Goal: Task Accomplishment & Management: Manage account settings

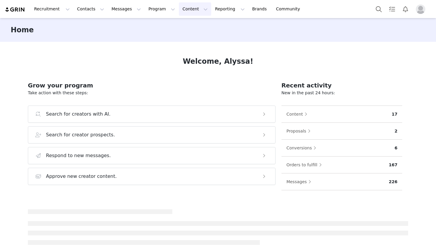
click at [182, 5] on button "Content Content" at bounding box center [195, 8] width 32 height 13
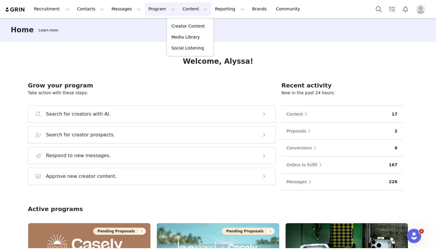
click at [153, 15] on button "Program Program" at bounding box center [162, 8] width 34 height 13
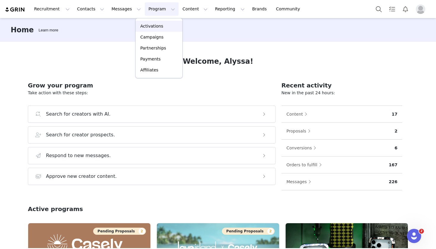
click at [153, 26] on p "Activations" at bounding box center [151, 26] width 23 height 6
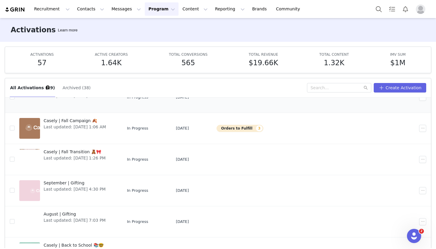
scroll to position [93, 0]
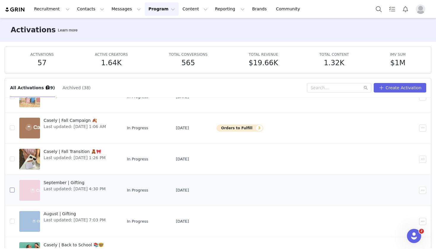
click at [13, 191] on input "checkbox" at bounding box center [12, 190] width 5 height 5
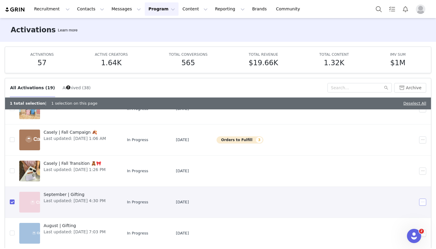
click at [423, 202] on button "button" at bounding box center [422, 202] width 7 height 7
click at [388, 154] on span "Duplicate" at bounding box center [391, 153] width 20 height 7
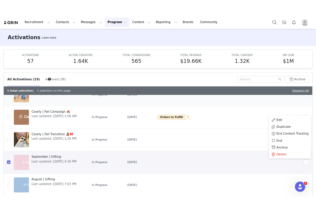
scroll to position [0, 0]
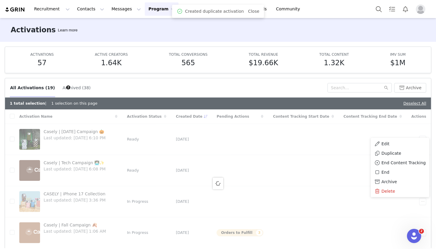
checkbox input "false"
checkbox input "true"
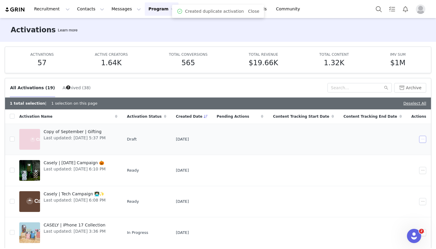
click at [422, 138] on button "button" at bounding box center [422, 139] width 7 height 7
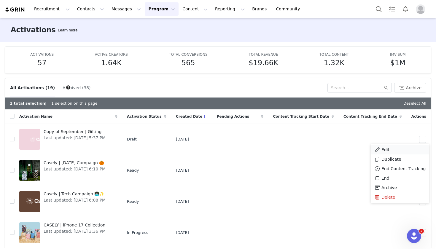
click at [394, 151] on div "Edit" at bounding box center [399, 149] width 51 height 7
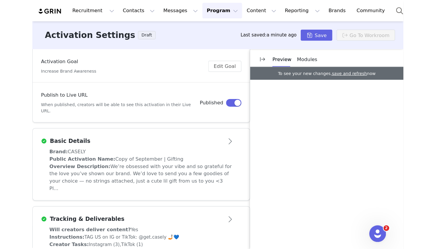
scroll to position [89, 0]
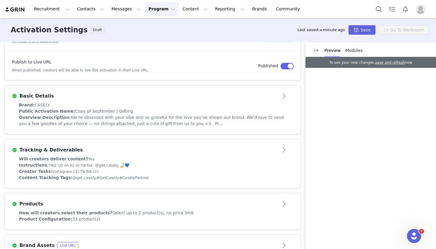
click at [73, 161] on span "Will creators deliver content?" at bounding box center [53, 158] width 69 height 5
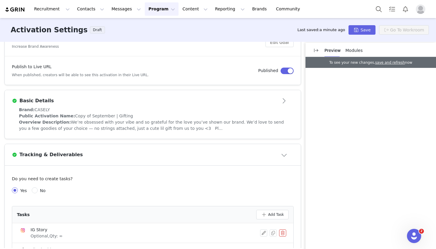
click at [74, 120] on span "We’re obsessed with your vibe and so grateful for the love you’ve shown our bra…" at bounding box center [151, 125] width 265 height 11
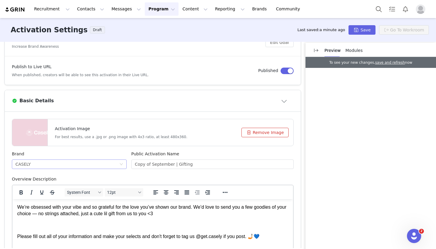
scroll to position [0, 0]
drag, startPoint x: 172, startPoint y: 163, endPoint x: 117, endPoint y: 163, distance: 54.5
click at [117, 163] on div "Brand CASELY Public Activation Name Copy of September | Gifting" at bounding box center [152, 163] width 286 height 25
type input "October | Gifting"
click at [268, 129] on button "Remove Image" at bounding box center [264, 132] width 47 height 9
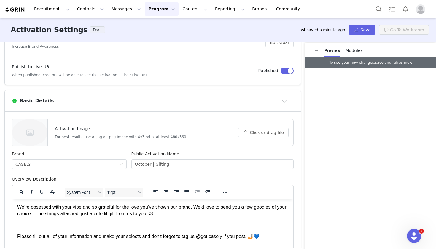
click at [262, 137] on div "Activation Image For best results, use a .jpg or .png image with 4x3 ratio, at …" at bounding box center [152, 132] width 281 height 27
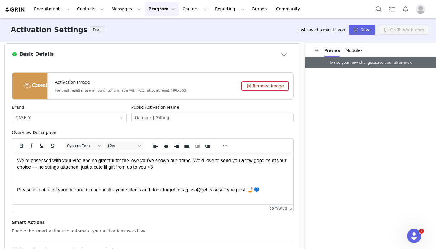
scroll to position [135, 0]
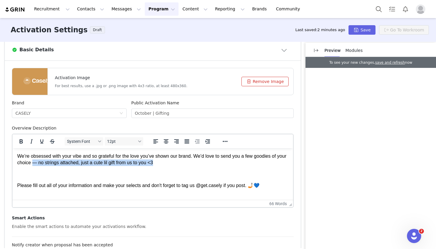
drag, startPoint x: 45, startPoint y: 163, endPoint x: 166, endPoint y: 163, distance: 120.6
click at [166, 163] on p "We’re obsessed with your vibe and so grateful for the love you’ve shown our bra…" at bounding box center [152, 159] width 271 height 13
click at [168, 167] on body "We’re obsessed with your vibe and so grateful for the love you’ve shown our bra…" at bounding box center [152, 171] width 271 height 36
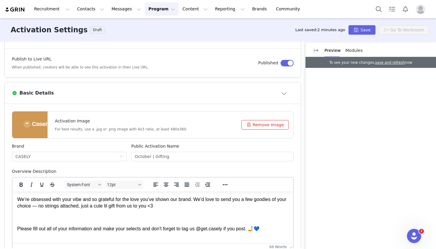
scroll to position [91, 0]
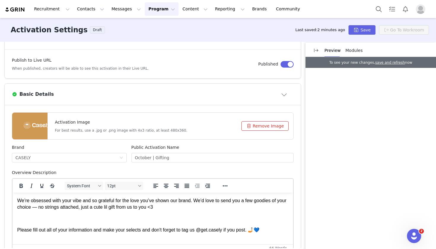
click at [282, 95] on button "Close module" at bounding box center [284, 93] width 18 height 9
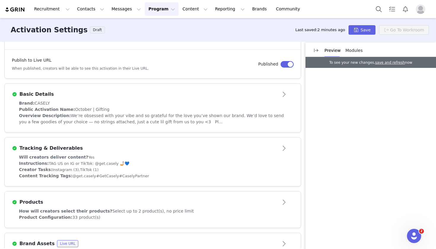
click at [153, 123] on span "We’re obsessed with your vibe and so grateful for the love you’ve shown our bra…" at bounding box center [151, 118] width 265 height 11
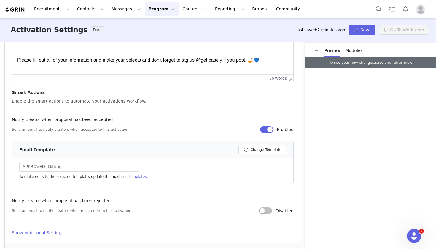
scroll to position [275, 0]
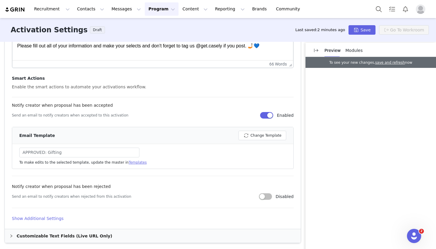
click at [129, 161] on link "Templates" at bounding box center [138, 162] width 18 height 4
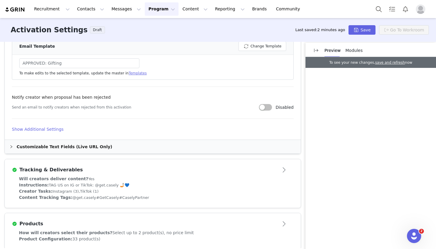
scroll to position [380, 0]
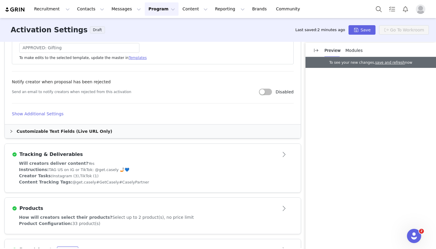
click at [84, 161] on div "Will creators deliver content? Yes" at bounding box center [152, 163] width 267 height 6
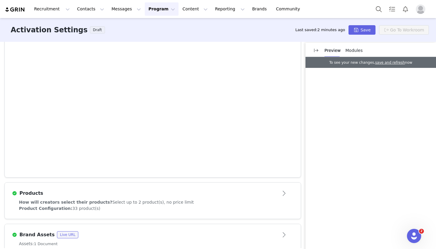
scroll to position [84, 0]
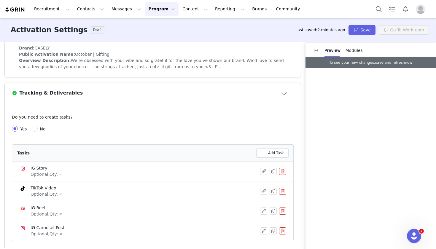
click at [273, 89] on div "Tracking & Deliverables" at bounding box center [152, 92] width 281 height 9
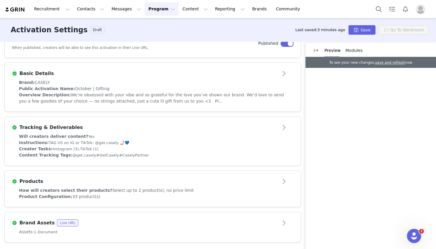
click at [97, 181] on div "Products" at bounding box center [143, 181] width 262 height 7
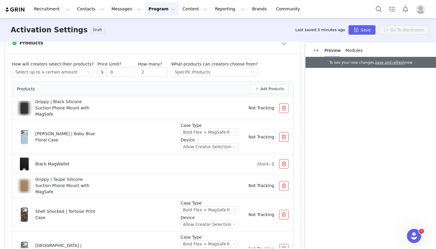
scroll to position [250, 0]
click at [284, 132] on button "button" at bounding box center [283, 136] width 9 height 9
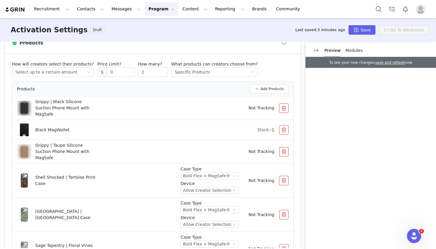
click at [284, 105] on button "button" at bounding box center [283, 107] width 9 height 9
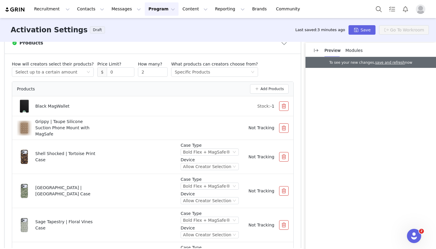
click at [284, 105] on button "button" at bounding box center [283, 105] width 9 height 9
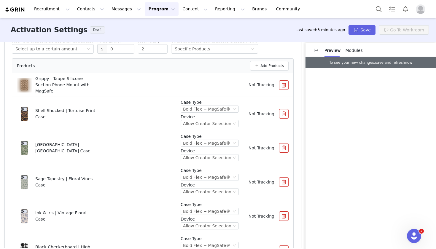
scroll to position [288, 0]
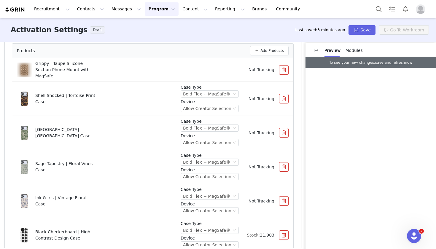
click at [286, 134] on button "button" at bounding box center [283, 132] width 9 height 9
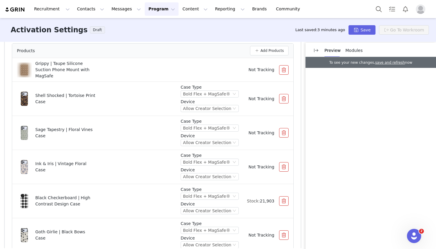
click at [284, 134] on button "button" at bounding box center [283, 132] width 9 height 9
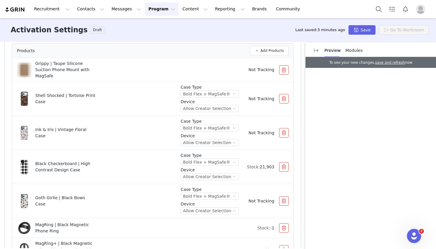
click at [284, 134] on button "button" at bounding box center [283, 132] width 9 height 9
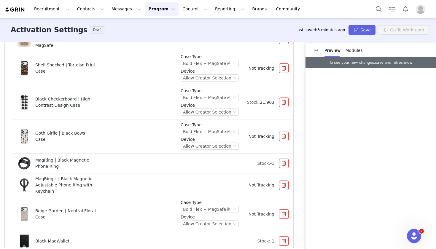
scroll to position [319, 0]
click at [284, 163] on button "button" at bounding box center [283, 162] width 9 height 9
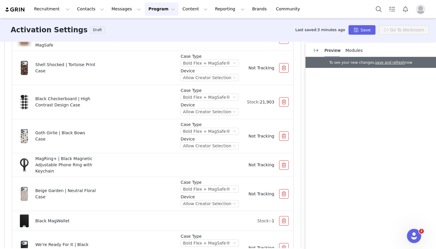
click at [284, 163] on button "button" at bounding box center [283, 164] width 9 height 9
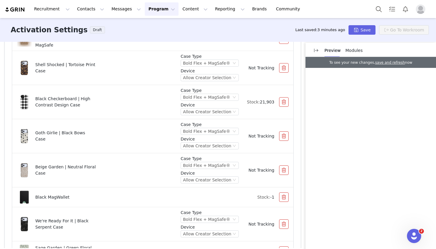
click at [284, 167] on button "button" at bounding box center [283, 169] width 9 height 9
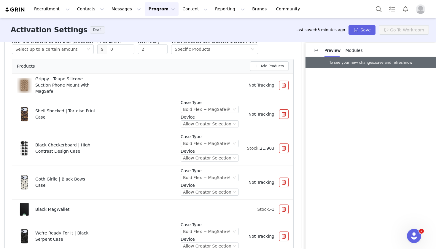
scroll to position [276, 0]
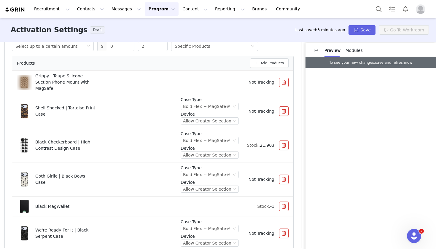
click at [284, 112] on button "button" at bounding box center [283, 110] width 9 height 9
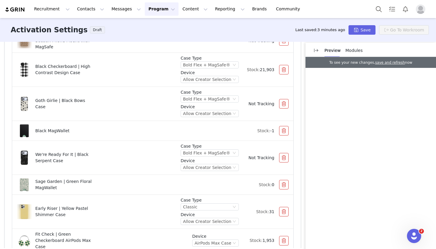
scroll to position [336, 0]
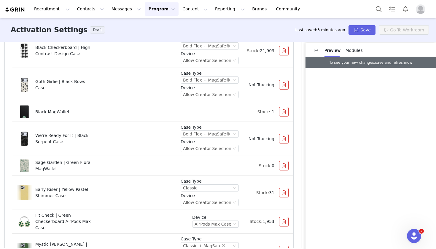
click at [284, 167] on button "button" at bounding box center [283, 165] width 9 height 9
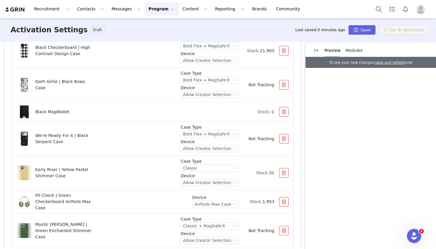
click at [284, 140] on button "button" at bounding box center [283, 138] width 9 height 9
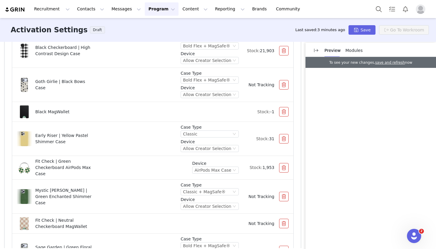
click at [284, 140] on button "button" at bounding box center [283, 138] width 9 height 9
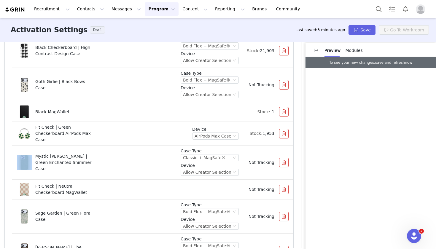
click at [284, 140] on div "Device AirPods Max Case Stock: 1,953" at bounding box center [240, 133] width 96 height 15
click at [285, 135] on button "button" at bounding box center [283, 133] width 9 height 9
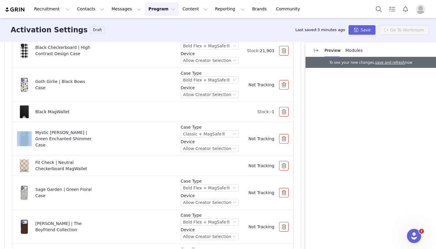
click at [285, 135] on button "button" at bounding box center [283, 138] width 9 height 9
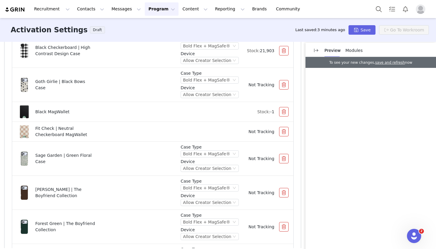
click at [284, 136] on div "Fit Check | Neutral Checkerboard MagWallet Not Tracking" at bounding box center [152, 131] width 271 height 15
click at [284, 133] on button "button" at bounding box center [283, 131] width 9 height 9
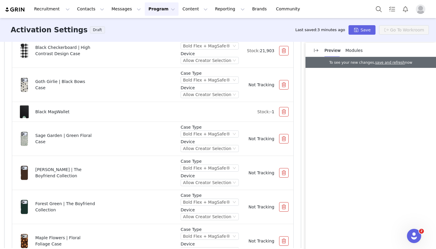
click at [285, 142] on button "button" at bounding box center [283, 138] width 9 height 9
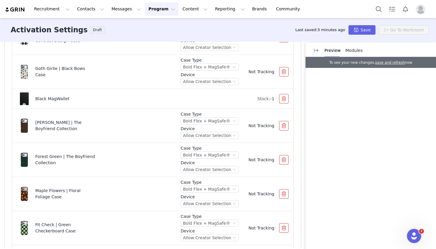
scroll to position [361, 0]
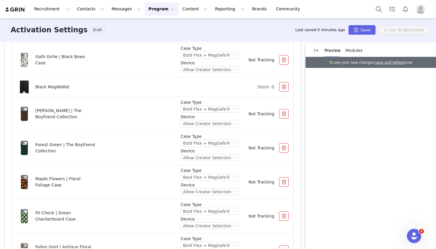
click at [285, 147] on button "button" at bounding box center [283, 147] width 9 height 9
click at [284, 117] on button "button" at bounding box center [283, 113] width 9 height 9
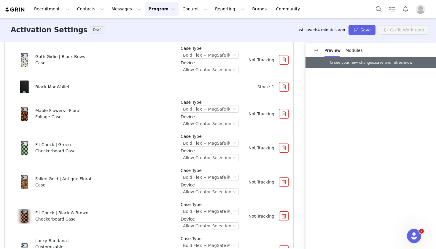
click at [284, 149] on button "button" at bounding box center [283, 147] width 9 height 9
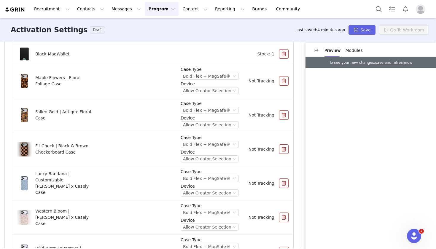
scroll to position [395, 0]
click at [283, 183] on button "button" at bounding box center [283, 182] width 9 height 9
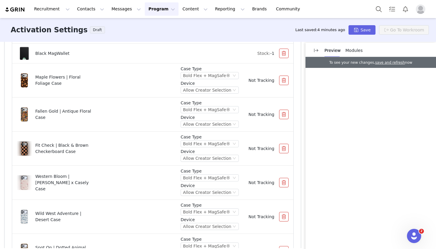
click at [284, 183] on button "button" at bounding box center [283, 182] width 9 height 9
click at [284, 184] on button "button" at bounding box center [283, 182] width 9 height 9
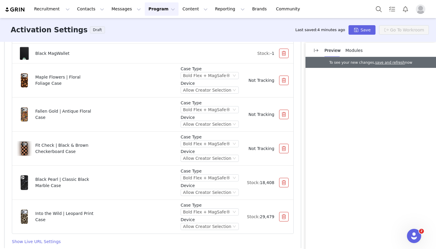
click at [284, 184] on button "button" at bounding box center [283, 182] width 9 height 9
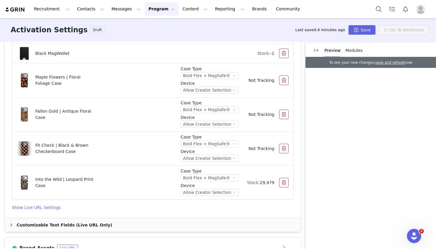
click at [284, 184] on button "button" at bounding box center [283, 182] width 9 height 9
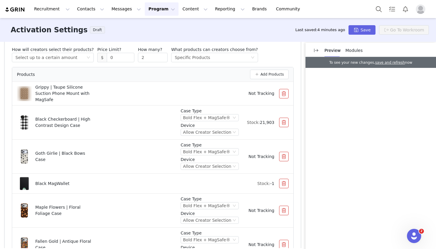
scroll to position [256, 0]
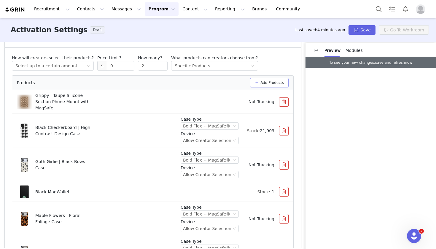
click at [271, 84] on button "Add Products" at bounding box center [269, 82] width 39 height 9
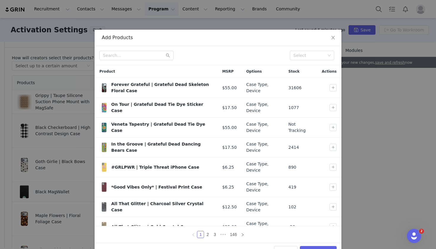
click at [140, 61] on div "Select" at bounding box center [218, 55] width 247 height 19
click at [139, 60] on input "text" at bounding box center [136, 55] width 74 height 9
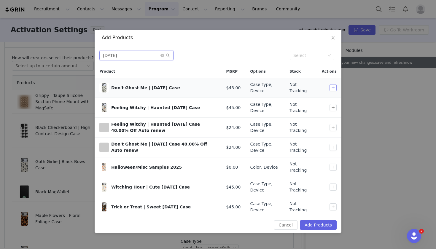
type input "[DATE]"
click at [331, 88] on button "button" at bounding box center [332, 87] width 7 height 7
click at [333, 107] on button "button" at bounding box center [332, 107] width 7 height 7
click at [335, 87] on button "button" at bounding box center [332, 87] width 7 height 7
click at [332, 108] on button "button" at bounding box center [332, 107] width 7 height 7
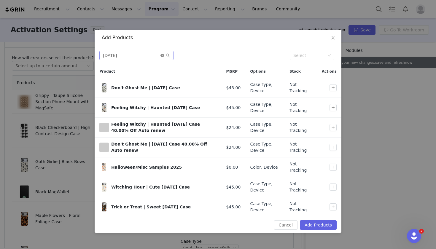
click at [162, 56] on icon "icon: close-circle" at bounding box center [162, 56] width 4 height 4
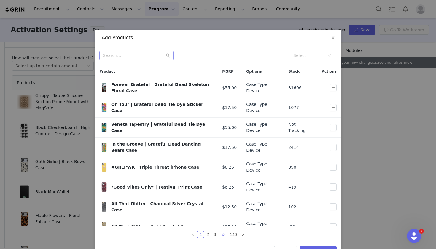
click at [219, 234] on span "•••" at bounding box center [222, 234] width 9 height 7
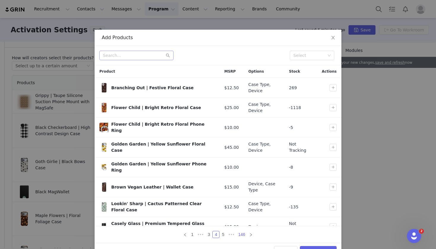
click at [241, 234] on link "146" at bounding box center [241, 234] width 10 height 7
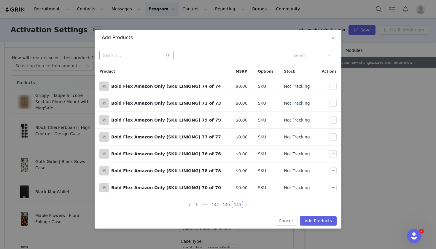
click at [214, 204] on link "144" at bounding box center [215, 204] width 10 height 7
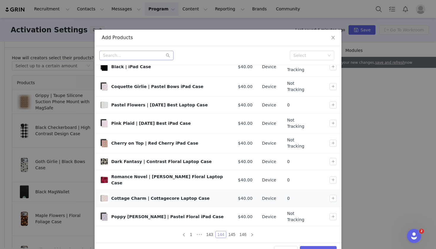
scroll to position [21, 0]
click at [209, 234] on link "143" at bounding box center [209, 234] width 10 height 7
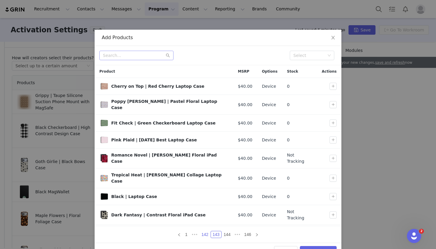
click at [204, 234] on link "142" at bounding box center [204, 234] width 10 height 7
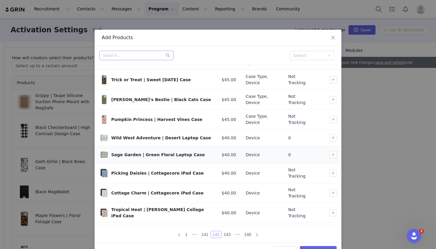
scroll to position [8, 0]
click at [332, 116] on button "button" at bounding box center [332, 119] width 7 height 7
click at [331, 97] on button "button" at bounding box center [332, 99] width 7 height 7
click at [333, 79] on button "button" at bounding box center [332, 79] width 7 height 7
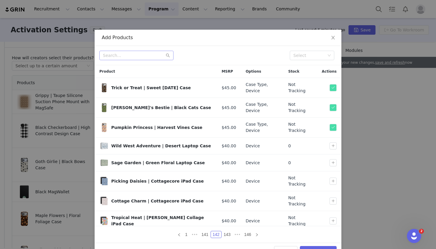
scroll to position [0, 0]
click at [206, 234] on link "141" at bounding box center [204, 234] width 10 height 7
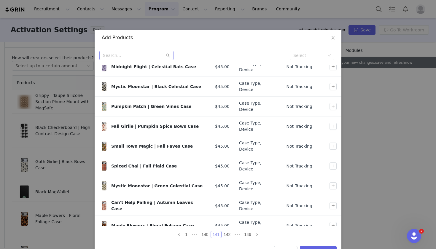
scroll to position [21, 0]
click at [332, 242] on button "button" at bounding box center [332, 245] width 7 height 7
click at [334, 202] on button "button" at bounding box center [332, 205] width 7 height 7
click at [332, 163] on button "button" at bounding box center [332, 166] width 7 height 7
click at [332, 143] on button "button" at bounding box center [332, 146] width 7 height 7
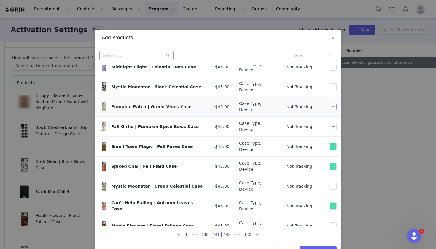
click at [332, 103] on button "button" at bounding box center [332, 106] width 7 height 7
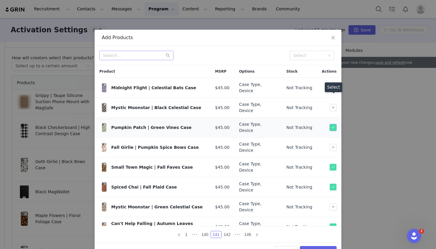
scroll to position [0, 0]
click at [334, 86] on button "button" at bounding box center [332, 87] width 7 height 7
click at [333, 144] on button "button" at bounding box center [332, 147] width 7 height 7
click at [204, 234] on link "140" at bounding box center [204, 234] width 10 height 7
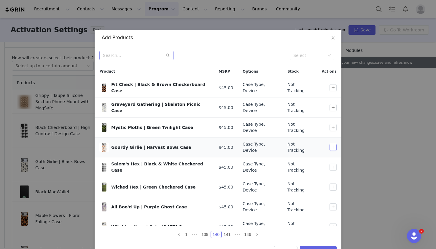
click at [331, 144] on button "button" at bounding box center [332, 147] width 7 height 7
click at [332, 203] on button "button" at bounding box center [332, 206] width 7 height 7
click at [334, 223] on button "button" at bounding box center [332, 226] width 7 height 7
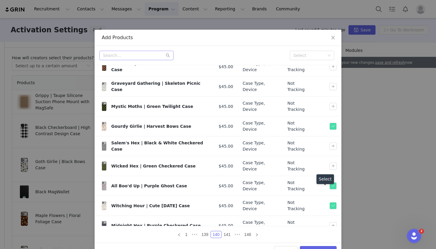
scroll to position [21, 0]
click at [334, 242] on button "button" at bounding box center [332, 245] width 7 height 7
click at [333, 222] on button "button" at bounding box center [332, 225] width 7 height 7
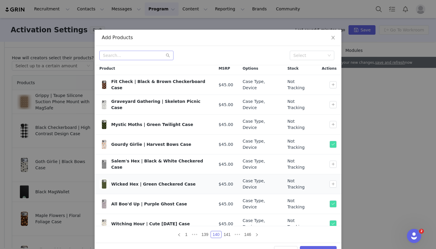
scroll to position [0, 0]
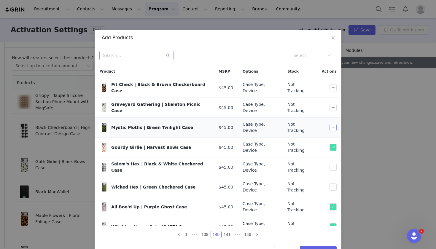
click at [333, 124] on button "button" at bounding box center [332, 127] width 7 height 7
click at [332, 104] on button "button" at bounding box center [332, 107] width 7 height 7
click at [206, 234] on link "139" at bounding box center [204, 234] width 10 height 7
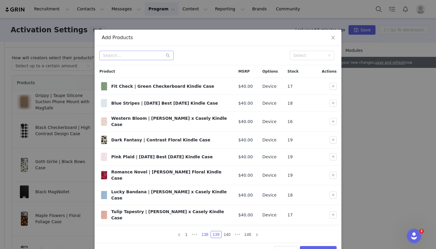
click at [203, 237] on link "138" at bounding box center [204, 234] width 10 height 7
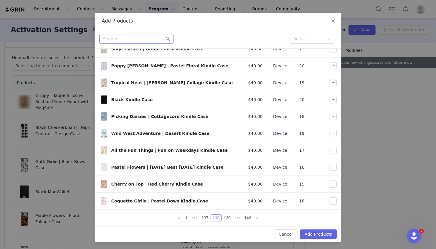
scroll to position [17, 0]
click at [325, 234] on button "Add Products" at bounding box center [318, 233] width 37 height 9
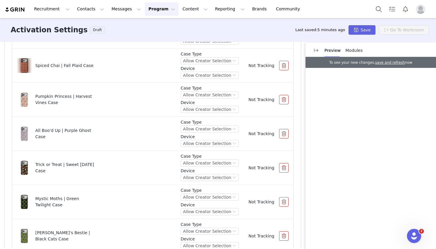
scroll to position [647, 0]
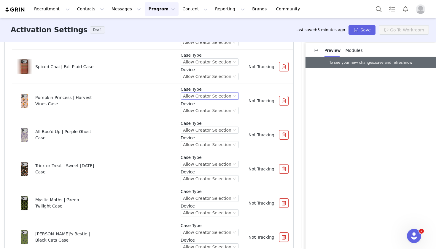
click at [212, 97] on div "Allow Creator Selection" at bounding box center [207, 96] width 48 height 7
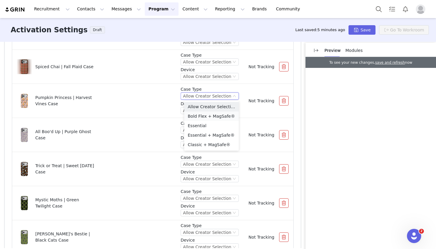
click at [205, 115] on li "Bold Flex + MagSafe®" at bounding box center [211, 115] width 55 height 9
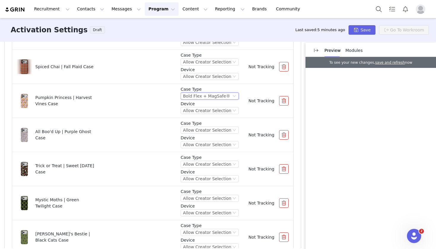
click at [213, 66] on div "Case Type Allow Creator Selection Device Allow Creator Selection" at bounding box center [209, 66] width 58 height 29
click at [213, 63] on div "Allow Creator Selection" at bounding box center [207, 62] width 48 height 7
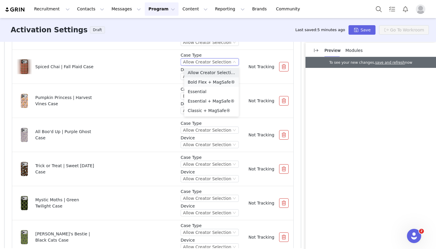
click at [207, 85] on li "Bold Flex + MagSafe®" at bounding box center [211, 81] width 55 height 9
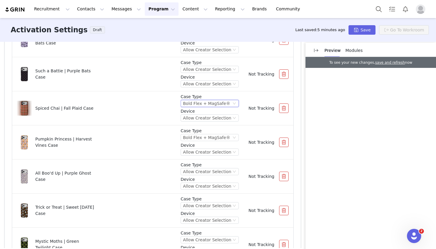
scroll to position [605, 0]
click at [207, 69] on div "Allow Creator Selection" at bounding box center [207, 69] width 48 height 7
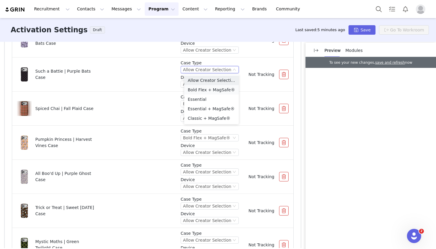
click at [208, 89] on li "Bold Flex + MagSafe®" at bounding box center [211, 89] width 55 height 9
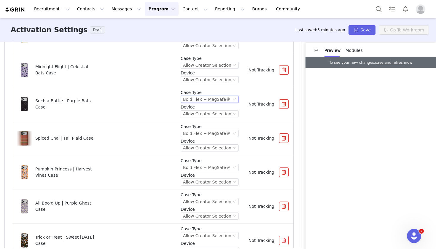
click at [210, 69] on div "Case Type Allow Creator Selection Device Allow Creator Selection" at bounding box center [209, 69] width 58 height 29
click at [210, 68] on div "Allow Creator Selection" at bounding box center [209, 65] width 58 height 7
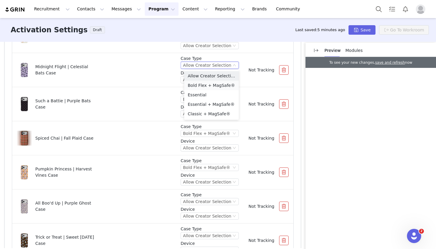
click at [212, 84] on li "Bold Flex + MagSafe®" at bounding box center [211, 85] width 55 height 9
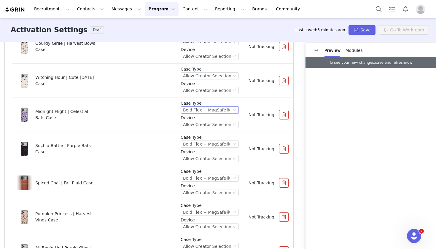
scroll to position [498, 0]
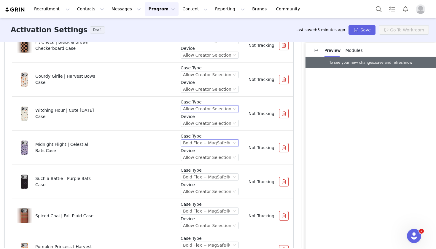
click at [208, 106] on div "Allow Creator Selection" at bounding box center [207, 108] width 48 height 7
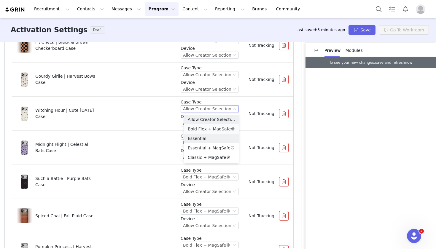
click at [207, 132] on li "Bold Flex + MagSafe®" at bounding box center [211, 128] width 55 height 9
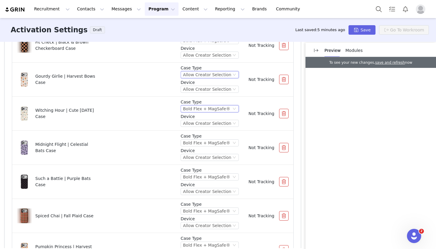
click at [215, 77] on div "Allow Creator Selection" at bounding box center [207, 74] width 48 height 7
click at [217, 97] on li "Bold Flex + MagSafe®" at bounding box center [211, 94] width 55 height 9
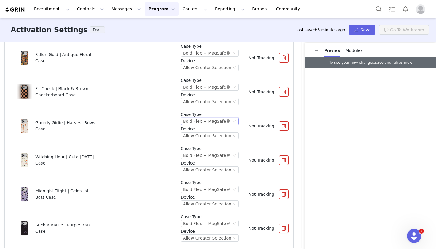
scroll to position [441, 0]
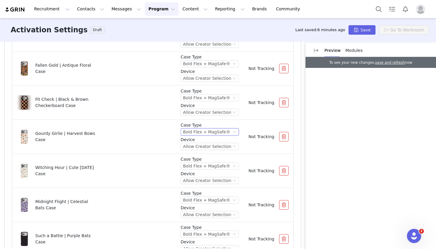
click at [214, 102] on div "Case Type Bold Flex + MagSafe® Device Allow Creator Selection" at bounding box center [209, 102] width 58 height 29
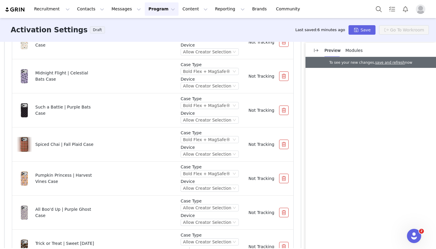
scroll to position [598, 0]
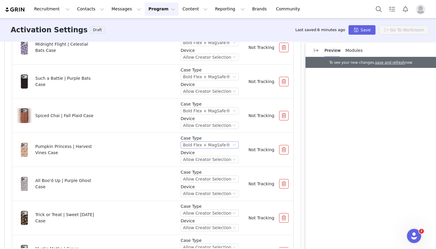
click at [211, 142] on div "Bold Flex + MagSafe®" at bounding box center [206, 145] width 47 height 7
click at [163, 182] on div "All Boo'd Up | Purple Ghost Case" at bounding box center [96, 183] width 159 height 15
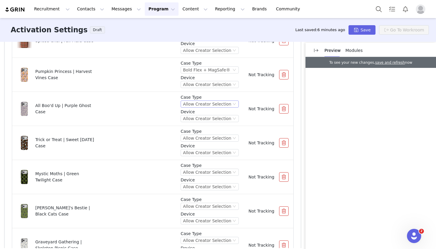
scroll to position [674, 0]
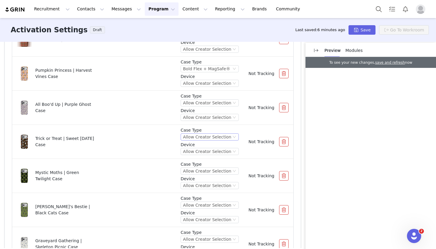
click at [210, 138] on div "Allow Creator Selection" at bounding box center [207, 137] width 48 height 7
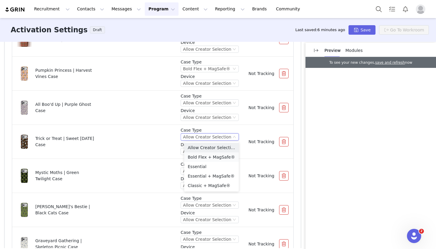
click at [205, 158] on li "Bold Flex + MagSafe®" at bounding box center [211, 156] width 55 height 9
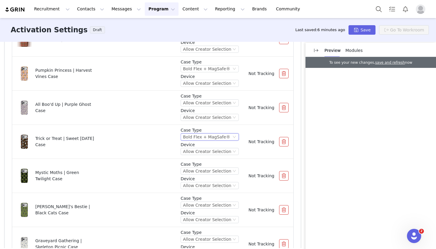
click at [210, 107] on div "Case Type Allow Creator Selection Device Allow Creator Selection" at bounding box center [209, 107] width 58 height 29
click at [210, 103] on div "Allow Creator Selection" at bounding box center [207, 103] width 48 height 7
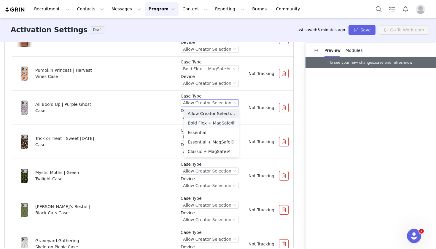
click at [209, 125] on li "Bold Flex + MagSafe®" at bounding box center [211, 122] width 55 height 9
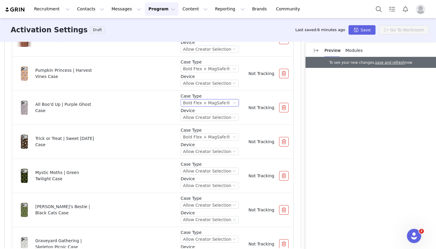
click at [210, 167] on p "Case Type" at bounding box center [209, 164] width 58 height 6
click at [208, 175] on div "Case Type Allow Creator Selection Device Allow Creator Selection" at bounding box center [209, 175] width 58 height 29
click at [208, 171] on div "Allow Creator Selection" at bounding box center [207, 171] width 48 height 7
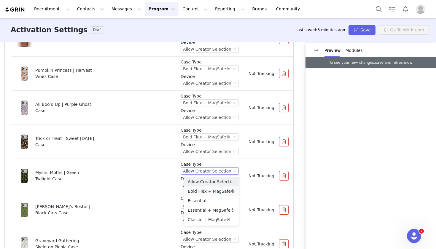
click at [207, 193] on li "Bold Flex + MagSafe®" at bounding box center [211, 190] width 55 height 9
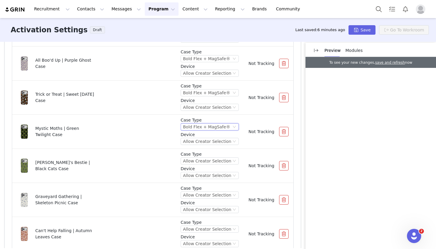
scroll to position [723, 0]
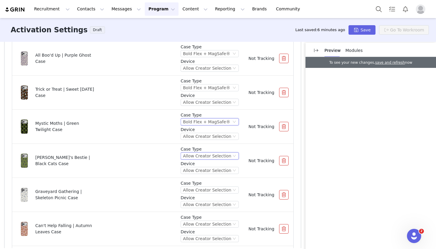
click at [213, 152] on div "Allow Creator Selection" at bounding box center [209, 155] width 58 height 7
click at [205, 175] on li "Bold Flex + MagSafe®" at bounding box center [211, 175] width 55 height 9
click at [203, 191] on div "Allow Creator Selection" at bounding box center [207, 190] width 48 height 7
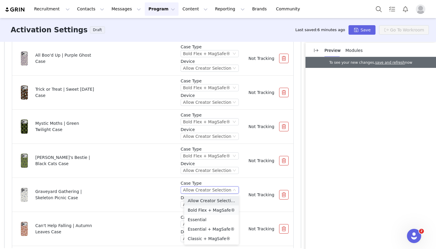
click at [204, 208] on li "Bold Flex + MagSafe®" at bounding box center [211, 209] width 55 height 9
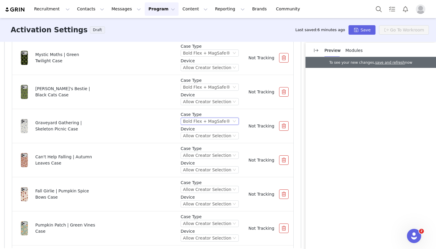
scroll to position [794, 0]
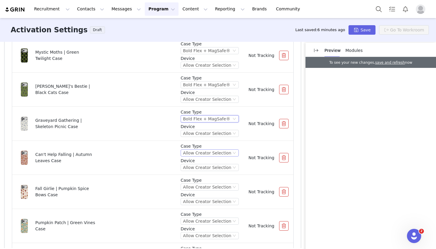
click at [212, 155] on div "Allow Creator Selection" at bounding box center [207, 153] width 48 height 7
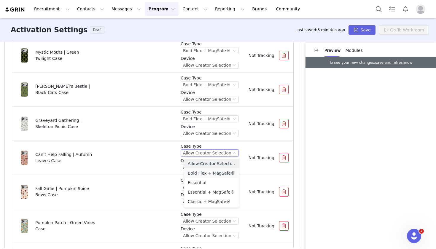
click at [208, 172] on li "Bold Flex + MagSafe®" at bounding box center [211, 172] width 55 height 9
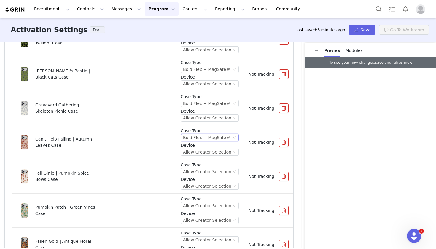
scroll to position [817, 0]
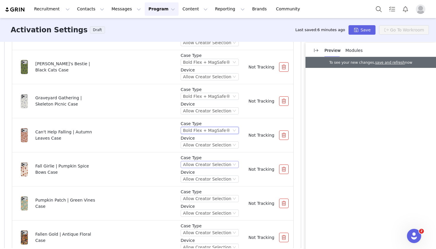
click at [205, 167] on div "Allow Creator Selection" at bounding box center [207, 164] width 48 height 7
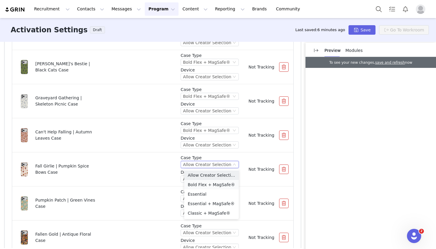
click at [201, 183] on li "Bold Flex + MagSafe®" at bounding box center [211, 184] width 55 height 9
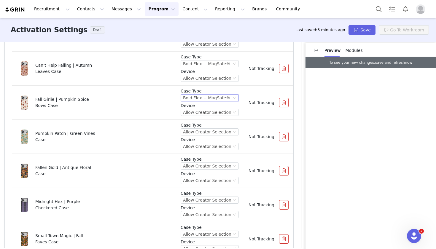
scroll to position [884, 0]
click at [207, 167] on div "Allow Creator Selection" at bounding box center [207, 166] width 48 height 7
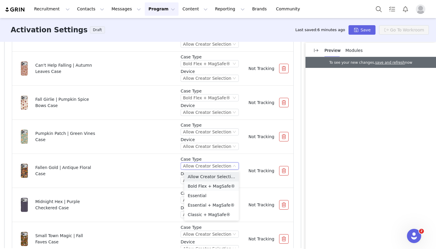
click at [205, 186] on li "Bold Flex + MagSafe®" at bounding box center [211, 185] width 55 height 9
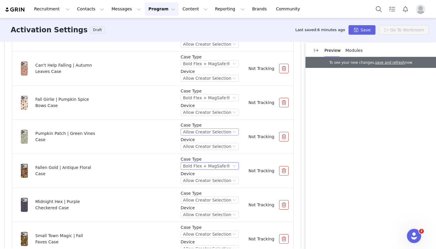
click at [210, 133] on div "Allow Creator Selection" at bounding box center [207, 132] width 48 height 7
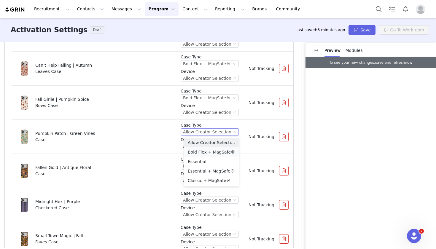
click at [209, 152] on li "Bold Flex + MagSafe®" at bounding box center [211, 151] width 55 height 9
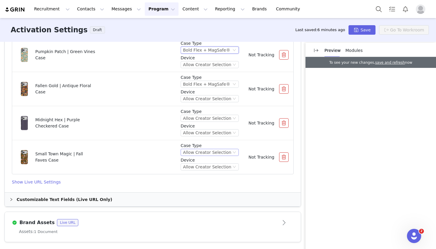
scroll to position [965, 0]
click at [207, 155] on div "Allow Creator Selection" at bounding box center [207, 152] width 48 height 7
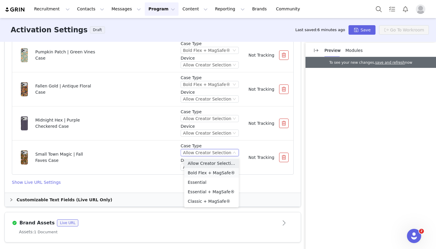
click at [202, 175] on li "Bold Flex + MagSafe®" at bounding box center [211, 172] width 55 height 9
click at [211, 122] on div "Case Type Allow Creator Selection Device Allow Creator Selection" at bounding box center [209, 123] width 58 height 29
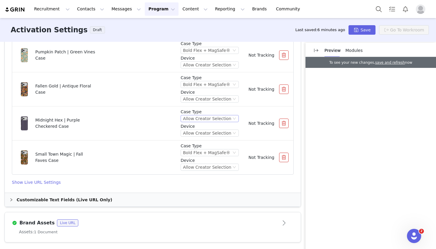
click at [211, 121] on div "Allow Creator Selection" at bounding box center [207, 118] width 48 height 7
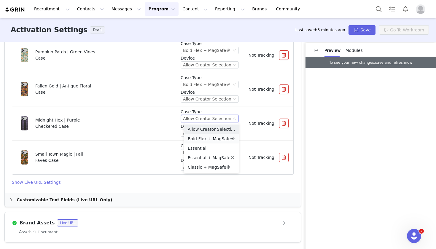
click at [211, 139] on li "Bold Flex + MagSafe®" at bounding box center [211, 138] width 55 height 9
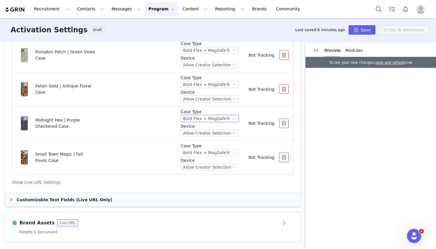
click at [49, 232] on div "Assets: 1 Document" at bounding box center [152, 232] width 267 height 6
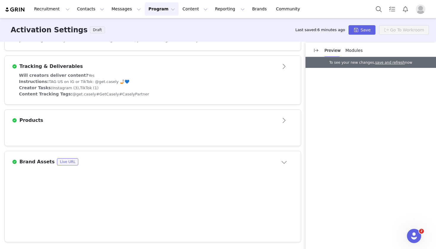
scroll to position [172, 0]
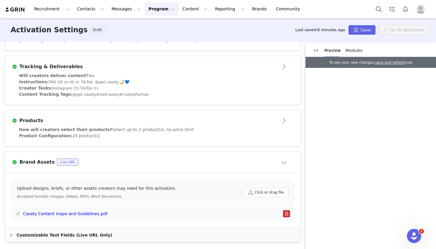
click at [46, 239] on div "Customizable Text Fields (Live URL Only)" at bounding box center [153, 235] width 296 height 14
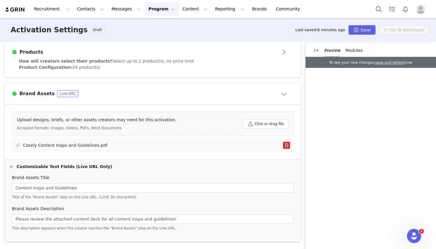
scroll to position [241, 0]
click at [287, 147] on button "button" at bounding box center [286, 145] width 7 height 7
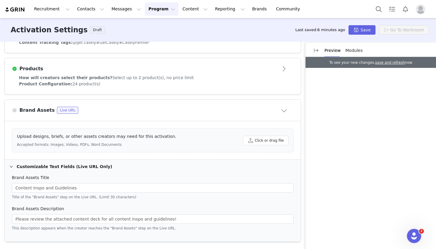
scroll to position [224, 0]
click at [277, 140] on button "Click or drag file" at bounding box center [266, 140] width 46 height 9
click at [265, 143] on button "Click or drag file" at bounding box center [266, 140] width 46 height 9
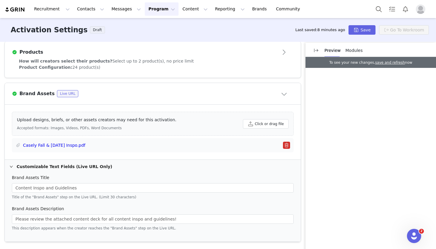
scroll to position [241, 0]
click at [12, 167] on icon "icon: right" at bounding box center [11, 167] width 3 height 2
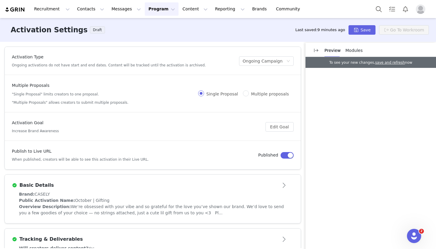
scroll to position [0, 0]
click at [190, 188] on div "Basic Details" at bounding box center [143, 185] width 262 height 7
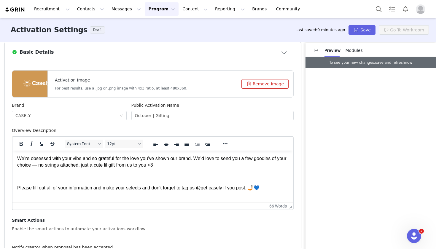
scroll to position [133, 0]
click at [365, 31] on button "Save" at bounding box center [361, 29] width 27 height 9
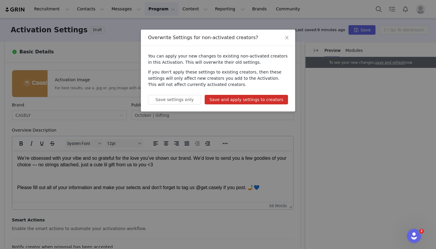
click at [249, 102] on button "Save and apply settings to creators" at bounding box center [245, 99] width 83 height 9
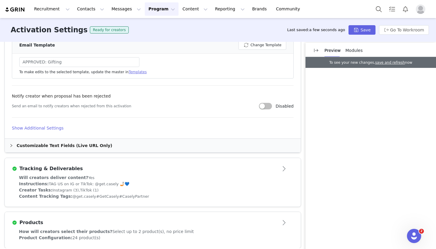
scroll to position [367, 0]
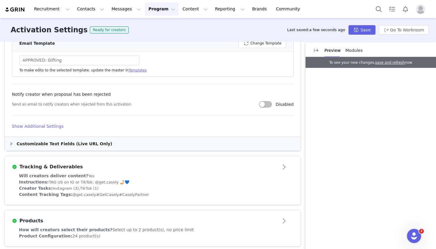
click at [90, 170] on div "Tracking & Deliverables" at bounding box center [143, 166] width 262 height 7
type textarea "<p>We&rsquo;re obsessed with your vibe and so grateful for the love you&rsquo;v…"
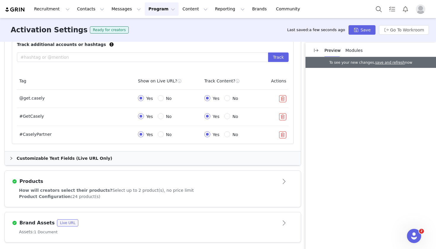
scroll to position [391, 0]
click at [197, 204] on div "How will creators select their products? Select up to 2 product(s), no price li…" at bounding box center [153, 198] width 296 height 20
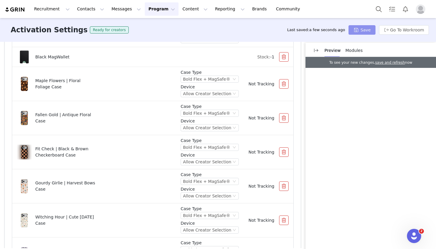
click at [362, 25] on button "Save" at bounding box center [361, 29] width 27 height 9
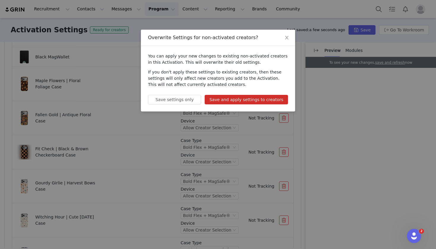
click at [234, 101] on button "Save and apply settings to creators" at bounding box center [245, 99] width 83 height 9
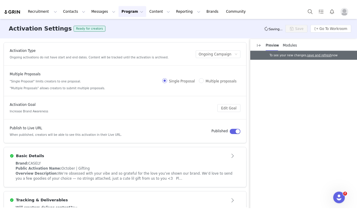
scroll to position [0, 0]
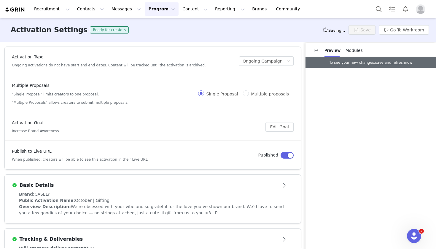
click at [156, 14] on button "Program Program" at bounding box center [162, 8] width 34 height 13
click at [153, 27] on p "Activations" at bounding box center [151, 26] width 23 height 6
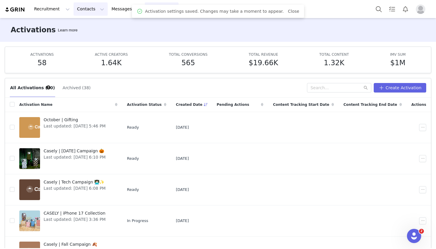
click at [97, 5] on button "Contacts Contacts" at bounding box center [90, 8] width 34 height 13
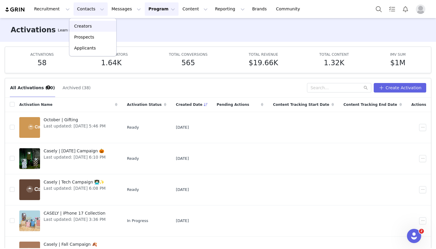
click at [89, 26] on p "Creators" at bounding box center [83, 26] width 18 height 6
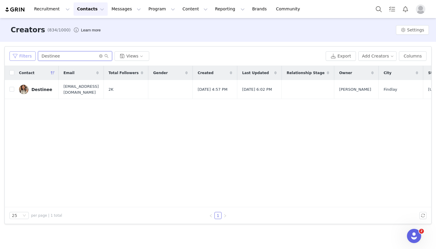
drag, startPoint x: 72, startPoint y: 58, endPoint x: 19, endPoint y: 58, distance: 53.3
click at [19, 58] on div "Filters Destinee Views" at bounding box center [165, 55] width 313 height 9
type input "h"
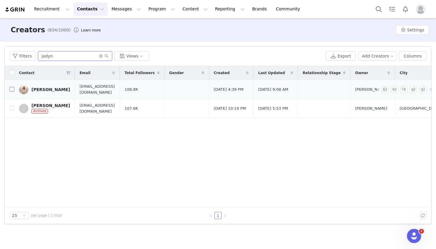
type input "jadyn"
click at [13, 90] on input "checkbox" at bounding box center [11, 89] width 5 height 5
checkbox input "true"
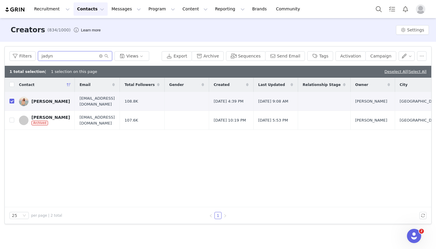
drag, startPoint x: 65, startPoint y: 57, endPoint x: 25, endPoint y: 61, distance: 39.3
click at [25, 61] on div "Filters jadyn Views Export Archive Sequences Send Email Tags Activation Campaign" at bounding box center [218, 56] width 426 height 19
type input "j"
type input "g"
type input "h"
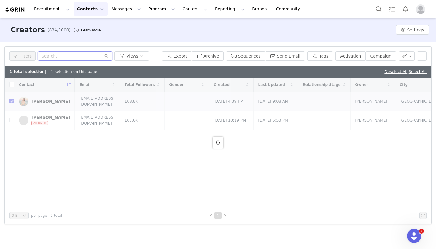
checkbox input "false"
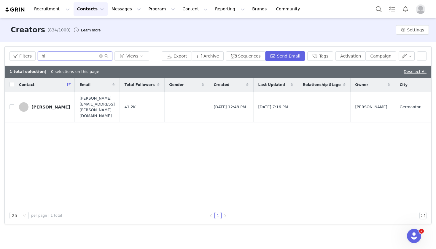
type input "h"
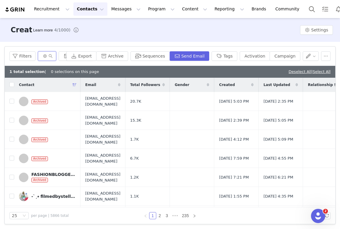
type input "jadyn"
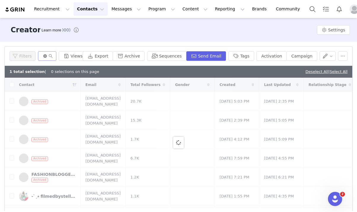
click at [44, 57] on icon "icon: close-circle" at bounding box center [45, 56] width 4 height 4
click at [42, 56] on input "text" at bounding box center [44, 55] width 13 height 9
type input "jadyn"
checkbox input "true"
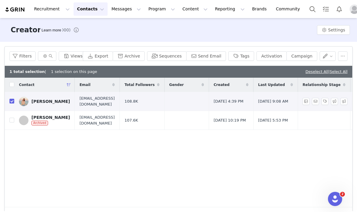
click at [45, 100] on div "[PERSON_NAME]" at bounding box center [50, 101] width 39 height 5
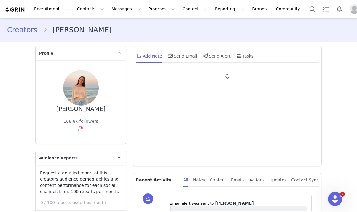
type input "+1 ([GEOGRAPHIC_DATA])"
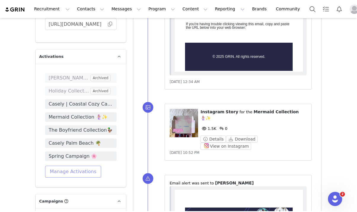
scroll to position [1015, 0]
click at [75, 166] on button "Manage Activations" at bounding box center [73, 172] width 56 height 12
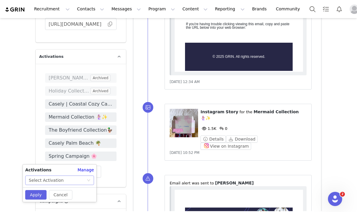
click at [66, 176] on div "Select Activation" at bounding box center [58, 180] width 58 height 9
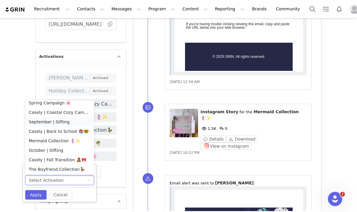
scroll to position [38, 0]
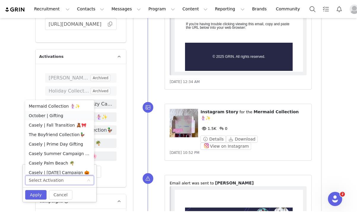
click at [57, 116] on li "October | Gifting" at bounding box center [59, 115] width 69 height 9
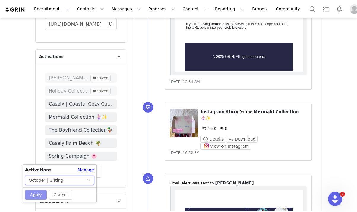
click at [39, 196] on button "Apply" at bounding box center [35, 194] width 21 height 9
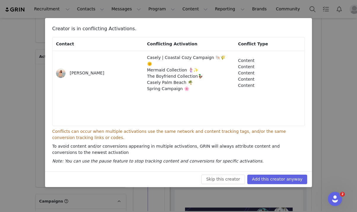
click at [266, 176] on button "Add this creator anyway" at bounding box center [277, 179] width 60 height 9
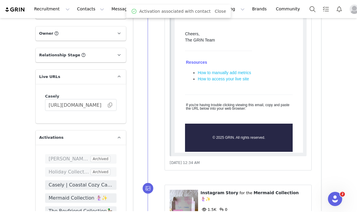
scroll to position [932, 0]
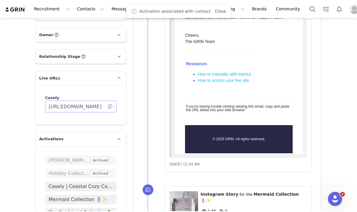
click at [109, 106] on span at bounding box center [110, 106] width 6 height 0
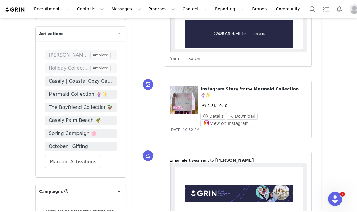
scroll to position [1032, 0]
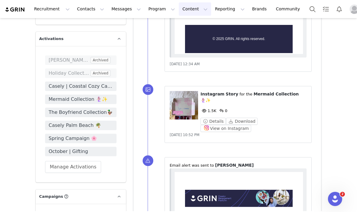
click at [188, 13] on button "Content Content" at bounding box center [195, 8] width 32 height 13
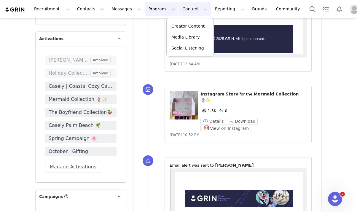
click at [155, 11] on button "Program Program" at bounding box center [162, 8] width 34 height 13
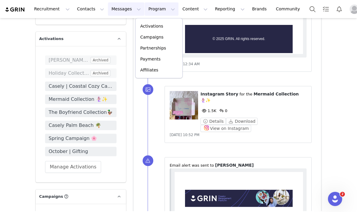
click at [119, 12] on button "Messages Messages" at bounding box center [126, 8] width 36 height 13
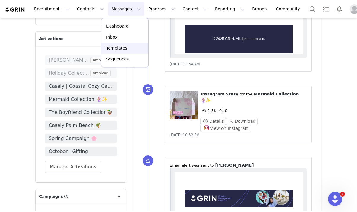
scroll to position [0, 0]
click at [121, 48] on p "Templates" at bounding box center [116, 48] width 21 height 6
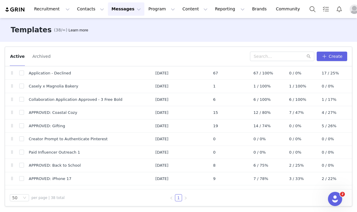
scroll to position [79, 0]
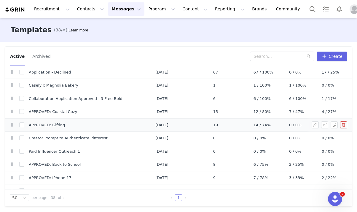
click at [53, 125] on span "APPROVED: Gifting" at bounding box center [47, 125] width 36 height 6
click at [316, 123] on button "button" at bounding box center [314, 124] width 7 height 7
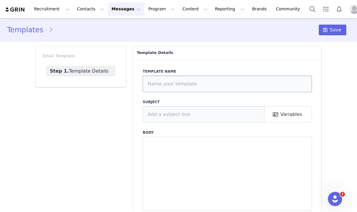
type input "APPROVED: Gifting"
type input "Casely Gifting Accepted ✨"
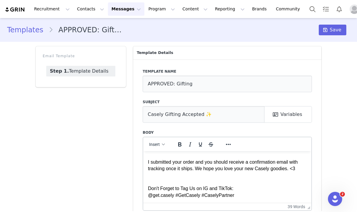
scroll to position [20, 0]
click at [244, 193] on div "@get.casely #GetCasely #CaselyPartner" at bounding box center [227, 195] width 159 height 7
click at [233, 188] on div "Don't Forget to Tag Us on IG and TikTok:" at bounding box center [227, 188] width 159 height 7
click at [242, 199] on html "Hey bestie! I submitted your order and you should receive a confirmation email …" at bounding box center [227, 167] width 168 height 72
click at [290, 187] on div "Don't Forget to Tag Us on IG and TikTok & Share your Code:" at bounding box center [227, 188] width 159 height 7
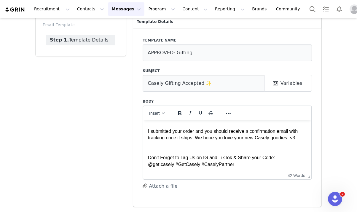
scroll to position [31, 0]
click at [251, 162] on div "@get.casely #GetCasely #CaselyPartner" at bounding box center [227, 164] width 159 height 7
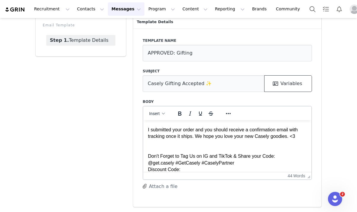
click at [283, 80] on button "Variables" at bounding box center [288, 83] width 48 height 17
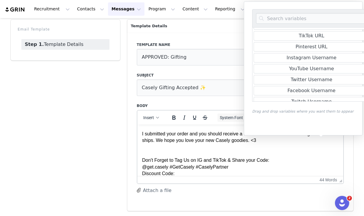
scroll to position [141, 0]
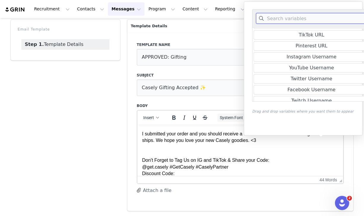
click at [295, 19] on input at bounding box center [311, 18] width 111 height 11
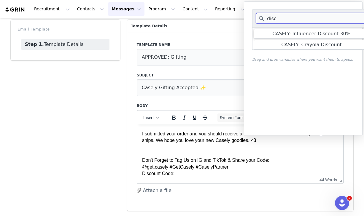
type input "disc"
click at [319, 34] on div "CASELY: Influencer Discount 30%" at bounding box center [311, 33] width 78 height 7
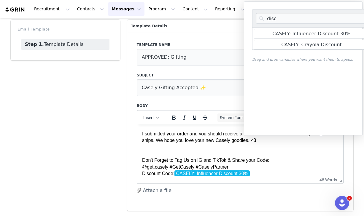
click at [272, 151] on div "Rich Text Area. Press ALT-0 for help." at bounding box center [240, 153] width 196 height 7
drag, startPoint x: 228, startPoint y: 159, endPoint x: 287, endPoint y: 158, distance: 59.3
click at [288, 158] on div "Don't Forget to Tag Us on IG and TikTok & Share your Code:" at bounding box center [240, 160] width 196 height 7
click at [287, 158] on div "Don't Forget to Tag Us on IG and TikTok & Share your Code:" at bounding box center [240, 160] width 196 height 7
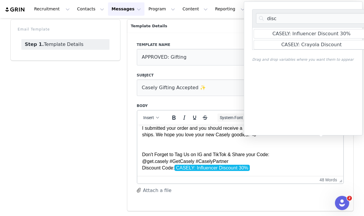
scroll to position [26, 0]
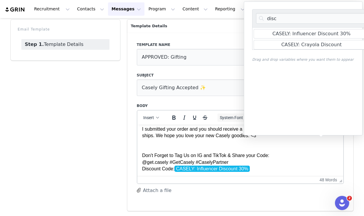
click at [261, 174] on html "Hey bestie! I submitted your order and you should receive a confirmation email …" at bounding box center [240, 137] width 206 height 79
click at [253, 141] on div "Rich Text Area. Press ALT-0 for help." at bounding box center [240, 142] width 196 height 7
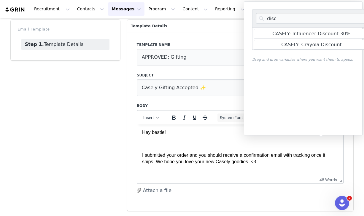
scroll to position [0, 0]
click at [114, 119] on div "Email Template Step 1. Template Details" at bounding box center [65, 115] width 116 height 199
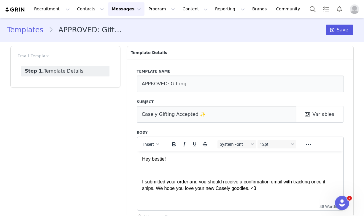
click at [339, 27] on span "Save" at bounding box center [342, 29] width 12 height 7
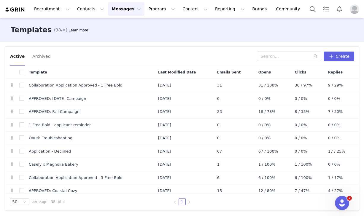
click at [114, 8] on button "Messages Messages" at bounding box center [126, 8] width 36 height 13
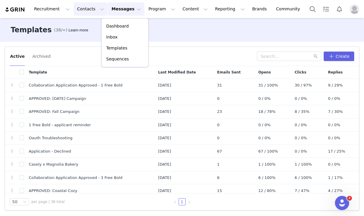
click at [85, 13] on button "Contacts Contacts" at bounding box center [90, 8] width 34 height 13
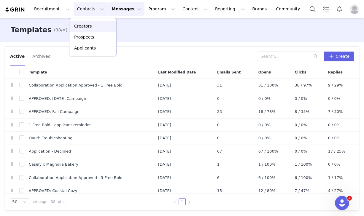
click at [92, 24] on div "Creators" at bounding box center [93, 26] width 40 height 6
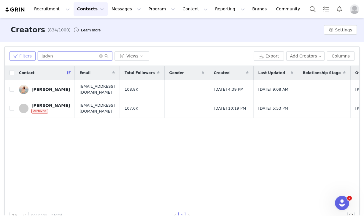
drag, startPoint x: 56, startPoint y: 60, endPoint x: 30, endPoint y: 60, distance: 26.1
click at [30, 60] on div "Filters jadyn Views" at bounding box center [129, 55] width 241 height 9
type input "j"
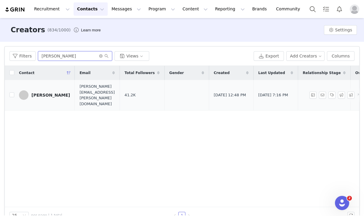
type input "[PERSON_NAME]"
click at [33, 90] on link "[PERSON_NAME]" at bounding box center [44, 94] width 51 height 9
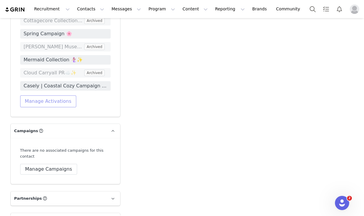
scroll to position [1092, 0]
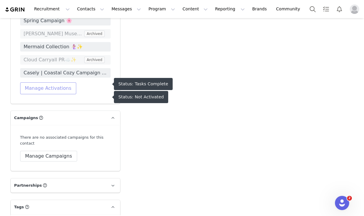
click at [54, 94] on button "Manage Activations" at bounding box center [48, 88] width 56 height 12
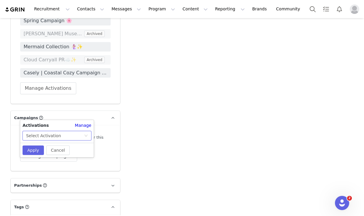
click at [46, 135] on div "Select Activation" at bounding box center [43, 135] width 35 height 9
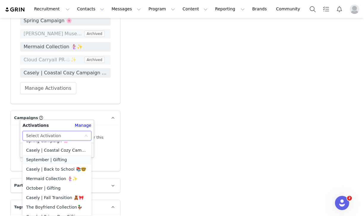
scroll to position [8, 0]
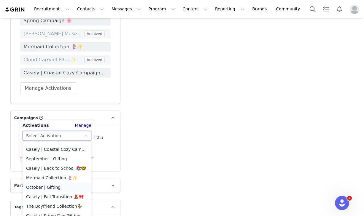
click at [40, 188] on li "October | Gifting" at bounding box center [57, 187] width 69 height 9
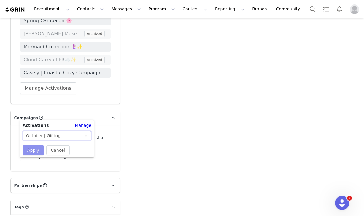
click at [34, 152] on button "Apply" at bounding box center [33, 149] width 21 height 9
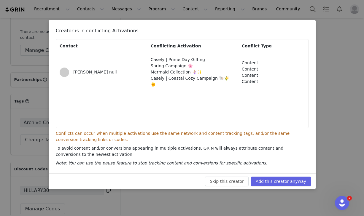
scroll to position [1199, 0]
click at [282, 181] on button "Add this creator anyway" at bounding box center [280, 181] width 60 height 9
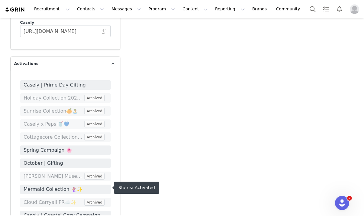
scroll to position [949, 0]
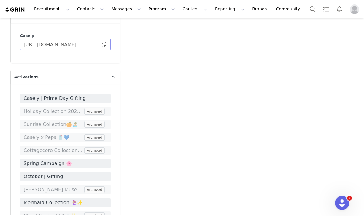
click at [105, 44] on span at bounding box center [104, 44] width 6 height 0
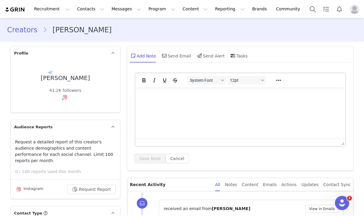
scroll to position [0, 0]
click at [24, 32] on link "Creators" at bounding box center [25, 30] width 36 height 11
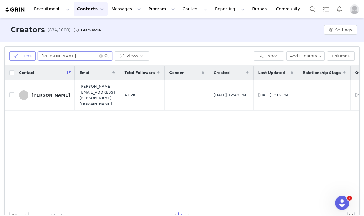
drag, startPoint x: 67, startPoint y: 55, endPoint x: 19, endPoint y: 55, distance: 48.3
click at [19, 55] on div "Filters hillary Views" at bounding box center [129, 55] width 241 height 9
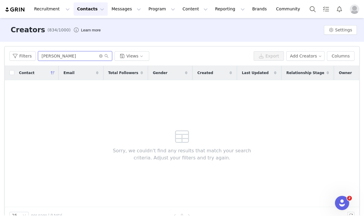
drag, startPoint x: 19, startPoint y: 55, endPoint x: 76, endPoint y: 54, distance: 56.9
click at [76, 54] on input "[PERSON_NAME]" at bounding box center [75, 55] width 74 height 9
click at [50, 54] on input "[PERSON_NAME]" at bounding box center [75, 55] width 74 height 9
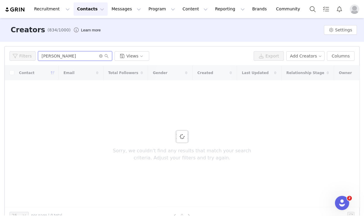
click at [64, 54] on input "[PERSON_NAME]" at bounding box center [75, 55] width 74 height 9
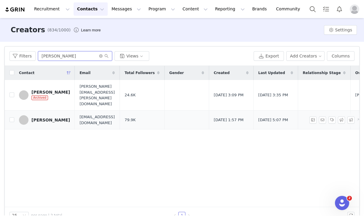
type input "[PERSON_NAME]"
click at [49, 115] on link "[PERSON_NAME]" at bounding box center [44, 119] width 51 height 9
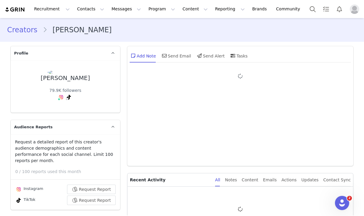
type input "+1 ([GEOGRAPHIC_DATA])"
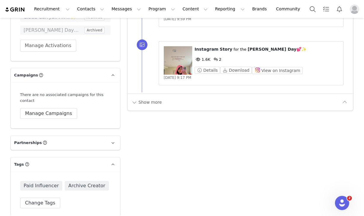
scroll to position [979, 0]
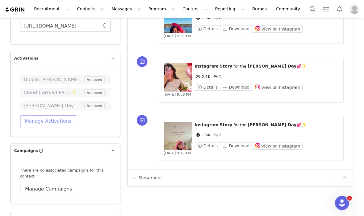
click at [47, 127] on button "Manage Activations" at bounding box center [48, 121] width 56 height 12
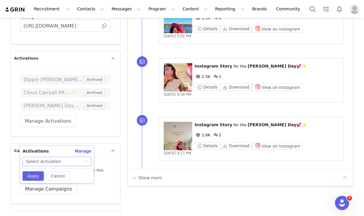
click at [40, 161] on div "Select Activation" at bounding box center [43, 161] width 35 height 9
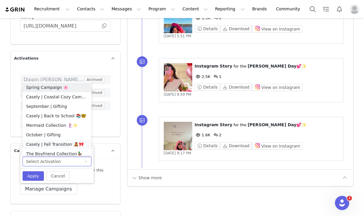
scroll to position [3, 0]
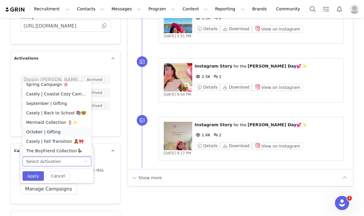
click at [49, 131] on li "October | Gifting" at bounding box center [57, 131] width 69 height 9
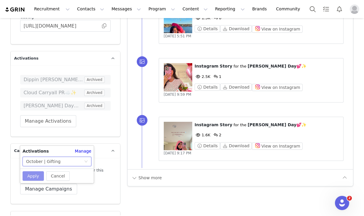
click at [35, 172] on button "Apply" at bounding box center [33, 175] width 21 height 9
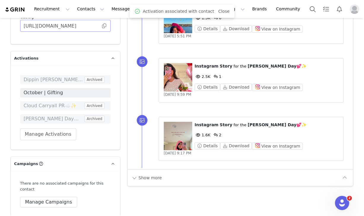
click at [105, 26] on span at bounding box center [104, 26] width 6 height 0
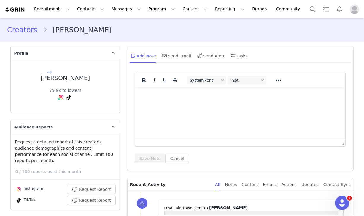
scroll to position [0, 0]
click at [26, 30] on link "Creators" at bounding box center [25, 30] width 36 height 11
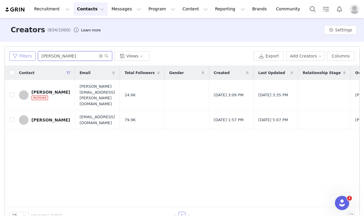
drag, startPoint x: 68, startPoint y: 58, endPoint x: 31, endPoint y: 58, distance: 37.0
click at [31, 58] on div "Filters [PERSON_NAME] mar Views" at bounding box center [129, 55] width 241 height 9
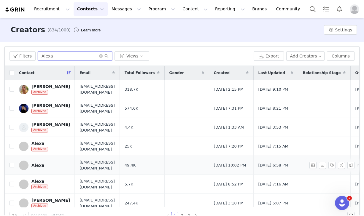
type input "Alexa"
click at [39, 166] on div "Alexa" at bounding box center [37, 165] width 13 height 5
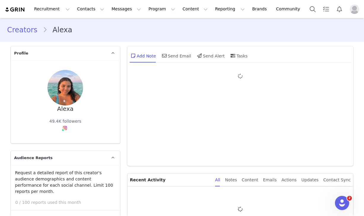
type input "+1 ([GEOGRAPHIC_DATA])"
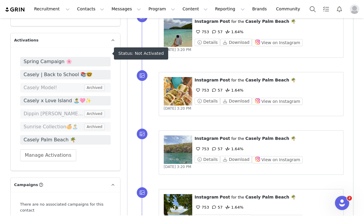
scroll to position [1024, 0]
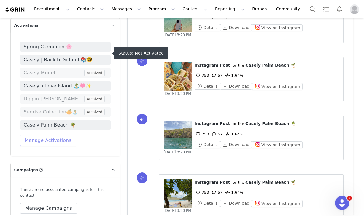
click at [54, 136] on button "Manage Activations" at bounding box center [48, 141] width 56 height 12
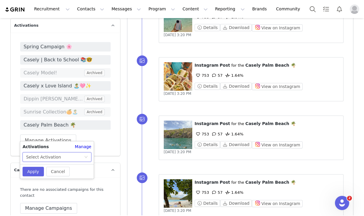
click at [45, 152] on div "Select Activation" at bounding box center [57, 156] width 69 height 9
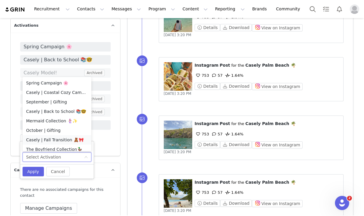
scroll to position [3, 0]
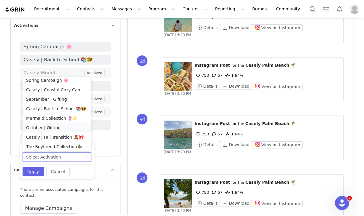
click at [50, 127] on li "October | Gifting" at bounding box center [57, 127] width 69 height 9
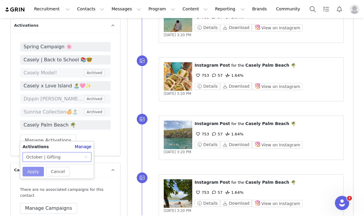
click at [31, 170] on button "Apply" at bounding box center [33, 171] width 21 height 9
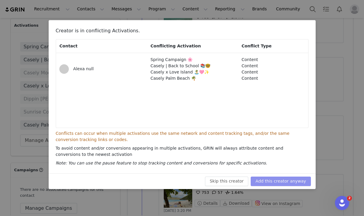
click at [276, 184] on button "Add this creator anyway" at bounding box center [280, 181] width 60 height 9
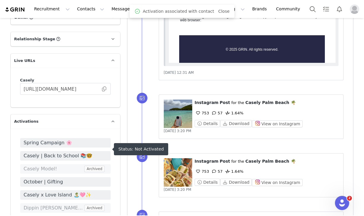
scroll to position [928, 0]
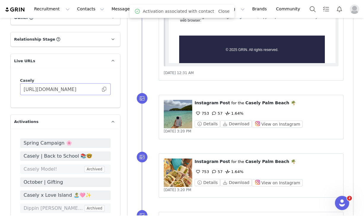
click at [104, 89] on span at bounding box center [104, 89] width 6 height 0
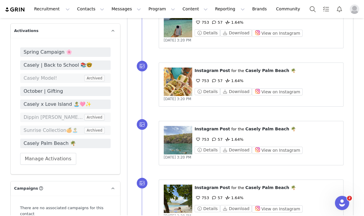
scroll to position [0, 0]
click at [285, 0] on div "Recruitment Recruitment Creator Search Curated Lists Landing Pages Web Extensio…" at bounding box center [182, 9] width 364 height 18
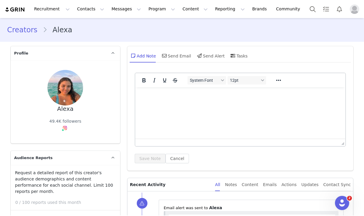
click at [18, 33] on link "Creators" at bounding box center [25, 30] width 36 height 11
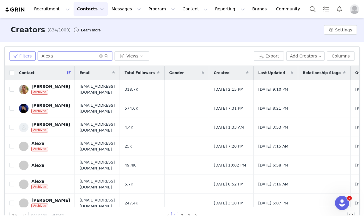
drag, startPoint x: 70, startPoint y: 55, endPoint x: 29, endPoint y: 55, distance: 40.3
click at [29, 55] on div "Filters Alexa Views" at bounding box center [129, 55] width 241 height 9
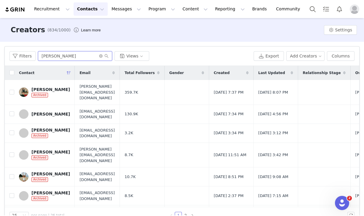
type input "[PERSON_NAME]"
drag, startPoint x: 73, startPoint y: 83, endPoint x: 44, endPoint y: 108, distance: 38.8
click at [44, 112] on div "[PERSON_NAME]" at bounding box center [50, 114] width 39 height 5
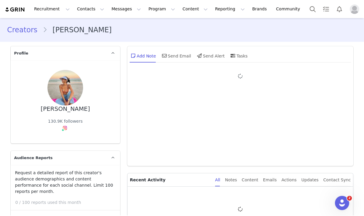
type input "+1 ([GEOGRAPHIC_DATA])"
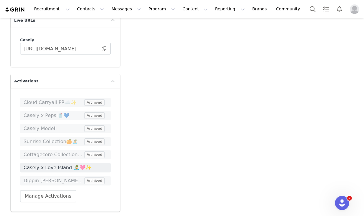
scroll to position [985, 0]
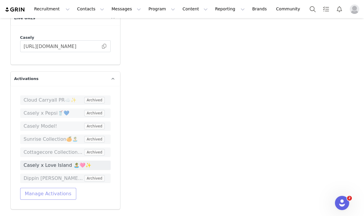
click at [44, 188] on button "Manage Activations" at bounding box center [48, 194] width 56 height 12
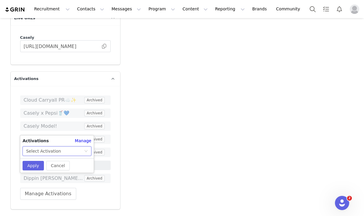
click at [44, 151] on div "Select Activation" at bounding box center [43, 151] width 35 height 9
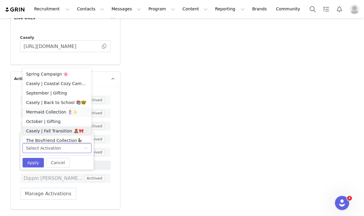
scroll to position [3, 0]
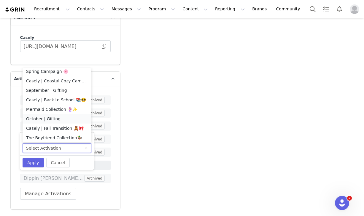
click at [50, 117] on li "October | Gifting" at bounding box center [57, 118] width 69 height 9
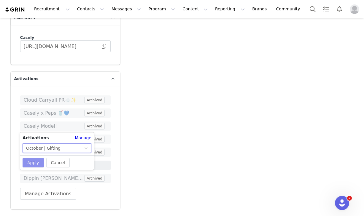
click at [30, 164] on button "Apply" at bounding box center [33, 162] width 21 height 9
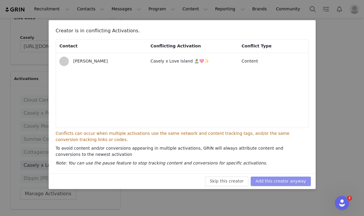
click at [278, 185] on button "Add this creator anyway" at bounding box center [280, 181] width 60 height 9
click at [278, 181] on div "Skip this creator Add this creator anyway" at bounding box center [181, 181] width 257 height 9
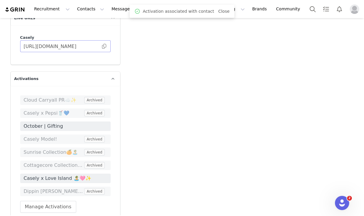
click at [105, 46] on span at bounding box center [104, 46] width 6 height 0
click at [104, 46] on span at bounding box center [104, 46] width 6 height 0
click at [266, 1] on div "Recruitment Recruitment Creator Search Curated Lists Landing Pages Web Extensio…" at bounding box center [182, 9] width 364 height 18
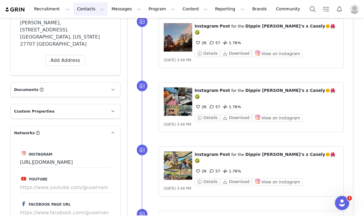
click at [89, 8] on button "Contacts Contacts" at bounding box center [90, 8] width 34 height 13
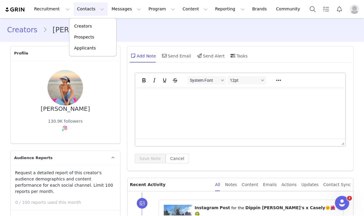
scroll to position [0, 0]
click at [25, 25] on link "Creators" at bounding box center [25, 30] width 36 height 11
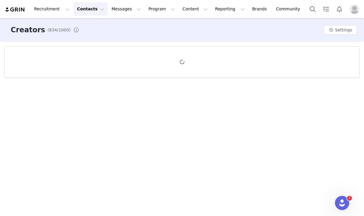
click at [24, 31] on h3 "Creators" at bounding box center [28, 30] width 34 height 11
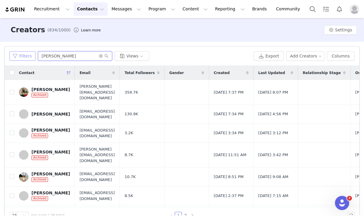
drag, startPoint x: 70, startPoint y: 59, endPoint x: 34, endPoint y: 56, distance: 35.9
click at [34, 56] on div "Filters [PERSON_NAME] Views" at bounding box center [129, 55] width 241 height 9
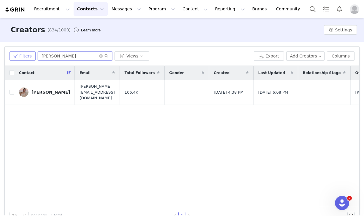
type input "[PERSON_NAME]"
drag, startPoint x: 34, startPoint y: 56, endPoint x: 52, endPoint y: 87, distance: 35.7
click at [52, 90] on div "[PERSON_NAME]" at bounding box center [50, 92] width 39 height 5
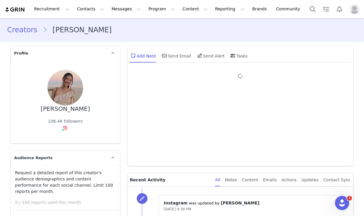
type input "+1 ([GEOGRAPHIC_DATA])"
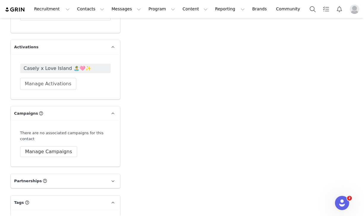
scroll to position [985, 0]
click at [59, 81] on button "Manage Activations" at bounding box center [48, 84] width 56 height 12
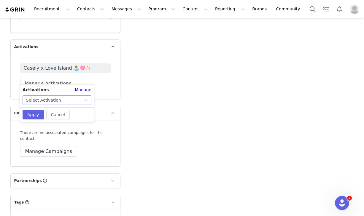
click at [41, 103] on div "Select Activation" at bounding box center [43, 100] width 35 height 9
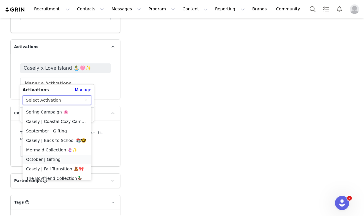
click at [41, 157] on li "October | Gifting" at bounding box center [57, 159] width 69 height 9
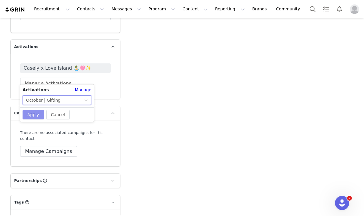
click at [32, 115] on button "Apply" at bounding box center [33, 114] width 21 height 9
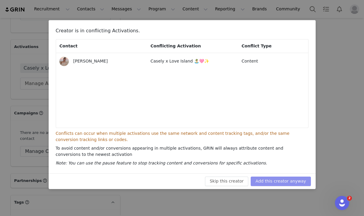
click at [277, 182] on button "Add this creator anyway" at bounding box center [280, 181] width 60 height 9
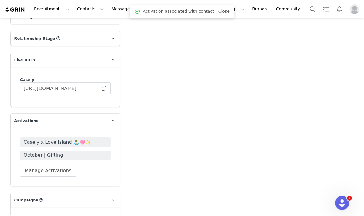
scroll to position [910, 0]
click at [102, 89] on span at bounding box center [104, 89] width 6 height 0
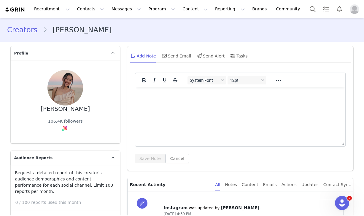
scroll to position [0, 0]
click at [20, 29] on link "Creators" at bounding box center [25, 30] width 36 height 11
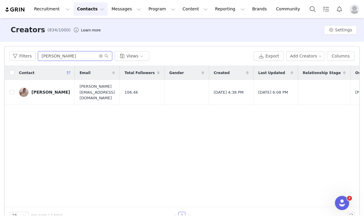
click at [69, 56] on input "[PERSON_NAME]" at bounding box center [75, 55] width 74 height 9
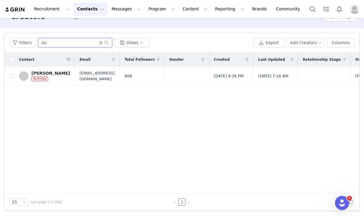
type input "A"
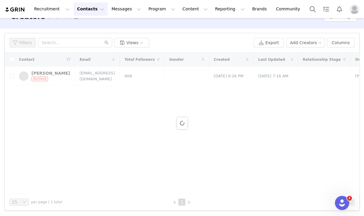
click at [316, 49] on div "Filters Views Export Add Creators Columns" at bounding box center [182, 42] width 354 height 19
click at [315, 44] on button "Add Creators" at bounding box center [305, 42] width 39 height 9
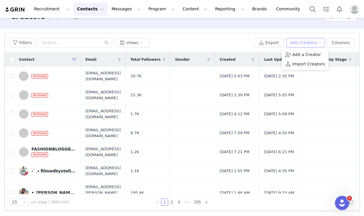
click at [305, 42] on button "Add Creators" at bounding box center [305, 42] width 39 height 9
click at [297, 57] on li "Add a Creator" at bounding box center [304, 54] width 47 height 9
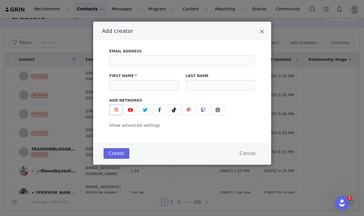
click at [118, 110] on img "Add creator" at bounding box center [115, 110] width 5 height 5
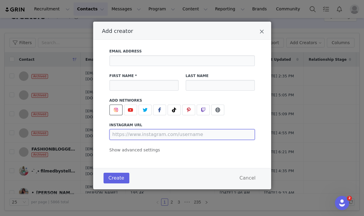
click at [129, 133] on input "Add creator" at bounding box center [181, 134] width 145 height 11
paste input "[URL][DOMAIN_NAME]"
type input "[URL][DOMAIN_NAME]"
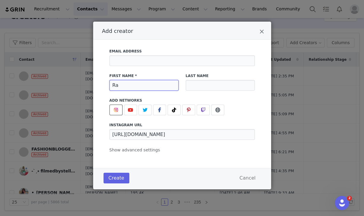
type input "R"
type input "[PERSON_NAME]"
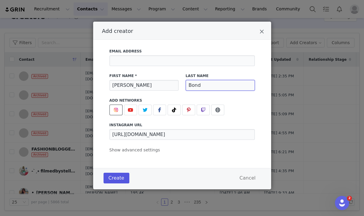
type input "Bond"
click at [109, 179] on button "Create" at bounding box center [116, 178] width 26 height 11
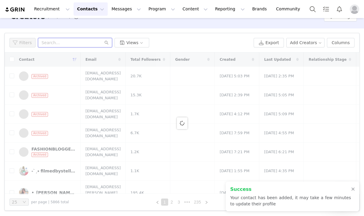
click at [63, 42] on input "text" at bounding box center [75, 42] width 74 height 9
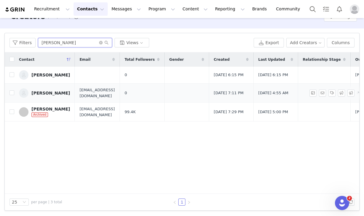
type input "[PERSON_NAME]"
click at [46, 97] on link "[PERSON_NAME]" at bounding box center [44, 92] width 51 height 9
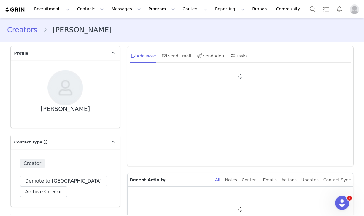
type input "+1 ([GEOGRAPHIC_DATA])"
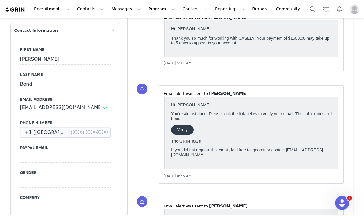
scroll to position [190, 0]
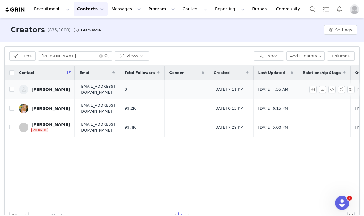
click at [50, 87] on div "[PERSON_NAME]" at bounding box center [50, 89] width 39 height 5
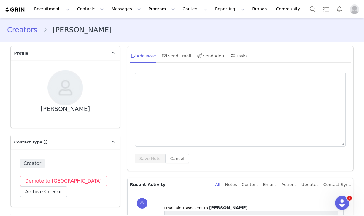
type input "+1 ([GEOGRAPHIC_DATA])"
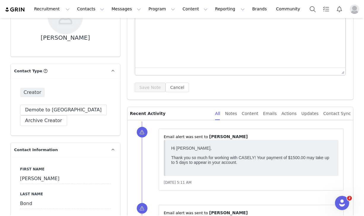
scroll to position [82, 0]
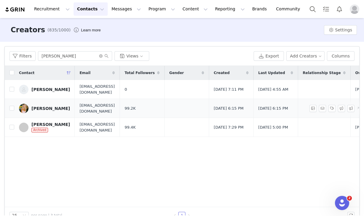
click at [40, 105] on link "[PERSON_NAME]" at bounding box center [44, 108] width 51 height 9
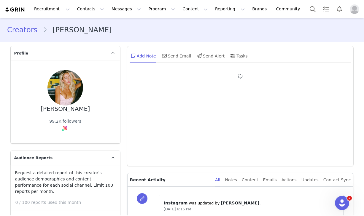
type input "+1 ([GEOGRAPHIC_DATA])"
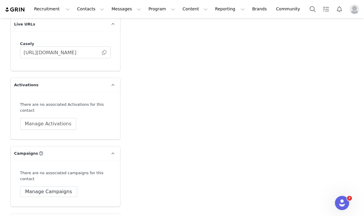
scroll to position [948, 0]
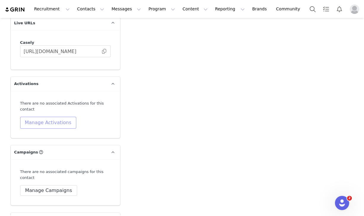
click at [49, 117] on button "Manage Activations" at bounding box center [48, 123] width 56 height 12
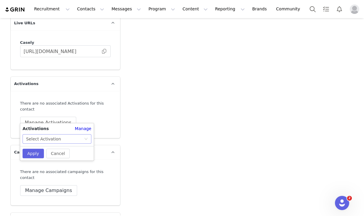
click at [48, 140] on div "Select Activation" at bounding box center [43, 139] width 35 height 9
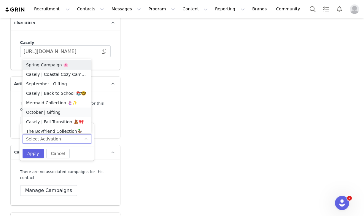
scroll to position [3, 0]
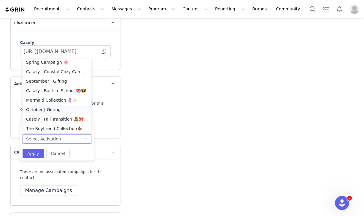
click at [42, 107] on li "October | Gifting" at bounding box center [57, 109] width 69 height 9
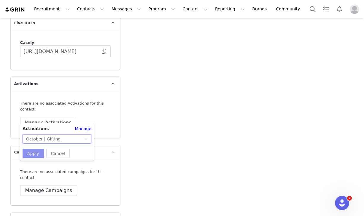
click at [32, 154] on button "Apply" at bounding box center [33, 153] width 21 height 9
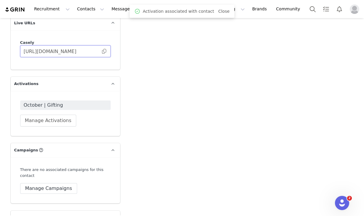
click at [106, 45] on input "[URL][DOMAIN_NAME]" at bounding box center [65, 51] width 90 height 12
click at [104, 51] on span at bounding box center [104, 51] width 6 height 0
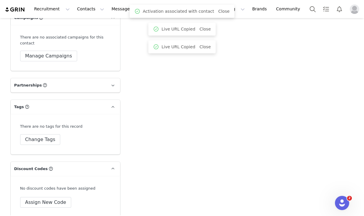
scroll to position [1085, 0]
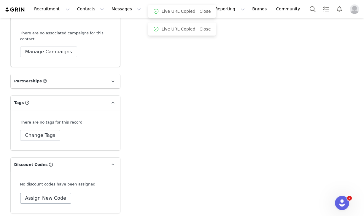
click at [39, 196] on button "Assign New Code" at bounding box center [45, 198] width 51 height 11
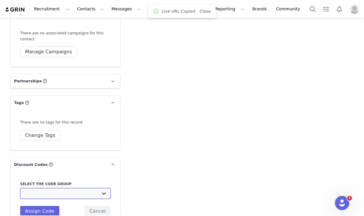
select select "1674"
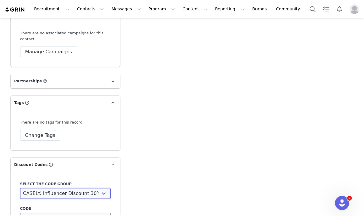
scroll to position [1105, 0]
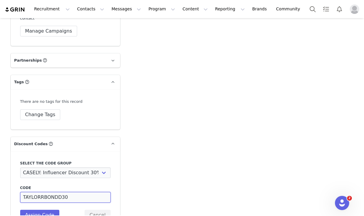
click at [58, 192] on input "TAYLORRBONDD30" at bounding box center [65, 197] width 90 height 11
click at [41, 192] on input "TAYLORRBOND30" at bounding box center [65, 197] width 90 height 11
type input "TAYLORBOND30"
click at [44, 210] on button "Assign Code" at bounding box center [39, 215] width 39 height 11
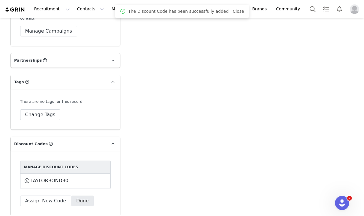
click at [77, 198] on button "Done" at bounding box center [82, 201] width 23 height 11
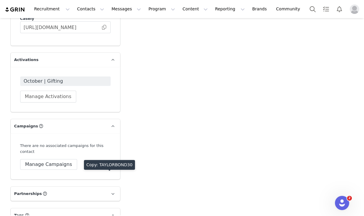
scroll to position [882, 0]
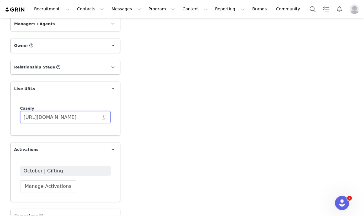
click at [106, 111] on input "[URL][DOMAIN_NAME]" at bounding box center [65, 117] width 90 height 12
click at [105, 117] on span at bounding box center [104, 117] width 6 height 0
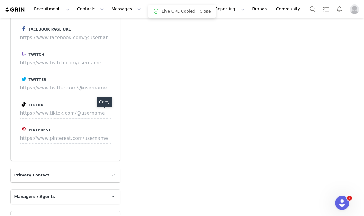
scroll to position [503, 0]
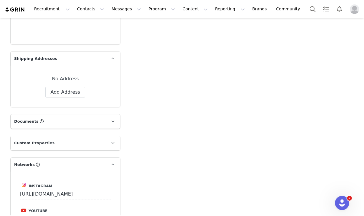
click at [274, 1] on div "Recruitment Recruitment Creator Search Curated Lists Landing Pages Web Extensio…" at bounding box center [182, 9] width 364 height 18
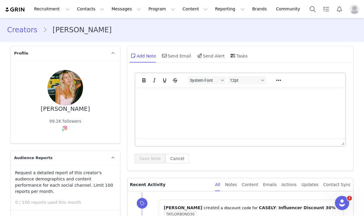
scroll to position [0, 0]
click at [19, 28] on link "Creators" at bounding box center [25, 30] width 36 height 11
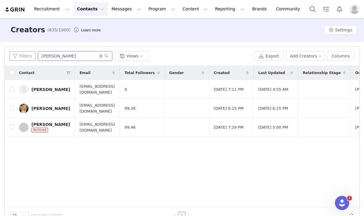
drag, startPoint x: 73, startPoint y: 56, endPoint x: 10, endPoint y: 56, distance: 62.2
click at [10, 56] on div "Filters Taylor bond Views" at bounding box center [129, 55] width 241 height 9
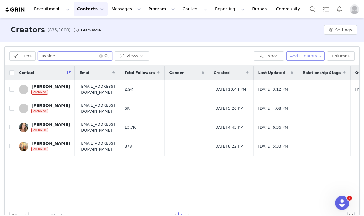
type input "ashlee"
click at [312, 56] on button "Add Creators" at bounding box center [305, 55] width 39 height 9
click at [309, 68] on span "Add a Creator" at bounding box center [306, 68] width 29 height 7
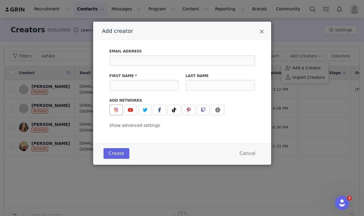
click at [112, 112] on span "Add creator" at bounding box center [115, 109] width 7 height 7
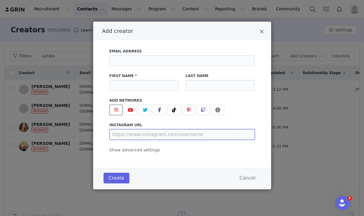
click at [131, 139] on input "Add creator" at bounding box center [181, 134] width 145 height 11
paste input "[URL][DOMAIN_NAME]"
type input "[URL][DOMAIN_NAME]"
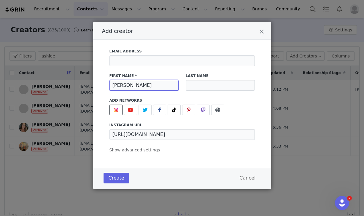
type input "[PERSON_NAME]"
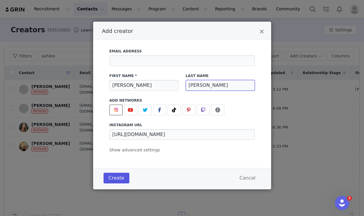
type input "[PERSON_NAME]"
click at [113, 179] on button "Create" at bounding box center [116, 178] width 26 height 11
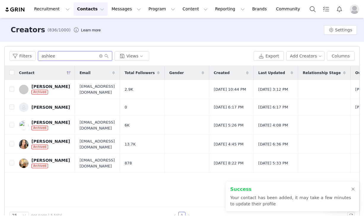
click at [60, 57] on input "ashlee" at bounding box center [75, 55] width 74 height 9
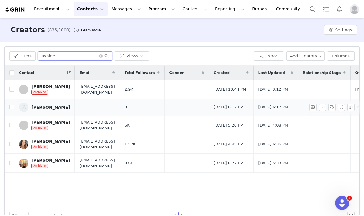
type input "ashlee"
click at [49, 110] on div "[PERSON_NAME]" at bounding box center [50, 107] width 39 height 5
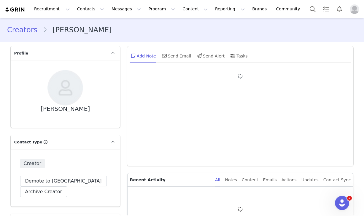
type input "+1 ([GEOGRAPHIC_DATA])"
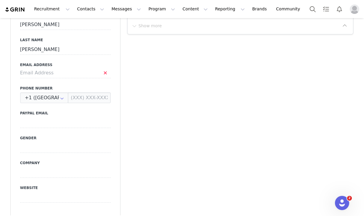
scroll to position [224, 0]
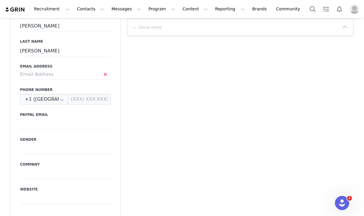
click at [85, 79] on div "First Name [PERSON_NAME] Last Name [PERSON_NAME] Email Address Phone Number +1 …" at bounding box center [65, 112] width 109 height 217
type input "[URL][DOMAIN_NAME]"
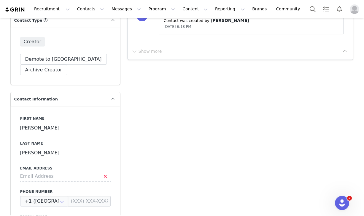
click at [109, 141] on label "Last Name" at bounding box center [65, 143] width 90 height 5
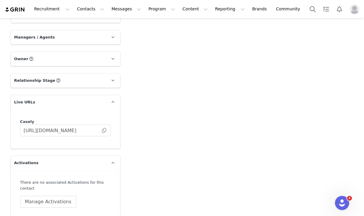
scroll to position [882, 0]
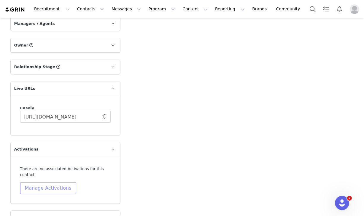
click at [54, 182] on button "Manage Activations" at bounding box center [48, 188] width 56 height 12
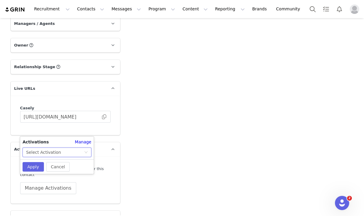
click at [49, 154] on div "Select Activation" at bounding box center [43, 152] width 35 height 9
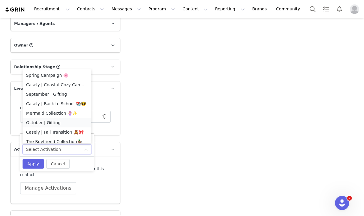
scroll to position [3, 0]
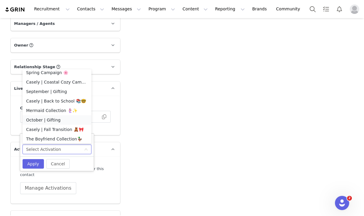
click at [48, 120] on li "October | Gifting" at bounding box center [57, 119] width 69 height 9
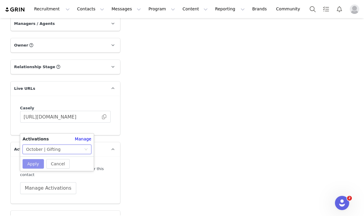
click at [32, 165] on button "Apply" at bounding box center [33, 163] width 21 height 9
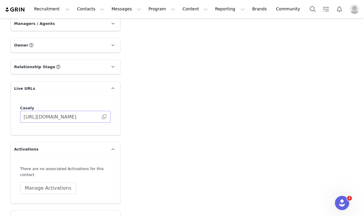
click at [103, 117] on span at bounding box center [104, 117] width 6 height 0
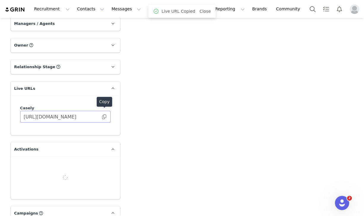
click at [104, 117] on span at bounding box center [104, 117] width 6 height 0
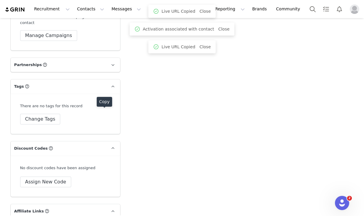
scroll to position [1101, 0]
click at [36, 176] on button "Assign New Code" at bounding box center [45, 181] width 51 height 11
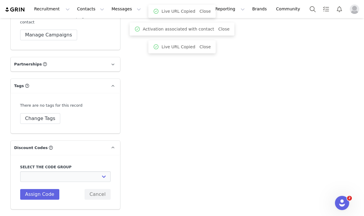
click at [33, 176] on div "Select the code group CASELY: Influencer Discount 30% CASELY: TikTok Collabs CA…" at bounding box center [65, 181] width 90 height 35
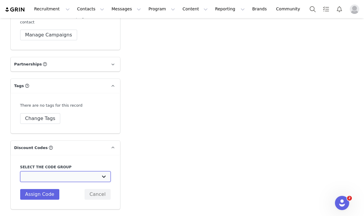
select select "1674"
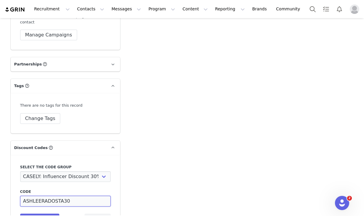
click at [61, 196] on input "ASHLEERADOSTA30" at bounding box center [65, 201] width 90 height 11
type input "ASHLEER30"
click at [38, 214] on button "Assign Code" at bounding box center [39, 219] width 39 height 11
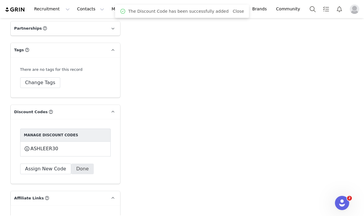
click at [76, 164] on button "Done" at bounding box center [82, 169] width 23 height 11
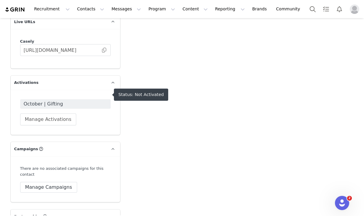
scroll to position [941, 0]
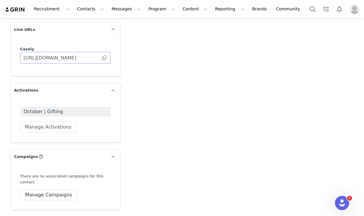
click at [103, 58] on span at bounding box center [104, 58] width 6 height 0
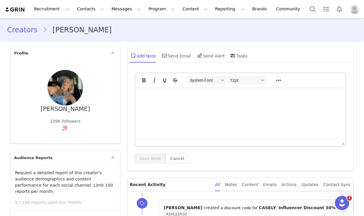
scroll to position [0, 0]
click at [17, 29] on link "Creators" at bounding box center [25, 30] width 36 height 11
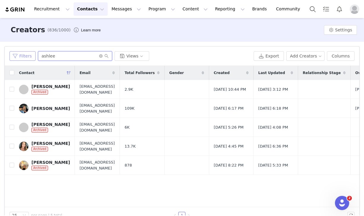
drag, startPoint x: 62, startPoint y: 55, endPoint x: 34, endPoint y: 55, distance: 28.4
click at [34, 55] on div "Filters ashlee Views" at bounding box center [129, 55] width 241 height 9
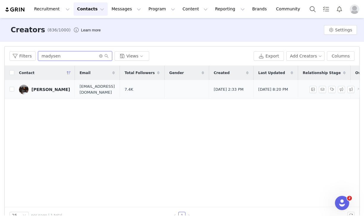
type input "madysen"
click at [49, 87] on div "[PERSON_NAME]" at bounding box center [50, 89] width 39 height 5
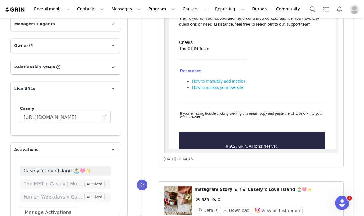
scroll to position [912, 0]
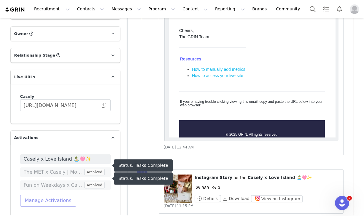
click at [46, 198] on button "Manage Activations" at bounding box center [48, 201] width 56 height 12
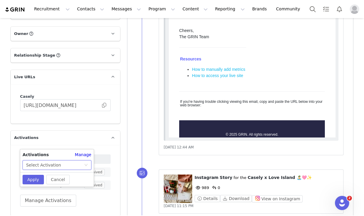
click at [46, 164] on div "Select Activation" at bounding box center [43, 165] width 35 height 9
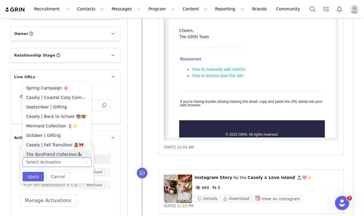
scroll to position [3, 0]
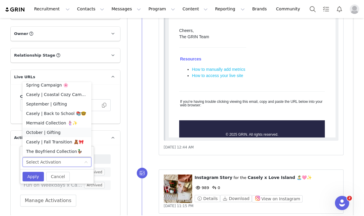
click at [50, 132] on li "October | Gifting" at bounding box center [57, 132] width 69 height 9
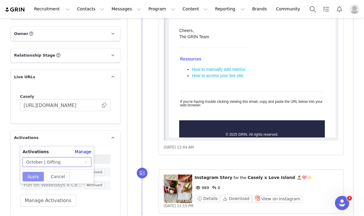
click at [31, 178] on button "Apply" at bounding box center [33, 176] width 21 height 9
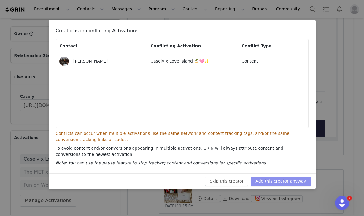
click at [275, 179] on button "Add this creator anyway" at bounding box center [280, 181] width 60 height 9
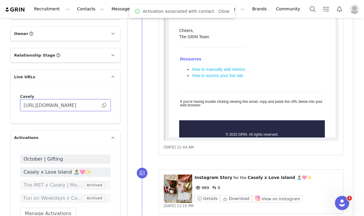
click at [105, 99] on input "[URL][DOMAIN_NAME]" at bounding box center [65, 105] width 90 height 12
click at [105, 105] on span at bounding box center [104, 105] width 6 height 0
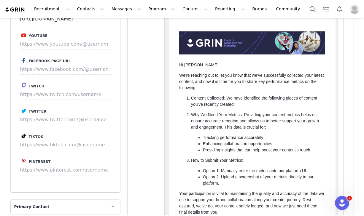
scroll to position [624, 0]
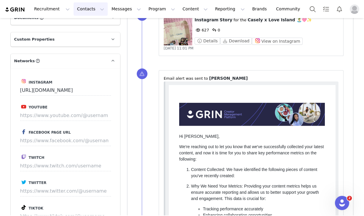
click at [88, 15] on button "Contacts Contacts" at bounding box center [90, 8] width 34 height 13
click at [87, 24] on p "Creators" at bounding box center [83, 26] width 18 height 6
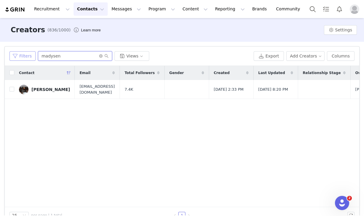
drag, startPoint x: 72, startPoint y: 58, endPoint x: 22, endPoint y: 58, distance: 49.5
click at [22, 58] on div "Filters madysen Views" at bounding box center [129, 55] width 241 height 9
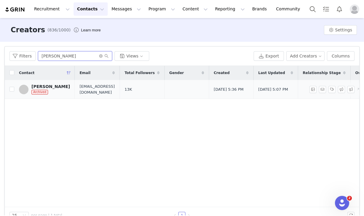
type input "[PERSON_NAME]"
click at [46, 85] on div "[PERSON_NAME]" at bounding box center [50, 86] width 39 height 5
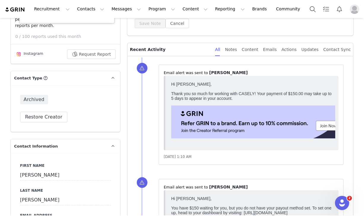
scroll to position [138, 0]
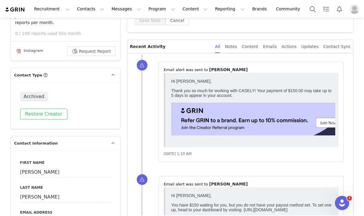
click at [43, 119] on button "Restore Creator" at bounding box center [43, 114] width 47 height 11
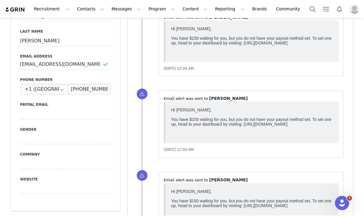
scroll to position [309, 0]
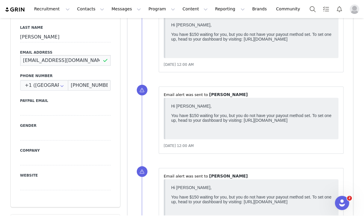
drag, startPoint x: 81, startPoint y: 85, endPoint x: 14, endPoint y: 85, distance: 67.0
paste input "collabs"
click at [105, 66] on input "[EMAIL_ADDRESS][DOMAIN_NAME]" at bounding box center [65, 60] width 90 height 11
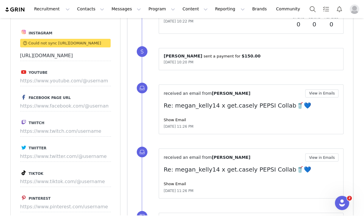
scroll to position [677, 0]
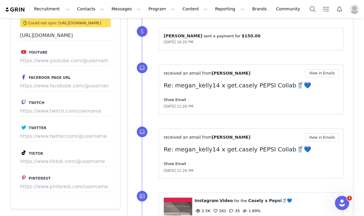
type input "[EMAIL_ADDRESS][DOMAIN_NAME]"
click at [114, 59] on div "Instagram We attempted to sync this contacts Instagram account but failed, you …" at bounding box center [65, 104] width 109 height 210
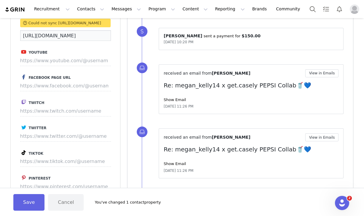
click at [68, 41] on input "[URL][DOMAIN_NAME]" at bounding box center [65, 35] width 91 height 11
click at [55, 41] on input "[URL][DOMAIN_NAME]" at bounding box center [65, 35] width 91 height 11
type input "="
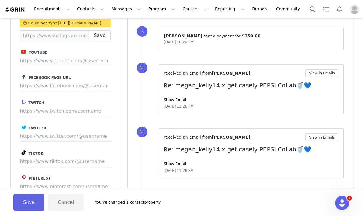
paste input "[URL][DOMAIN_NAME]"
type input "[URL][DOMAIN_NAME]"
click at [109, 41] on input "[URL][DOMAIN_NAME]" at bounding box center [65, 35] width 91 height 11
click at [30, 214] on div "Save Cancel You've changed 1 contact property" at bounding box center [182, 202] width 364 height 28
click at [30, 202] on button "Save" at bounding box center [28, 202] width 31 height 17
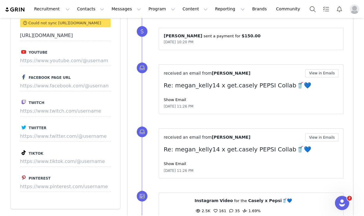
click at [126, 102] on div "Add Note Send Email Send Alert Tasks System Font 12pt To open the popup, press …" at bounding box center [240, 113] width 233 height 1495
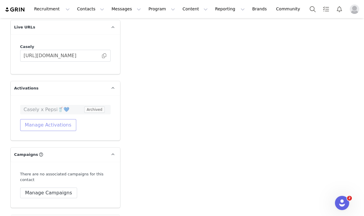
scroll to position [962, 0]
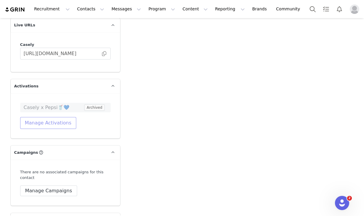
click at [62, 129] on button "Manage Activations" at bounding box center [48, 123] width 56 height 12
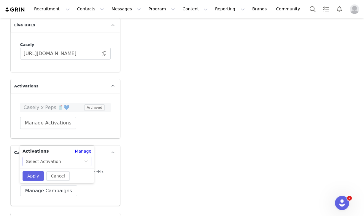
click at [44, 163] on div "Select Activation" at bounding box center [43, 161] width 35 height 9
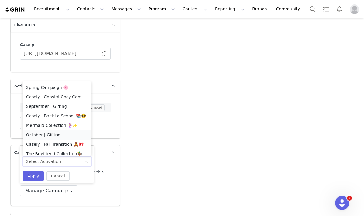
click at [43, 134] on li "October | Gifting" at bounding box center [57, 134] width 69 height 9
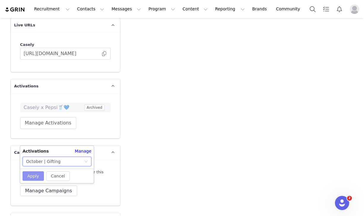
click at [35, 172] on button "Apply" at bounding box center [33, 175] width 21 height 9
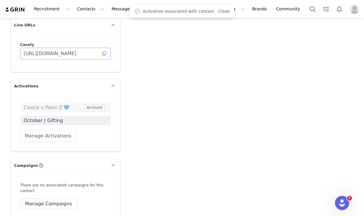
click at [104, 54] on span at bounding box center [104, 54] width 6 height 0
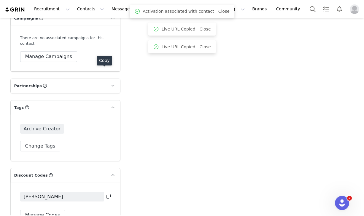
scroll to position [1170, 0]
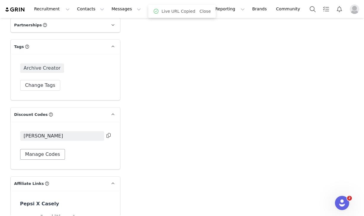
click at [47, 160] on button "Manage Codes" at bounding box center [42, 154] width 45 height 11
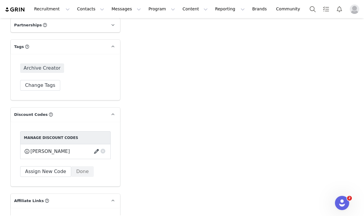
click at [94, 156] on button "button" at bounding box center [97, 151] width 8 height 9
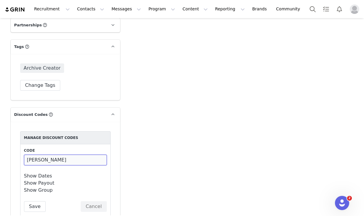
click at [47, 165] on input "[PERSON_NAME]" at bounding box center [65, 160] width 83 height 11
click at [65, 165] on input "MEGANKELLY" at bounding box center [65, 160] width 83 height 11
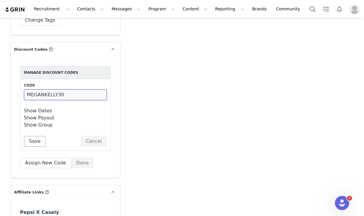
type input "MEGANKELLY30"
click at [33, 147] on button "Save" at bounding box center [35, 141] width 22 height 11
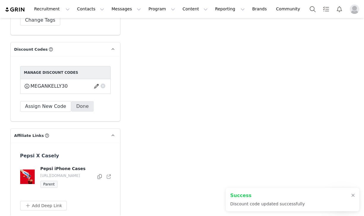
click at [80, 112] on button "Done" at bounding box center [82, 106] width 23 height 11
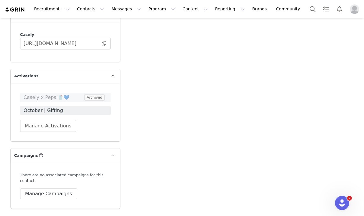
scroll to position [963, 0]
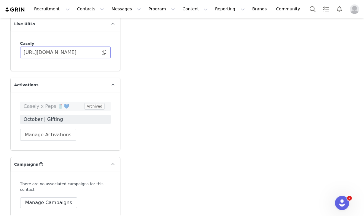
click at [104, 52] on span at bounding box center [104, 52] width 6 height 0
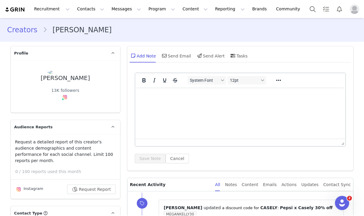
click at [21, 38] on div "Creators [PERSON_NAME]" at bounding box center [182, 30] width 364 height 20
click at [21, 32] on link "Creators" at bounding box center [25, 30] width 36 height 11
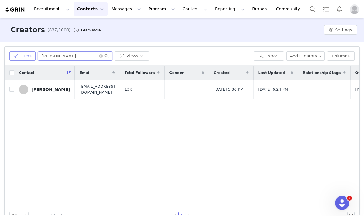
drag, startPoint x: 76, startPoint y: 52, endPoint x: 27, endPoint y: 52, distance: 49.8
click at [27, 52] on div "Filters [PERSON_NAME] Views" at bounding box center [129, 55] width 241 height 9
drag, startPoint x: 65, startPoint y: 57, endPoint x: -7, endPoint y: 57, distance: 71.7
click at [0, 57] on html "Recruitment Recruitment Creator Search Curated Lists Landing Pages Web Extensio…" at bounding box center [182, 108] width 364 height 216
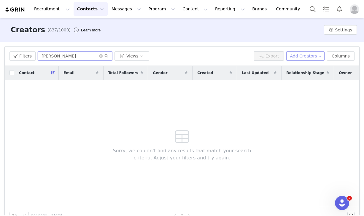
type input "[PERSON_NAME]"
click at [305, 54] on button "Add Creators" at bounding box center [305, 55] width 39 height 9
click at [296, 69] on span "Add a Creator" at bounding box center [306, 68] width 29 height 7
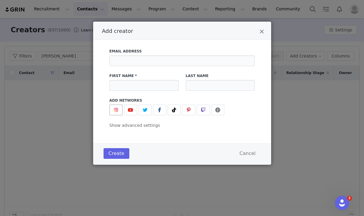
click at [112, 111] on span "Add creator" at bounding box center [115, 109] width 7 height 7
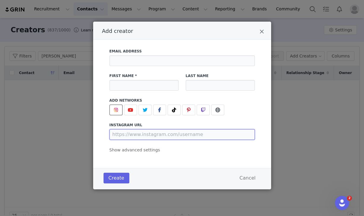
click at [124, 133] on input "Add creator" at bounding box center [181, 134] width 145 height 11
paste input "[URL][DOMAIN_NAME]"
type input "[URL][DOMAIN_NAME]"
click at [144, 70] on div "First Name *" at bounding box center [144, 82] width 76 height 25
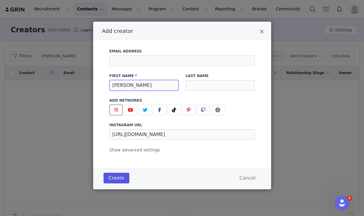
type input "[PERSON_NAME]"
click at [111, 177] on button "Create" at bounding box center [116, 178] width 26 height 11
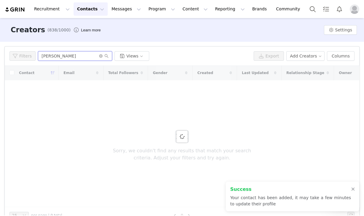
click at [75, 56] on input "[PERSON_NAME]" at bounding box center [75, 55] width 74 height 9
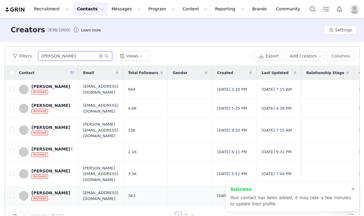
scroll to position [12, 0]
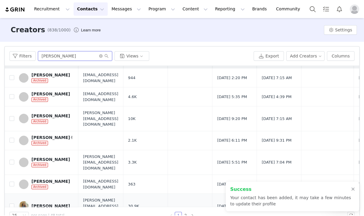
type input "[PERSON_NAME]"
click at [38, 201] on link "[PERSON_NAME]" at bounding box center [46, 205] width 55 height 9
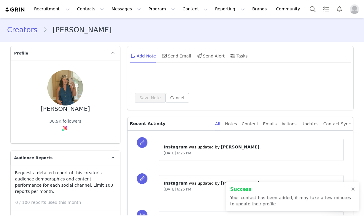
type input "+1 ([GEOGRAPHIC_DATA])"
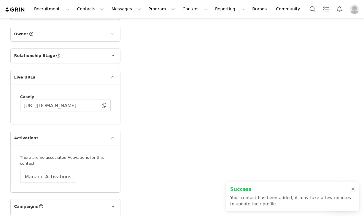
scroll to position [912, 0]
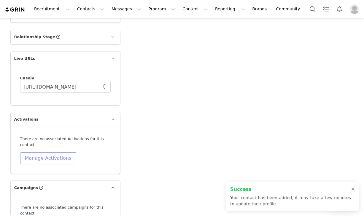
click at [44, 152] on button "Manage Activations" at bounding box center [48, 158] width 56 height 12
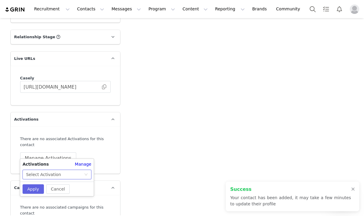
click at [36, 172] on div "Select Activation" at bounding box center [43, 174] width 35 height 9
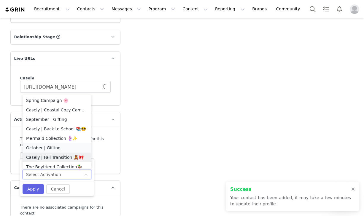
scroll to position [3, 0]
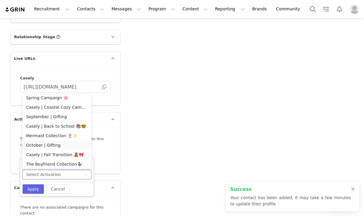
click at [45, 145] on li "October | Gifting" at bounding box center [57, 144] width 69 height 9
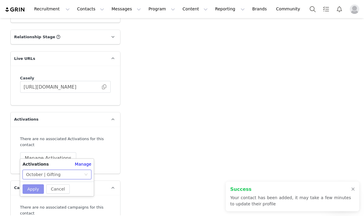
click at [31, 192] on button "Apply" at bounding box center [33, 188] width 21 height 9
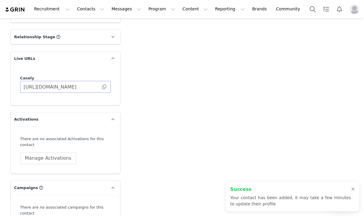
click at [104, 87] on span at bounding box center [104, 87] width 6 height 0
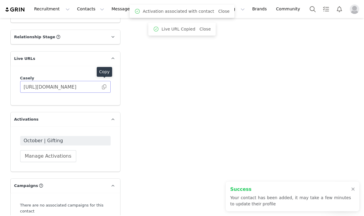
click at [104, 87] on span at bounding box center [104, 87] width 6 height 0
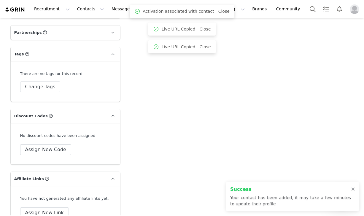
scroll to position [1134, 0]
click at [42, 154] on div "No discount codes have been assigned Assign New Code" at bounding box center [65, 143] width 109 height 41
click at [42, 146] on button "Assign New Code" at bounding box center [45, 149] width 51 height 11
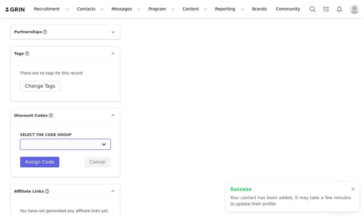
select select "1674"
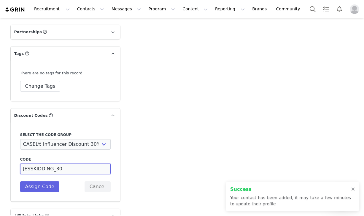
drag, startPoint x: 56, startPoint y: 162, endPoint x: 43, endPoint y: 163, distance: 13.6
click at [43, 164] on input "JESSKIDDING_30" at bounding box center [65, 169] width 90 height 11
click at [46, 181] on button "Assign Code" at bounding box center [39, 186] width 39 height 11
click at [33, 164] on input "JESS30" at bounding box center [65, 169] width 90 height 11
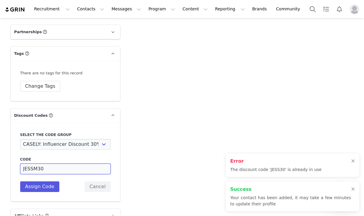
type input "JESSM30"
click at [33, 181] on button "Assign Code" at bounding box center [39, 186] width 39 height 11
click at [33, 182] on div "Code JESSM30 Description Assign Code Cancel" at bounding box center [65, 174] width 90 height 35
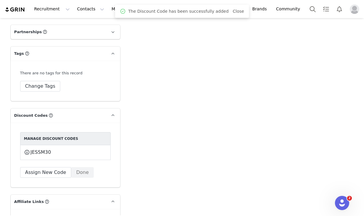
scroll to position [0, 0]
click at [81, 167] on button "Done" at bounding box center [82, 172] width 23 height 11
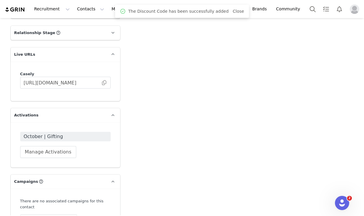
scroll to position [915, 0]
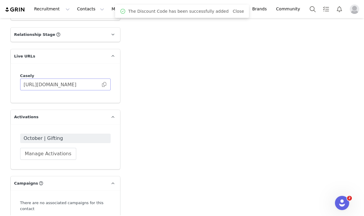
click at [103, 84] on span at bounding box center [104, 84] width 6 height 0
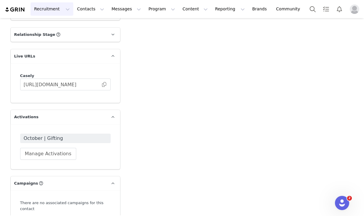
click at [52, 9] on button "Recruitment Recruitment" at bounding box center [52, 8] width 43 height 13
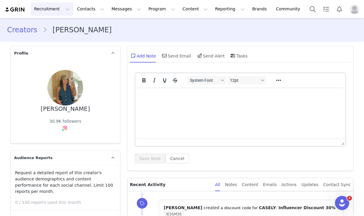
scroll to position [0, 0]
click at [21, 24] on div "Creators [PERSON_NAME]" at bounding box center [182, 30] width 364 height 20
click at [21, 28] on link "Creators" at bounding box center [25, 30] width 36 height 11
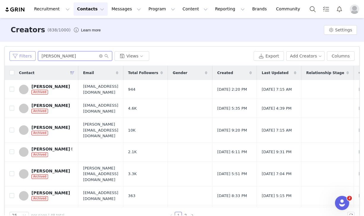
drag, startPoint x: 75, startPoint y: 56, endPoint x: 23, endPoint y: 55, distance: 51.3
click at [23, 55] on div "Filters jess Views" at bounding box center [129, 55] width 241 height 9
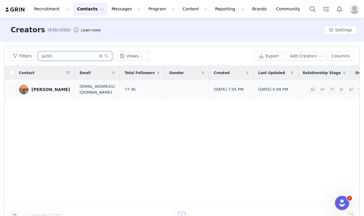
type input "jazlin"
click at [43, 94] on td "[PERSON_NAME]" at bounding box center [44, 89] width 60 height 19
click at [43, 90] on div "[PERSON_NAME]" at bounding box center [50, 89] width 39 height 5
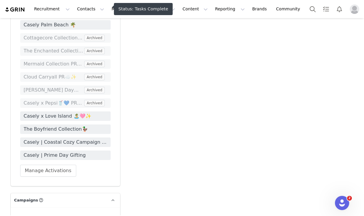
scroll to position [1112, 0]
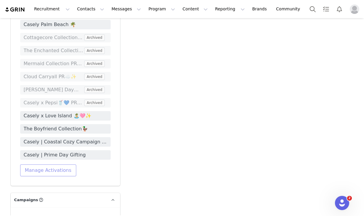
click at [43, 164] on button "Manage Activations" at bounding box center [48, 170] width 56 height 12
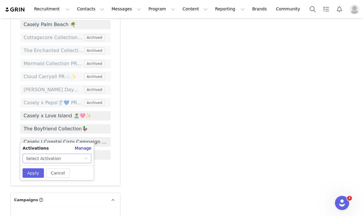
click at [44, 159] on div "Select Activation" at bounding box center [43, 158] width 35 height 9
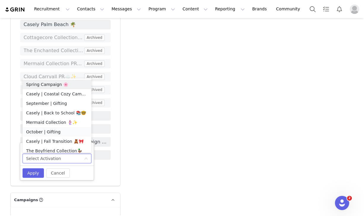
scroll to position [3, 0]
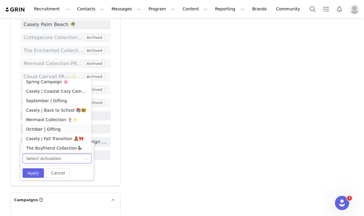
click at [48, 126] on li "October | Gifting" at bounding box center [57, 128] width 69 height 9
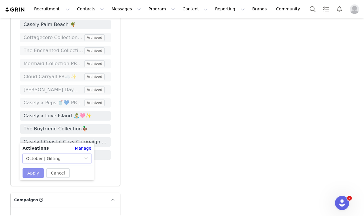
click at [34, 169] on button "Apply" at bounding box center [33, 172] width 21 height 9
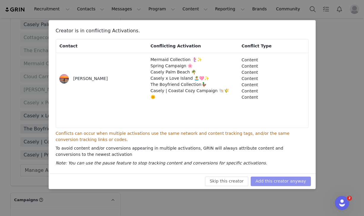
click at [275, 178] on button "Add this creator anyway" at bounding box center [280, 181] width 60 height 9
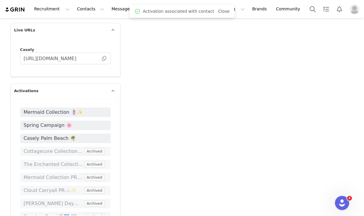
scroll to position [979, 0]
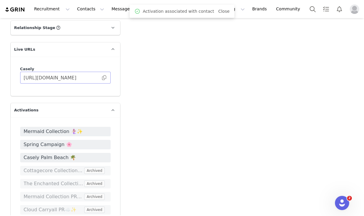
click at [103, 78] on span at bounding box center [104, 78] width 6 height 0
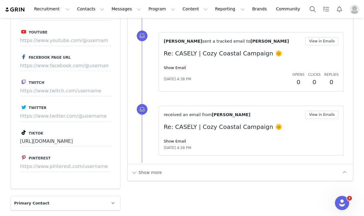
scroll to position [472, 0]
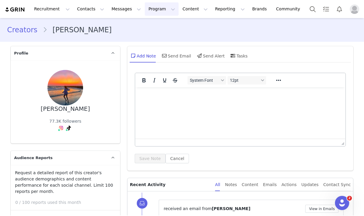
click at [158, 7] on button "Program Program" at bounding box center [162, 8] width 34 height 13
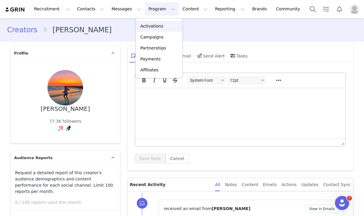
click at [145, 26] on p "Activations" at bounding box center [151, 26] width 23 height 6
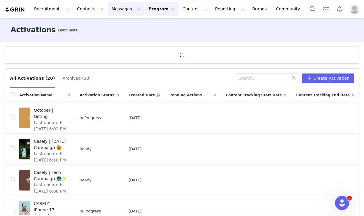
click at [118, 6] on button "Messages Messages" at bounding box center [126, 8] width 36 height 13
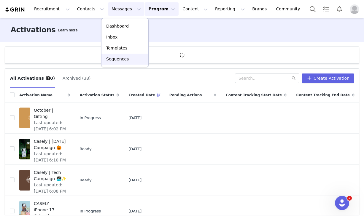
click at [117, 59] on p "Sequences" at bounding box center [117, 59] width 23 height 6
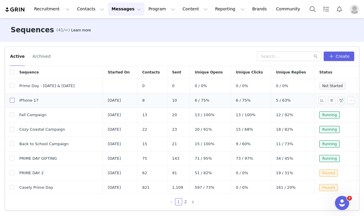
click at [11, 100] on input "checkbox" at bounding box center [12, 100] width 5 height 5
checkbox input "true"
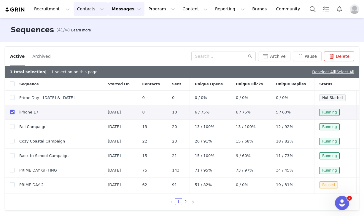
click at [83, 9] on button "Contacts Contacts" at bounding box center [90, 8] width 34 height 13
click at [87, 23] on link "Creators" at bounding box center [92, 26] width 47 height 11
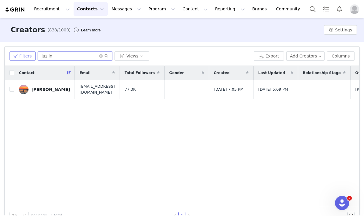
drag, startPoint x: 56, startPoint y: 54, endPoint x: 35, endPoint y: 54, distance: 21.0
click at [35, 54] on div "Filters jazlin Views" at bounding box center [129, 55] width 241 height 9
type input "[PERSON_NAME]"
click at [45, 88] on div "[PERSON_NAME]" at bounding box center [50, 89] width 39 height 5
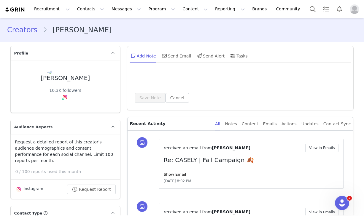
type input "+1 ([GEOGRAPHIC_DATA])"
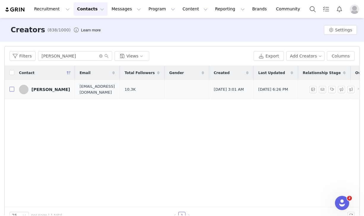
click at [12, 90] on input "checkbox" at bounding box center [11, 89] width 5 height 5
checkbox input "true"
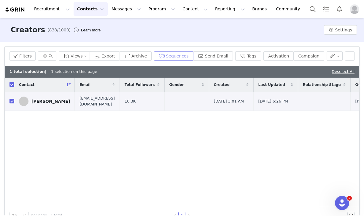
click at [183, 56] on button "Sequences" at bounding box center [173, 55] width 39 height 9
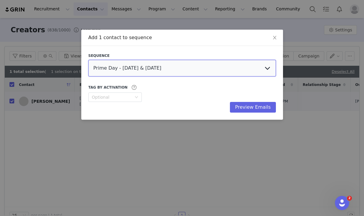
select select "ebcae34c-f6f5-4bde-b25b-b0cf303ba37a"
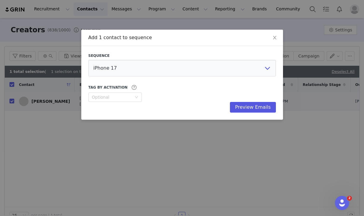
click at [263, 109] on button "Preview Emails" at bounding box center [253, 107] width 46 height 11
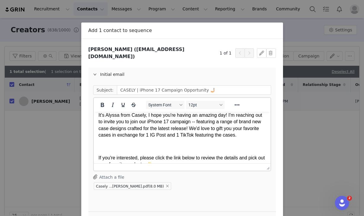
scroll to position [28, 0]
click at [179, 134] on p "It's Alyssa from Casely, I hope you're having an amazing day! I'm reaching out …" at bounding box center [181, 124] width 167 height 27
click at [155, 134] on p "It's Alyssa from Casely, I hope you're having an amazing day! I'm reaching out …" at bounding box center [181, 124] width 167 height 27
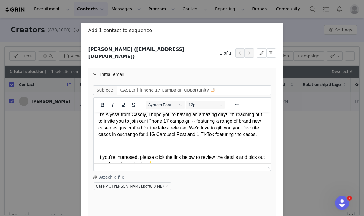
click at [200, 135] on p "It's Alyssa from Casely, I hope you're having an amazing day! I'm reaching out …" at bounding box center [181, 124] width 167 height 27
click at [204, 151] on p "Rich Text Area. Press ALT-0 for help." at bounding box center [181, 152] width 167 height 7
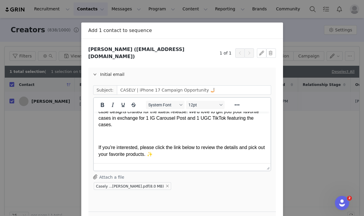
scroll to position [39, 0]
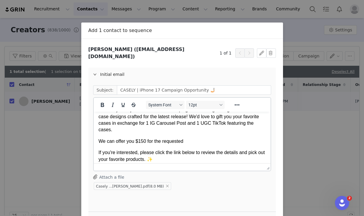
click at [122, 184] on span "Casely ...[PERSON_NAME].pdf" at bounding box center [122, 186] width 53 height 4
click at [191, 139] on p "We can offer you $150 for the requested" at bounding box center [181, 141] width 167 height 7
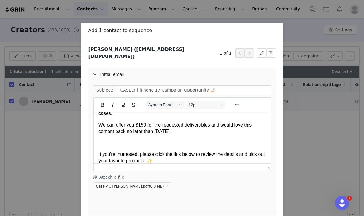
scroll to position [49, 0]
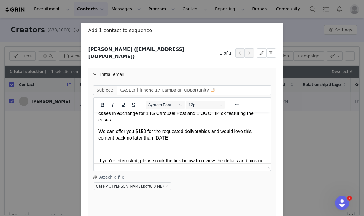
click at [158, 125] on body "Hey bestie, It's Alyssa from Casely, I hope you're having an amazing day! I'm r…" at bounding box center [181, 148] width 167 height 160
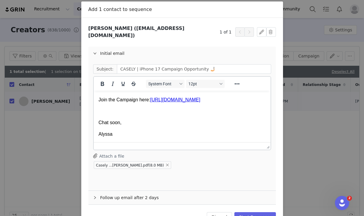
scroll to position [30, 0]
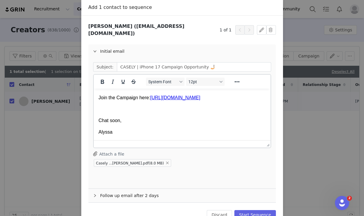
click at [116, 113] on body "Hey bestie, It's Alyssa from Casely, I hope you're having an amazing day! I'm r…" at bounding box center [181, 50] width 167 height 172
click at [105, 190] on div "Follow up email after 2 days" at bounding box center [181, 196] width 187 height 14
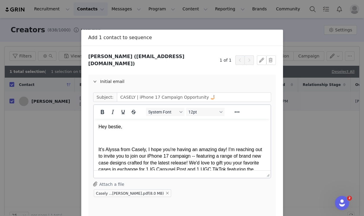
scroll to position [0, 0]
click at [106, 76] on div "Initial email" at bounding box center [181, 82] width 187 height 14
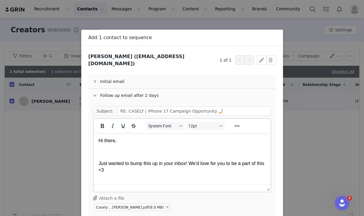
click at [115, 95] on div "Follow up email after 2 days" at bounding box center [181, 96] width 187 height 14
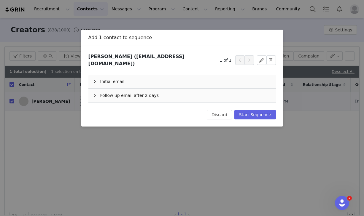
click at [112, 79] on div "Initial email" at bounding box center [181, 82] width 187 height 14
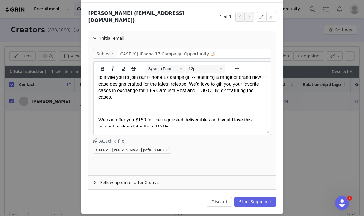
scroll to position [44, 0]
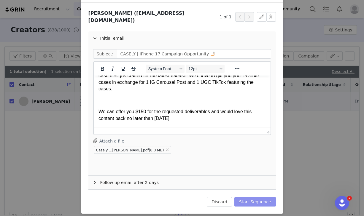
click at [260, 198] on button "Start Sequence" at bounding box center [254, 201] width 41 height 9
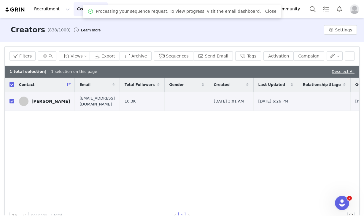
scroll to position [0, 0]
click at [287, 57] on button "Activation" at bounding box center [278, 55] width 30 height 9
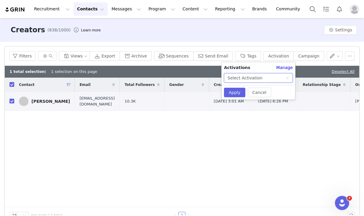
click at [263, 77] on div "Select Activation" at bounding box center [256, 77] width 58 height 9
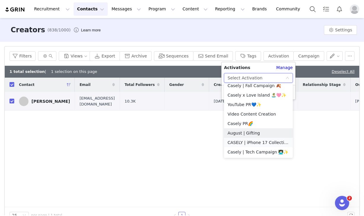
scroll to position [118, 0]
click at [243, 143] on li "CASELY | iPhone 17 Collection" at bounding box center [258, 142] width 69 height 9
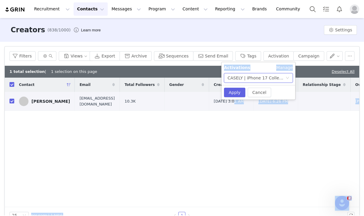
click at [228, 100] on span "[DATE] 3:01 AM" at bounding box center [229, 101] width 30 height 6
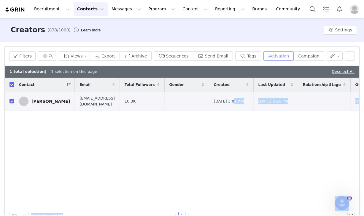
click at [275, 59] on button "Activation" at bounding box center [278, 55] width 30 height 9
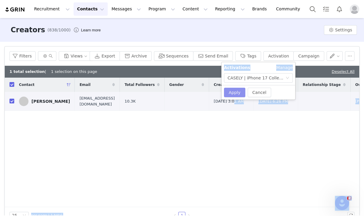
click at [234, 93] on button "Apply" at bounding box center [234, 92] width 21 height 9
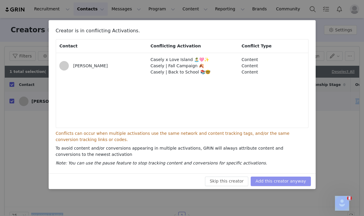
click at [271, 183] on button "Add this creator anyway" at bounding box center [280, 181] width 60 height 9
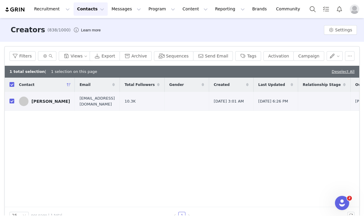
click at [9, 84] on th at bounding box center [9, 85] width 9 height 14
click at [12, 87] on input "checkbox" at bounding box center [11, 84] width 5 height 5
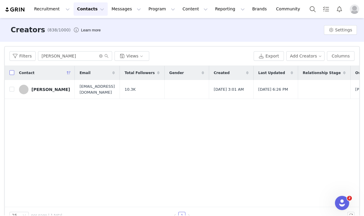
checkbox input "false"
click at [86, 141] on div "Contact Email Total Followers Gender Created Last Updated Relationship Stage Ow…" at bounding box center [182, 136] width 354 height 141
click at [155, 7] on button "Program Program" at bounding box center [162, 8] width 34 height 13
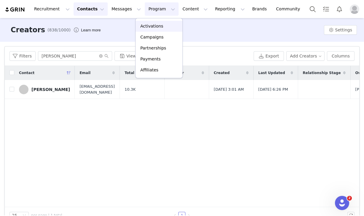
click at [155, 28] on p "Activations" at bounding box center [151, 26] width 23 height 6
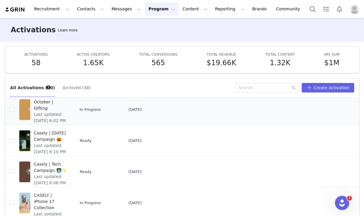
scroll to position [1, 0]
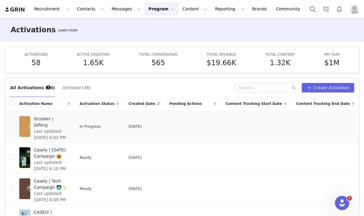
click at [57, 118] on span "October | Gifting" at bounding box center [50, 122] width 33 height 12
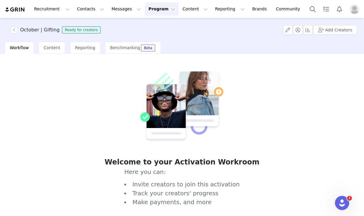
click at [160, 13] on button "Program Program" at bounding box center [162, 8] width 34 height 13
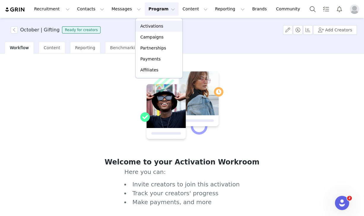
click at [157, 22] on link "Activations" at bounding box center [158, 26] width 47 height 11
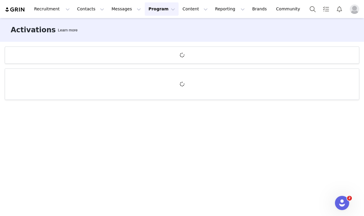
click at [154, 11] on button "Program Program" at bounding box center [162, 8] width 34 height 13
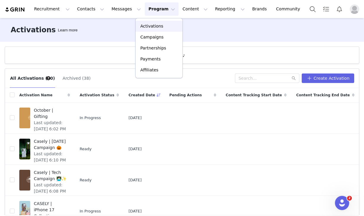
click at [153, 24] on p "Activations" at bounding box center [151, 26] width 23 height 6
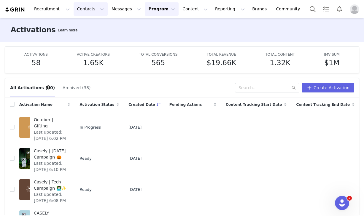
click at [81, 7] on button "Contacts Contacts" at bounding box center [90, 8] width 34 height 13
click at [84, 28] on p "Creators" at bounding box center [83, 26] width 18 height 6
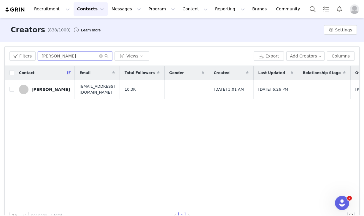
drag, startPoint x: 69, startPoint y: 58, endPoint x: 41, endPoint y: 57, distance: 27.3
click at [41, 57] on input "[PERSON_NAME]" at bounding box center [75, 55] width 74 height 9
type input "f"
type input "b"
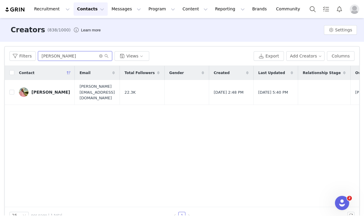
type input "[PERSON_NAME]"
drag, startPoint x: 60, startPoint y: 67, endPoint x: 10, endPoint y: 90, distance: 54.7
click at [10, 90] on input "checkbox" at bounding box center [11, 92] width 5 height 5
checkbox input "true"
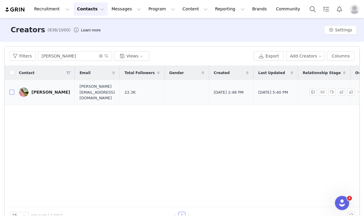
checkbox input "true"
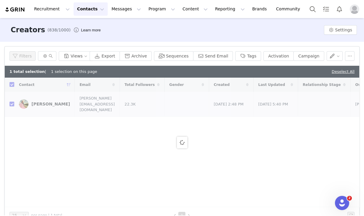
checkbox input "false"
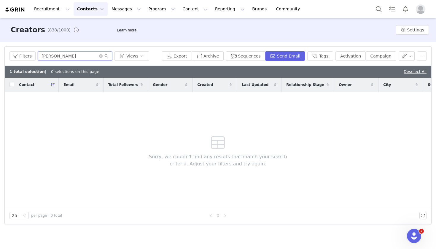
click at [76, 58] on input "[PERSON_NAME]" at bounding box center [75, 55] width 74 height 9
type input "[PERSON_NAME]"
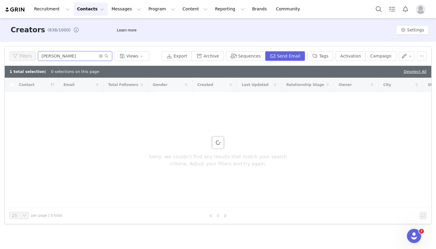
checkbox input "true"
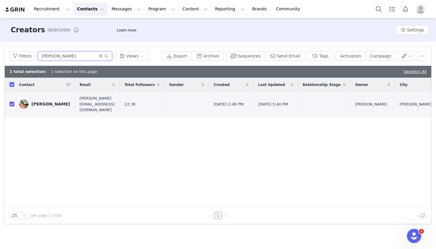
type input "[PERSON_NAME]"
drag, startPoint x: 76, startPoint y: 58, endPoint x: 99, endPoint y: 56, distance: 23.2
click at [99, 56] on icon "icon: close-circle" at bounding box center [101, 56] width 4 height 4
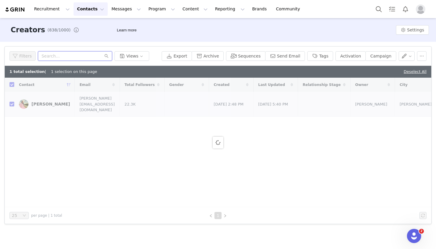
click at [79, 55] on input "text" at bounding box center [75, 55] width 74 height 9
type input "day"
checkbox input "false"
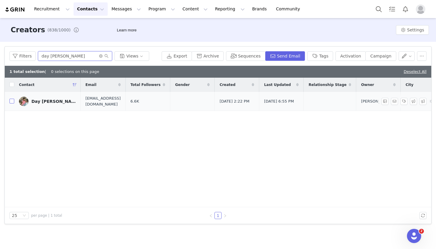
type input "day [PERSON_NAME]"
click at [11, 103] on input "checkbox" at bounding box center [11, 101] width 5 height 5
checkbox input "true"
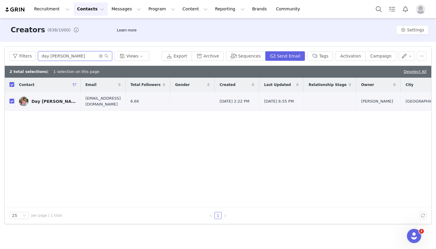
click at [81, 53] on input "day [PERSON_NAME]" at bounding box center [75, 55] width 74 height 9
type input "[PERSON_NAME]"
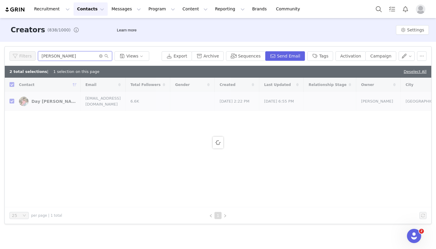
checkbox input "false"
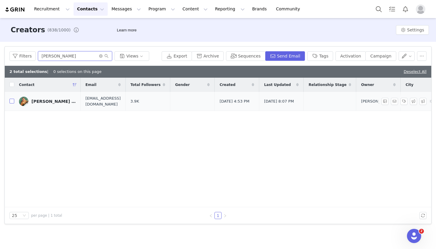
type input "[PERSON_NAME]"
click at [13, 101] on input "checkbox" at bounding box center [11, 101] width 5 height 5
checkbox input "true"
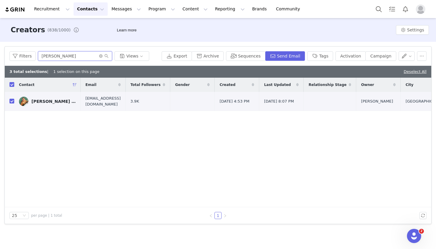
click at [70, 59] on input "[PERSON_NAME]" at bounding box center [75, 55] width 74 height 9
type input "s"
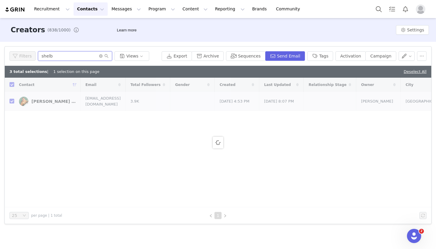
type input "shelby"
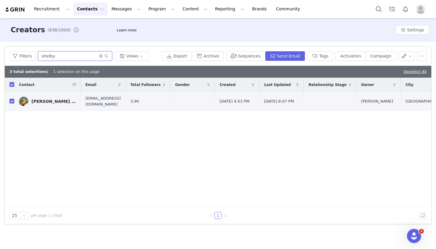
checkbox input "false"
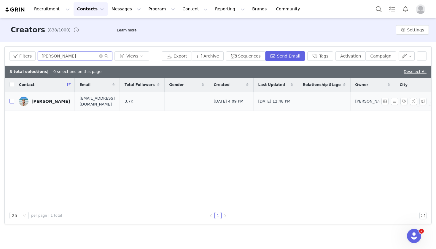
type input "[PERSON_NAME]"
click at [13, 102] on input "checkbox" at bounding box center [11, 101] width 5 height 5
checkbox input "true"
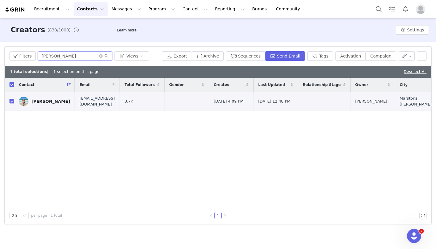
click at [73, 59] on input "[PERSON_NAME]" at bounding box center [75, 55] width 74 height 9
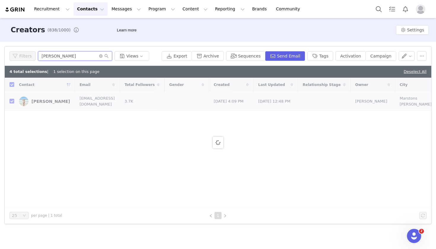
type input "[PERSON_NAME]"
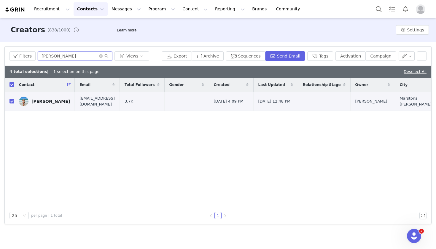
checkbox input "false"
type input "[PERSON_NAME]"
click at [12, 101] on input "checkbox" at bounding box center [11, 101] width 5 height 5
checkbox input "true"
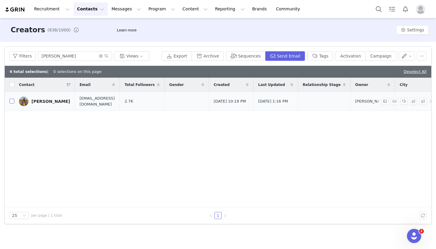
checkbox input "true"
click at [83, 55] on input "[PERSON_NAME]" at bounding box center [75, 55] width 74 height 9
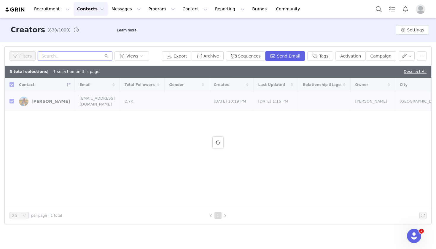
type input "a"
type input "[PERSON_NAME]"
checkbox input "false"
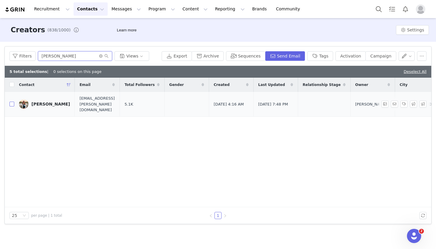
type input "[PERSON_NAME]"
click at [14, 102] on input "checkbox" at bounding box center [11, 104] width 5 height 5
checkbox input "true"
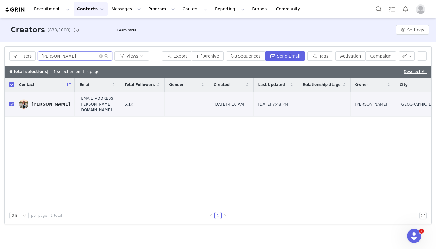
click at [81, 54] on input "[PERSON_NAME]" at bounding box center [75, 55] width 74 height 9
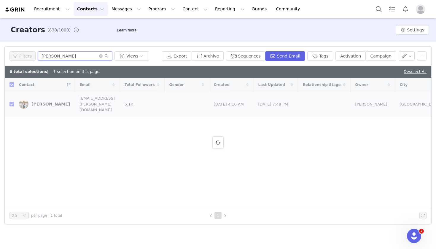
type input "[PERSON_NAME]"
checkbox input "false"
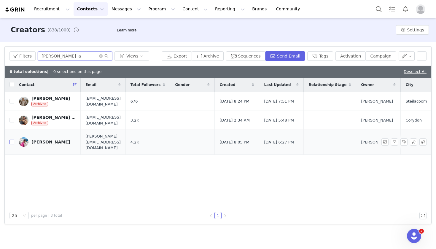
type input "[PERSON_NAME] la"
click at [13, 140] on input "checkbox" at bounding box center [11, 142] width 5 height 5
checkbox input "true"
click at [72, 55] on input "[PERSON_NAME] la" at bounding box center [75, 55] width 74 height 9
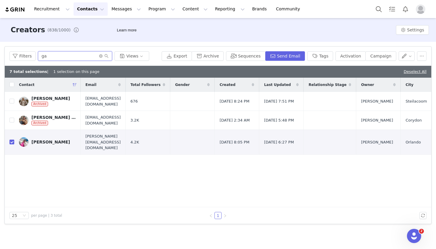
type input "g"
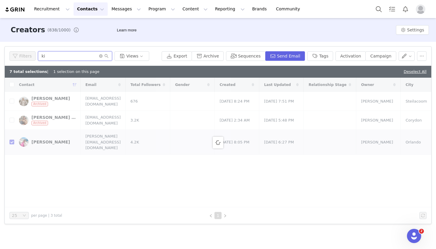
type input "k"
checkbox input "false"
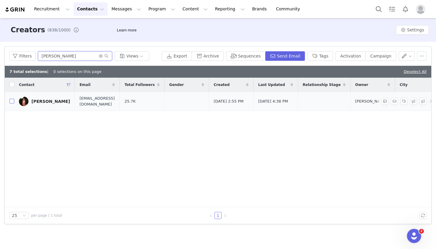
type input "[PERSON_NAME]"
click at [13, 102] on input "checkbox" at bounding box center [11, 101] width 5 height 5
checkbox input "true"
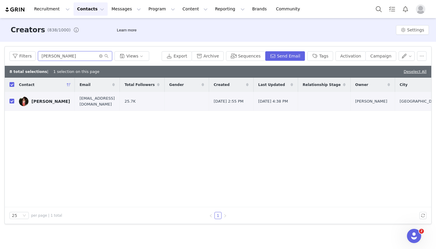
click at [79, 56] on input "[PERSON_NAME]" at bounding box center [75, 55] width 74 height 9
type input "L"
type input "anette"
checkbox input "false"
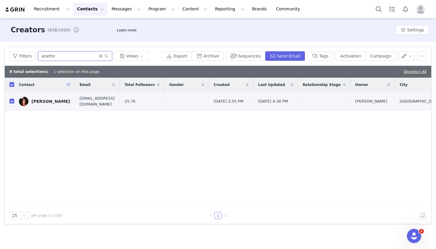
checkbox input "false"
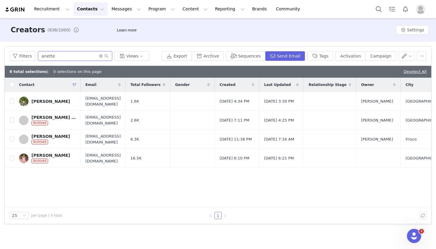
type input "Anette"
drag, startPoint x: 79, startPoint y: 56, endPoint x: 13, endPoint y: 103, distance: 81.6
click at [13, 103] on input "checkbox" at bounding box center [11, 101] width 5 height 5
checkbox input "true"
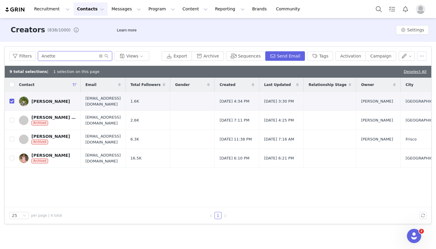
click at [69, 59] on input "Anette" at bounding box center [75, 55] width 74 height 9
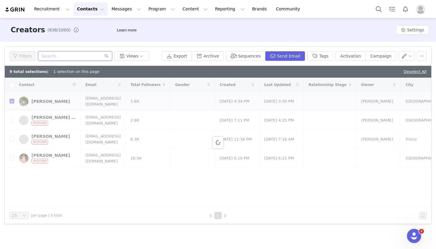
checkbox input "false"
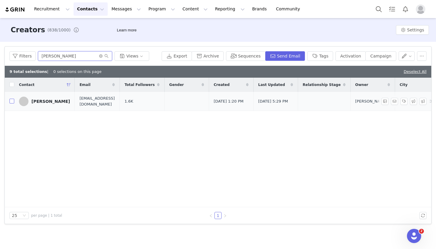
type input "[PERSON_NAME]"
click at [10, 101] on input "checkbox" at bounding box center [11, 101] width 5 height 5
checkbox input "true"
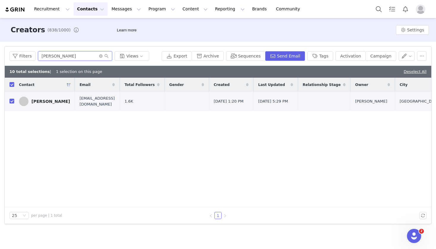
click at [79, 55] on input "[PERSON_NAME]" at bounding box center [75, 55] width 74 height 9
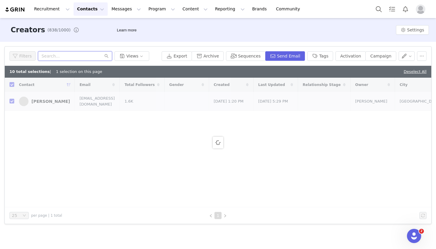
type input "a"
checkbox input "false"
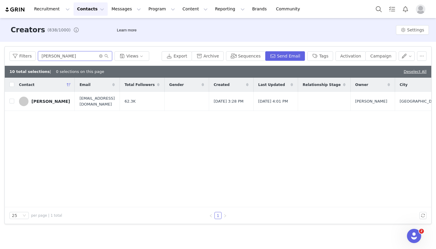
type input "[PERSON_NAME]"
drag, startPoint x: 79, startPoint y: 55, endPoint x: 12, endPoint y: 102, distance: 82.2
click at [12, 102] on input "checkbox" at bounding box center [11, 101] width 5 height 5
checkbox input "true"
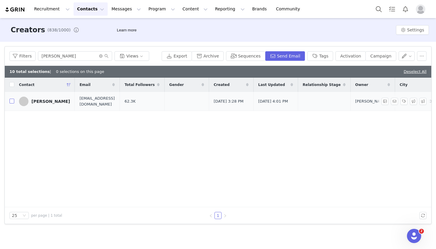
checkbox input "true"
click at [70, 56] on input "[PERSON_NAME]" at bounding box center [75, 55] width 74 height 9
type input "a"
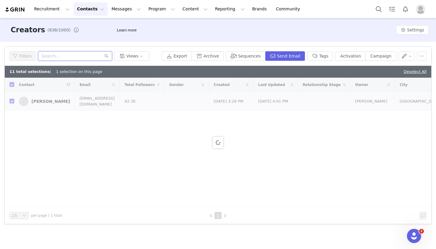
type input "v"
checkbox input "false"
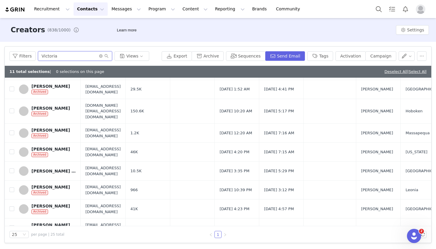
scroll to position [120, 0]
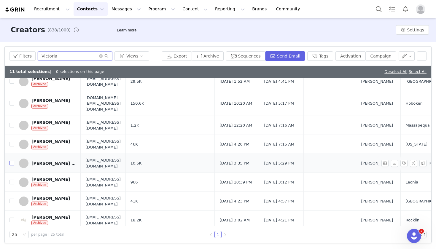
type input "Victoria"
click at [13, 161] on input "checkbox" at bounding box center [11, 163] width 5 height 5
checkbox input "true"
click at [68, 54] on input "Victoria" at bounding box center [75, 55] width 74 height 9
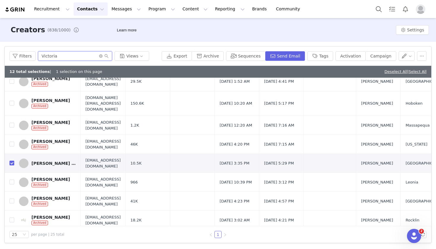
click at [68, 54] on input "Victoria" at bounding box center [75, 55] width 74 height 9
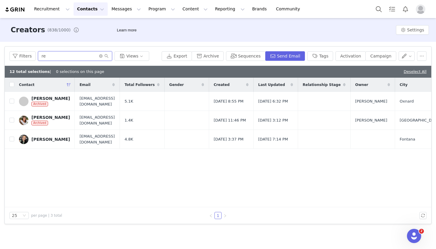
type input "r"
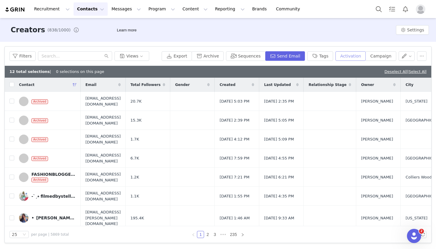
click at [362, 57] on button "Activation" at bounding box center [350, 55] width 30 height 9
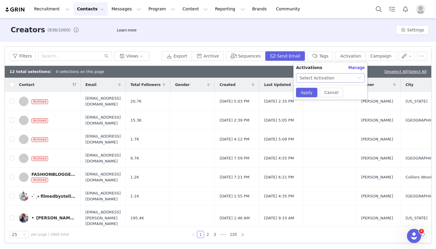
click at [323, 80] on div "Select Activation" at bounding box center [316, 77] width 35 height 9
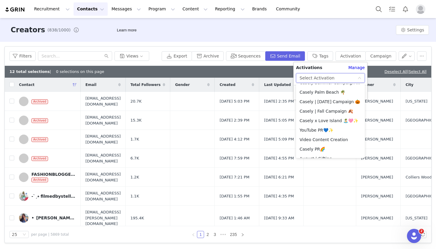
scroll to position [93, 0]
click at [326, 101] on li "Casely | [DATE] Campaign 🎃" at bounding box center [330, 100] width 69 height 9
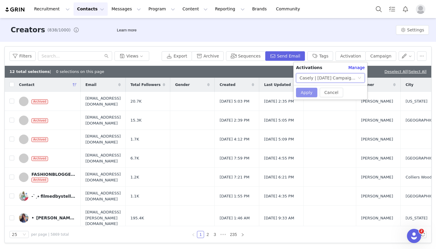
click at [306, 91] on button "Apply" at bounding box center [306, 92] width 21 height 9
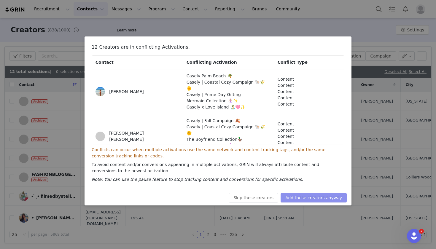
click at [304, 196] on button "Add these creators anyway" at bounding box center [313, 197] width 66 height 9
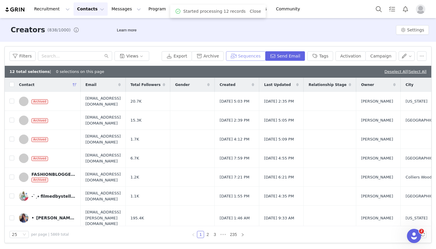
click at [256, 55] on button "Sequences" at bounding box center [245, 55] width 39 height 9
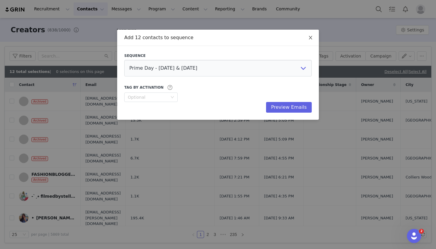
click at [310, 36] on icon "icon: close" at bounding box center [310, 37] width 5 height 5
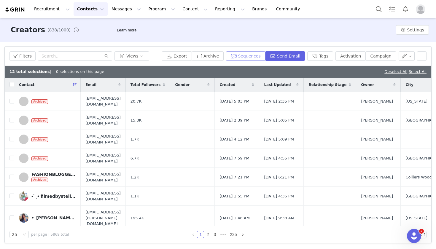
click at [254, 56] on button "Sequences" at bounding box center [245, 55] width 39 height 9
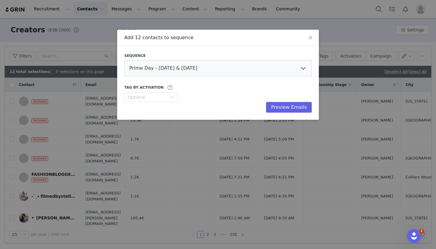
click at [176, 57] on div "Sequence" at bounding box center [217, 55] width 187 height 5
click at [311, 34] on span "Close" at bounding box center [310, 38] width 17 height 17
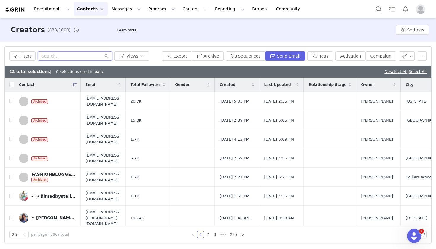
click at [78, 58] on input "text" at bounding box center [75, 55] width 74 height 9
click at [252, 57] on button "Sequences" at bounding box center [245, 55] width 39 height 9
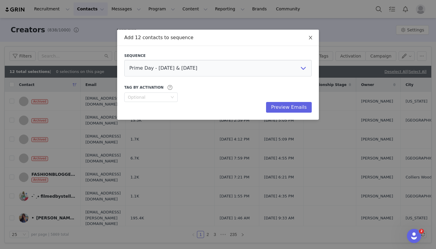
click at [312, 37] on icon "icon: close" at bounding box center [310, 37] width 5 height 5
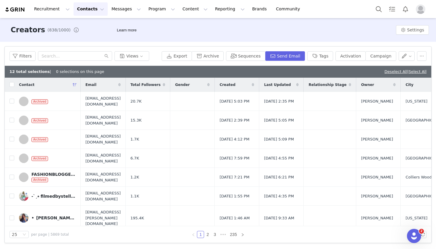
scroll to position [0, 0]
click at [64, 56] on input "text" at bounding box center [75, 55] width 74 height 9
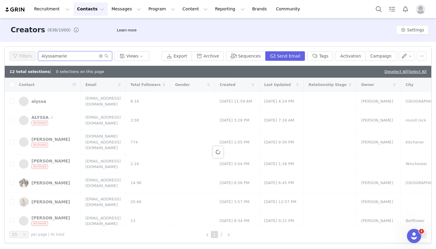
click at [52, 55] on input "Alyssamarie" at bounding box center [75, 55] width 74 height 9
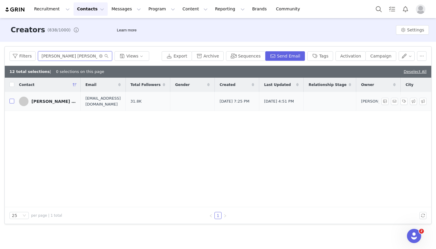
type input "[PERSON_NAME] [PERSON_NAME]"
click at [12, 103] on input "checkbox" at bounding box center [11, 101] width 5 height 5
checkbox input "true"
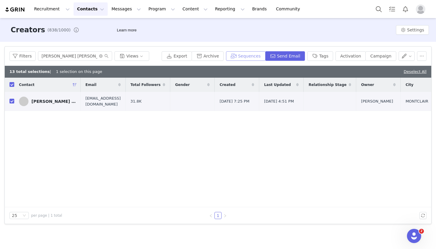
click at [256, 53] on button "Sequences" at bounding box center [245, 55] width 39 height 9
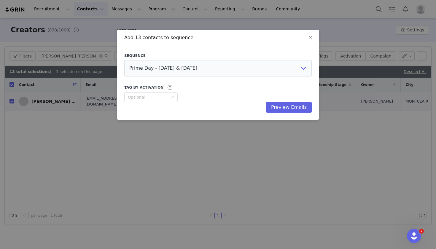
click at [191, 79] on div "Sequence Prime Day - [DATE] & [DATE] iPhone 17 Fall Campaign Cozy Coastal Campa…" at bounding box center [217, 83] width 187 height 60
click at [310, 39] on icon "icon: close" at bounding box center [310, 37] width 5 height 5
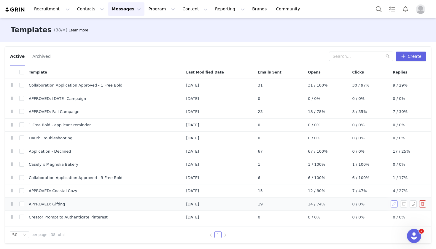
click at [396, 204] on button "button" at bounding box center [393, 203] width 7 height 7
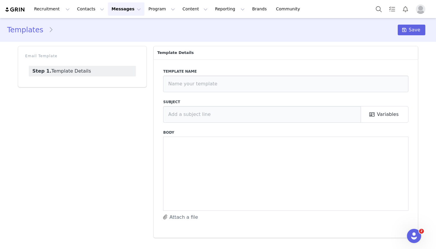
type input "APPROVED: Gifting"
type input "Casely Gifting Accepted ✨"
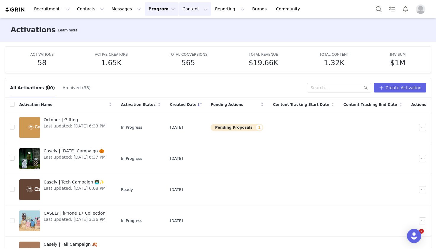
click at [180, 10] on button "Content Content" at bounding box center [195, 8] width 32 height 13
click at [114, 11] on button "Messages Messages" at bounding box center [126, 8] width 36 height 13
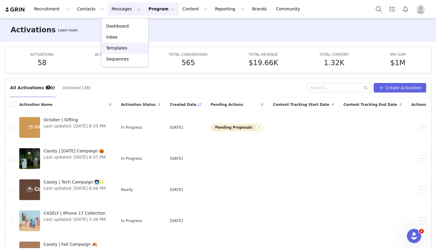
click at [118, 50] on p "Templates" at bounding box center [116, 48] width 21 height 6
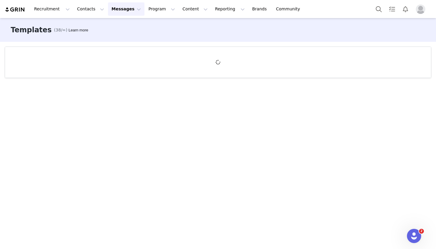
click at [119, 8] on button "Messages Messages" at bounding box center [126, 8] width 36 height 13
click at [118, 63] on link "Sequences" at bounding box center [124, 59] width 47 height 11
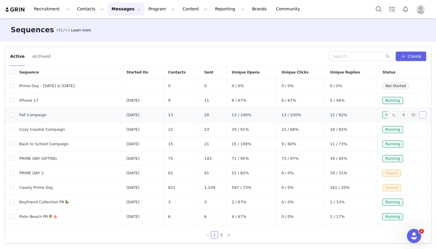
click at [421, 115] on button "button" at bounding box center [422, 114] width 7 height 7
click at [411, 126] on link "Edit" at bounding box center [411, 126] width 34 height 10
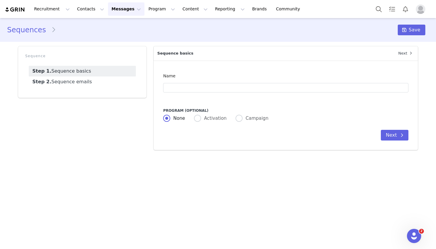
type input "Fall Campaign"
type input "CASELY | Fall Campaign 🍂"
radio input "false"
radio input "true"
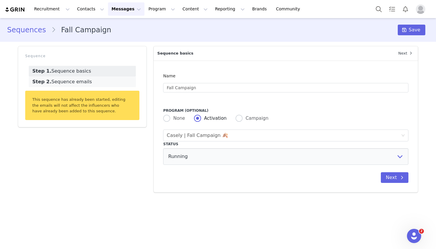
click at [100, 79] on link "Step 2. Sequence emails" at bounding box center [82, 81] width 107 height 11
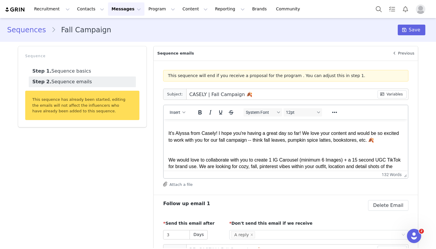
scroll to position [5, 0]
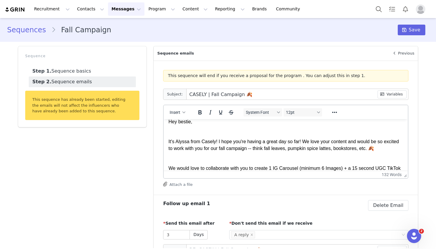
click at [129, 11] on button "Messages Messages" at bounding box center [126, 8] width 36 height 13
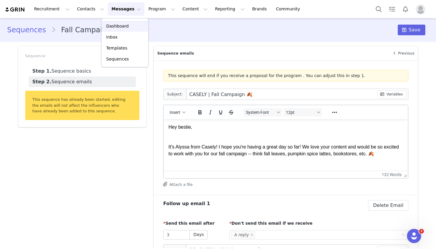
scroll to position [0, 0]
click at [146, 4] on button "Program Program" at bounding box center [162, 8] width 34 height 13
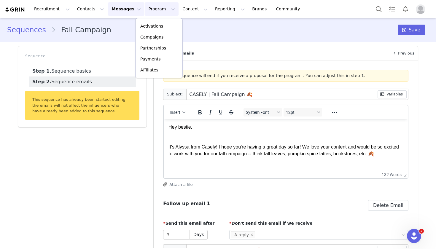
click at [121, 13] on button "Messages Messages" at bounding box center [126, 8] width 36 height 13
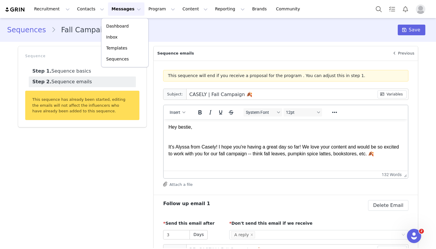
click at [26, 25] on link "Sequences" at bounding box center [29, 30] width 44 height 11
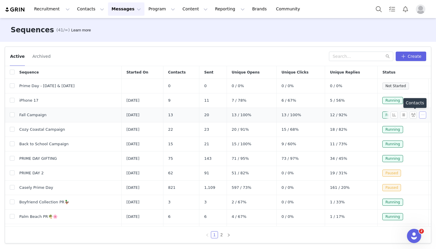
click at [422, 114] on button "button" at bounding box center [422, 114] width 7 height 7
click at [401, 144] on span at bounding box center [400, 145] width 6 height 7
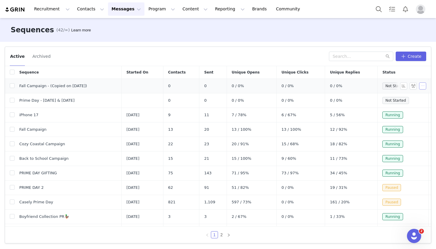
click at [422, 87] on button "button" at bounding box center [422, 85] width 7 height 7
click at [411, 96] on link "Edit" at bounding box center [411, 97] width 34 height 10
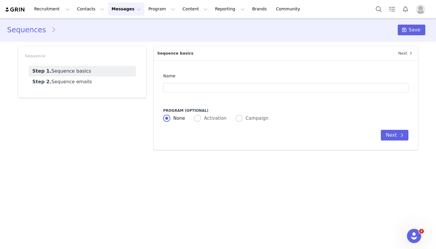
type input "Fall Campaign - (Copied on Sep 30, 2025)"
radio input "false"
radio input "true"
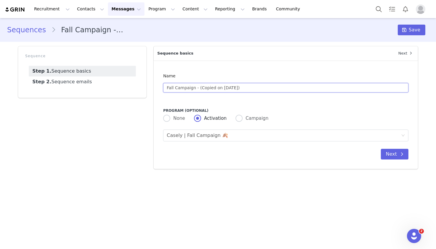
drag, startPoint x: 256, startPoint y: 88, endPoint x: 159, endPoint y: 88, distance: 96.6
click at [159, 88] on div "Name Fall Campaign - (Copied on Sep 30, 2025) Program (optional) None Activatio…" at bounding box center [285, 114] width 264 height 108
type input "Halloween Campaign"
click at [188, 137] on div "Casely | Fall Campaign 🍂" at bounding box center [197, 135] width 61 height 11
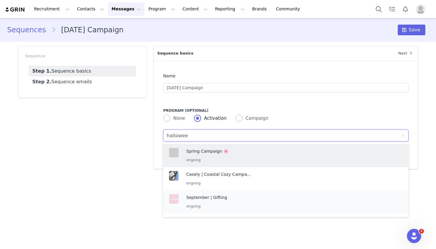
type input "[DATE]"
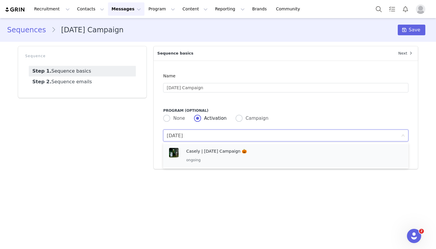
click at [215, 162] on p "ongoing" at bounding box center [218, 160] width 65 height 7
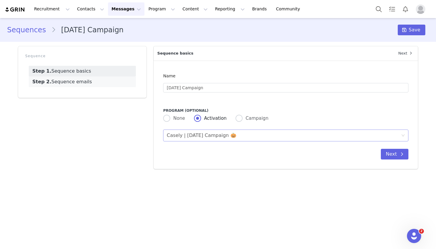
click at [73, 81] on link "Step 2. Sequence emails" at bounding box center [82, 81] width 107 height 11
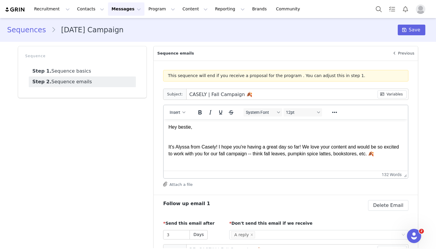
click at [214, 95] on input "CASELY | Fall Campaign 🍂" at bounding box center [281, 94] width 191 height 11
type input "CASELY | H Campaign 🍂"
type input "RE: CASELY | H Campaign 🍂"
type input "CASELY | Ha Campaign 🍂"
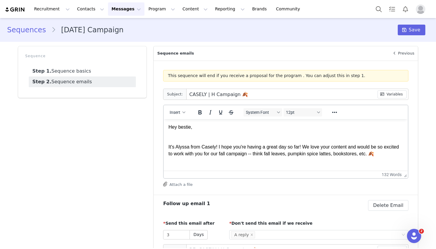
type input "RE: CASELY | Ha Campaign 🍂"
type input "CASELY | Hal Campaign 🍂"
type input "RE: CASELY | Hal Campaign 🍂"
type input "CASELY | Hall Campaign 🍂"
type input "RE: CASELY | Hall Campaign 🍂"
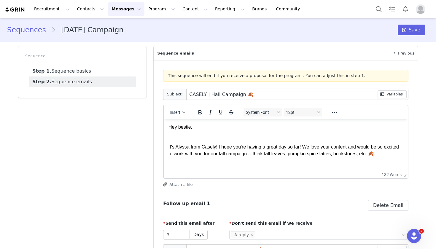
type input "CASELY | Hallo Campaign 🍂"
type input "RE: CASELY | Hallo Campaign 🍂"
type input "CASELY | Hallow Campaign 🍂"
type input "RE: CASELY | Hallow Campaign 🍂"
type input "CASELY | Hallowe Campaign 🍂"
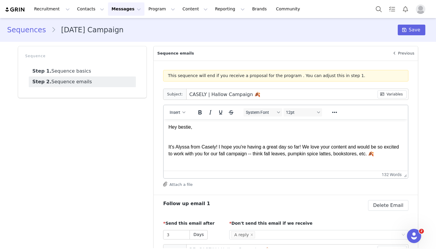
type input "RE: CASELY | Hallowe Campaign 🍂"
type input "CASELY | Hallowee Campaign 🍂"
type input "RE: CASELY | Hallowee Campaign 🍂"
type input "CASELY | Halloween Campaign 🍂"
type input "RE: CASELY | Halloween Campaign 🍂"
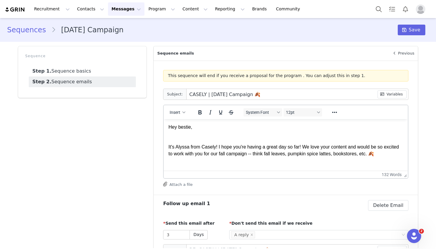
click at [268, 95] on input "CASELY | Halloween Campaign 🍂" at bounding box center [281, 94] width 191 height 11
type input "CASELY | Halloween Campaign"
type input "RE: CASELY | Halloween Campaign"
type input "CASELY | Halloween Campaign 🎃"
type input "RE: CASELY | Halloween Campaign 🎃"
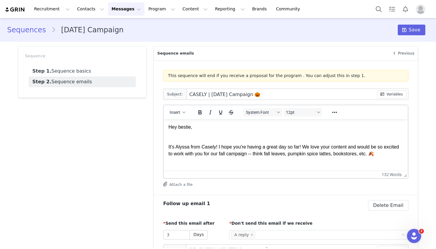
type input "CASELY | Halloween Campaign 🎃"
click at [201, 132] on div "Rich Text Area. Press ALT-0 for help." at bounding box center [285, 133] width 234 height 7
click at [224, 153] on div "It's Alyssa from Casely! I hope you're having a great day so far! We love your …" at bounding box center [285, 150] width 234 height 13
click at [246, 154] on div "It's Alyssa from Casely! I hope you're having a great day so far! We love your …" at bounding box center [285, 150] width 234 height 13
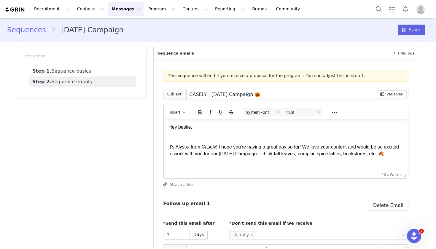
click at [347, 154] on div "It's Alyssa from Casely! I hope you're having a great day so far! We love your …" at bounding box center [285, 150] width 234 height 13
click at [351, 156] on div "It's Alyssa from Casely! I hope you're having a great day so far! We love your …" at bounding box center [285, 150] width 234 height 13
click at [357, 153] on div "It's Alyssa from Casely! I hope you're having a great day so far! We love your …" at bounding box center [285, 150] width 234 height 13
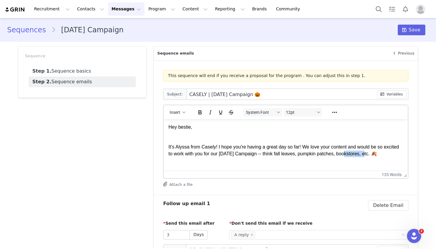
click at [357, 153] on div "It's Alyssa from Casely! I hope you're having a great day so far! We love your …" at bounding box center [285, 150] width 234 height 13
click at [399, 156] on div "It's Alyssa from Casely! I hope you're having a great day so far! We love your …" at bounding box center [285, 150] width 234 height 13
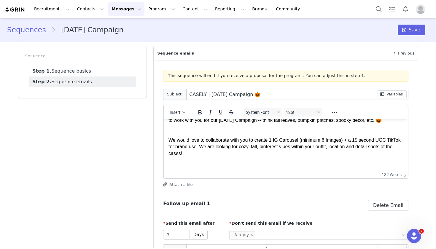
scroll to position [34, 0]
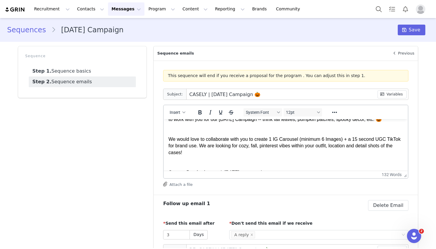
click at [288, 156] on div "Rich Text Area. Press ALT-0 for help." at bounding box center [285, 159] width 234 height 7
click at [327, 138] on div "We would love to collaborate with you to create 1 IG Carousel (minimum 6 Images…" at bounding box center [285, 146] width 234 height 20
click at [341, 157] on div "Rich Text Area. Press ALT-0 for help." at bounding box center [285, 159] width 234 height 7
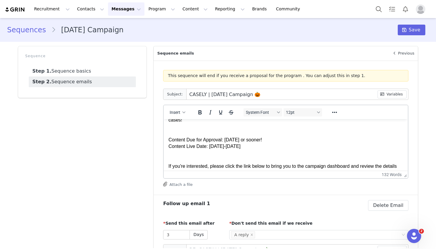
scroll to position [71, 0]
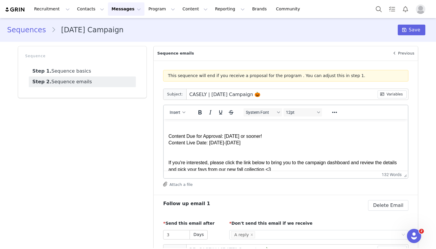
drag, startPoint x: 225, startPoint y: 134, endPoint x: 290, endPoint y: 135, distance: 65.2
click at [289, 135] on div "Content Due for Approval: September 18 or sooner!" at bounding box center [285, 136] width 234 height 7
drag, startPoint x: 210, startPoint y: 144, endPoint x: 264, endPoint y: 142, distance: 54.3
click at [264, 142] on div "Content Live Date: September 19-25" at bounding box center [285, 143] width 234 height 7
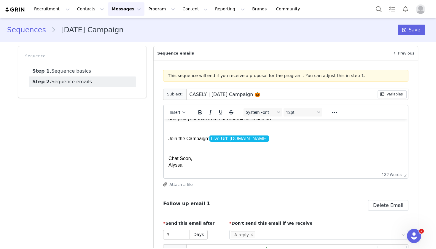
scroll to position [121, 0]
click at [179, 187] on button "Attach a file" at bounding box center [177, 183] width 29 height 7
click at [284, 12] on link "Close" at bounding box center [288, 11] width 11 height 5
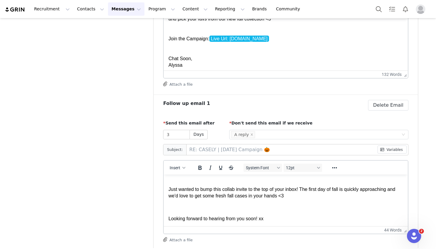
scroll to position [108, 0]
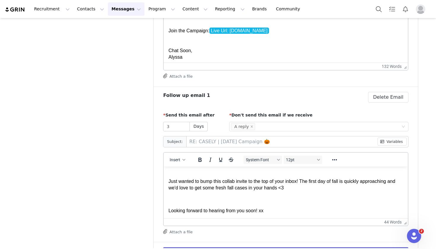
click at [305, 180] on p "Just wanted to bump this collab invite to the top of your inbox! The first day …" at bounding box center [285, 184] width 234 height 13
click at [308, 200] on p "Rich Text Area. Press ALT-0 for help." at bounding box center [285, 199] width 234 height 7
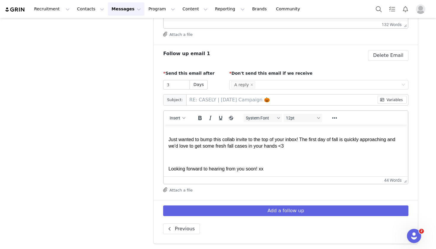
scroll to position [150, 0]
click at [311, 143] on p "Just wanted to bump this collab invite to the top of your inbox! The first day …" at bounding box center [285, 142] width 234 height 13
click at [311, 148] on p "Just wanted to bump this collab invite to the top of your inbox! The first day …" at bounding box center [285, 142] width 234 height 13
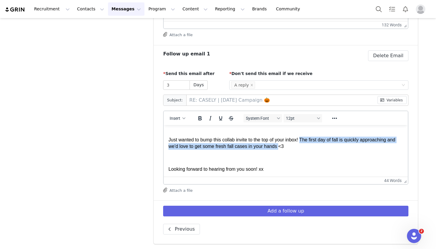
drag, startPoint x: 303, startPoint y: 138, endPoint x: 281, endPoint y: 148, distance: 24.6
click at [281, 148] on p "Just wanted to bump this collab invite to the top of your inbox! The first day …" at bounding box center [285, 142] width 234 height 13
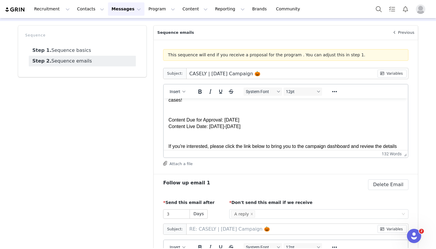
scroll to position [54, 0]
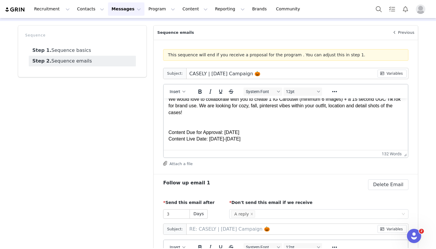
click at [252, 132] on div "Content Due for Approval: October 10" at bounding box center [285, 132] width 234 height 7
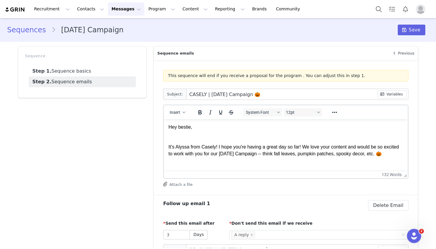
scroll to position [0, 0]
click at [413, 32] on span "Save" at bounding box center [414, 29] width 12 height 7
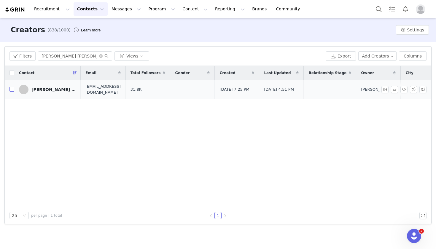
click at [11, 91] on input "checkbox" at bounding box center [11, 89] width 5 height 5
checkbox input "true"
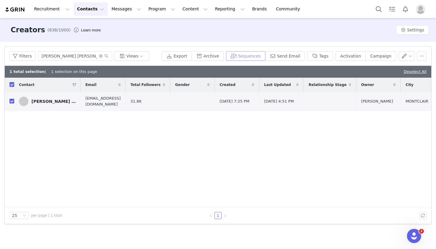
click at [256, 58] on button "Sequences" at bounding box center [245, 55] width 39 height 9
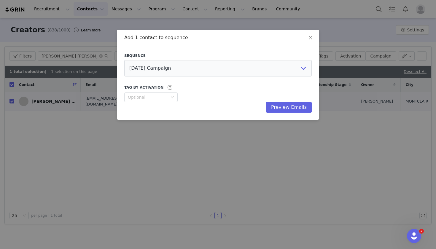
click at [145, 165] on div "Add 1 contact to sequence Sequence Halloween Campaign Prime Day - October 7 & 8…" at bounding box center [218, 124] width 436 height 249
click at [73, 60] on div "Add 1 contact to sequence Sequence Halloween Campaign Prime Day - October 7 & 8…" at bounding box center [218, 124] width 436 height 249
click at [308, 36] on icon "icon: close" at bounding box center [310, 37] width 5 height 5
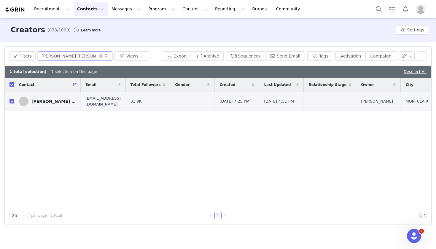
click at [72, 56] on input "[PERSON_NAME] [PERSON_NAME]" at bounding box center [75, 55] width 74 height 9
type input "[PERSON_NAME]"
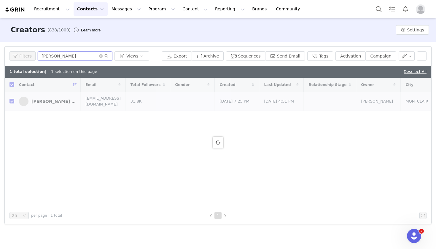
checkbox input "false"
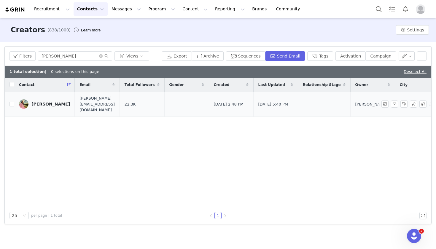
drag, startPoint x: 63, startPoint y: 68, endPoint x: 11, endPoint y: 105, distance: 63.9
click at [11, 104] on td at bounding box center [9, 104] width 9 height 25
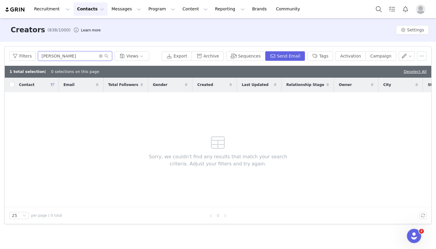
click at [80, 54] on input "[PERSON_NAME]" at bounding box center [75, 55] width 74 height 9
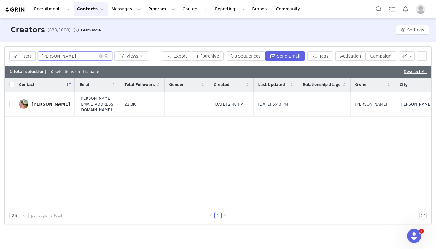
type input "[PERSON_NAME]"
drag, startPoint x: 80, startPoint y: 54, endPoint x: 10, endPoint y: 103, distance: 84.9
click at [10, 103] on input "checkbox" at bounding box center [11, 104] width 5 height 5
checkbox input "true"
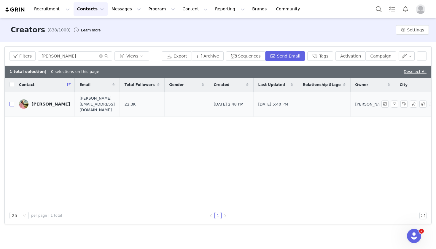
checkbox input "true"
drag, startPoint x: 76, startPoint y: 56, endPoint x: 29, endPoint y: 56, distance: 46.5
click at [29, 56] on div "Filters Bethany hugg Views" at bounding box center [84, 55] width 150 height 9
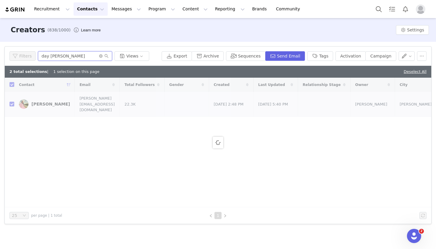
type input "day [PERSON_NAME]"
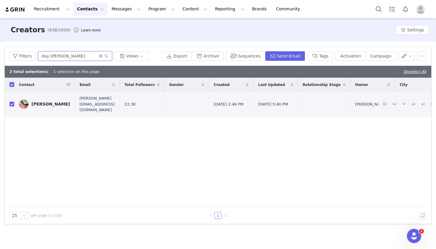
checkbox input "false"
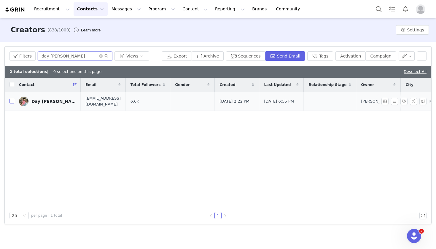
type input "day [PERSON_NAME]"
click at [12, 100] on input "checkbox" at bounding box center [11, 101] width 5 height 5
checkbox input "true"
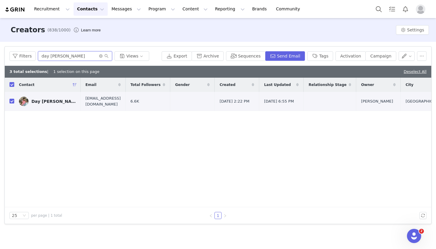
click at [84, 56] on input "day [PERSON_NAME]" at bounding box center [75, 55] width 74 height 9
type input "[PERSON_NAME]"
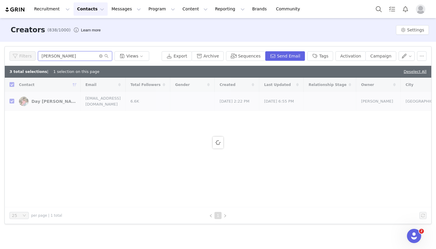
checkbox input "false"
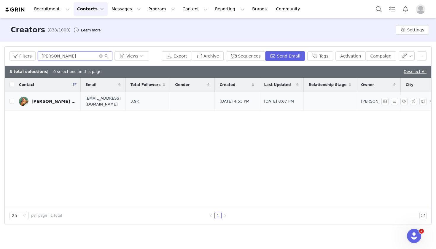
type input "[PERSON_NAME]"
click at [15, 103] on td "[PERSON_NAME] [PERSON_NAME]" at bounding box center [47, 101] width 66 height 19
click at [12, 102] on input "checkbox" at bounding box center [11, 101] width 5 height 5
checkbox input "true"
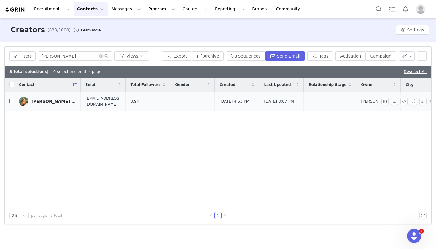
checkbox input "true"
click at [77, 56] on input "[PERSON_NAME]" at bounding box center [75, 55] width 74 height 9
type input "Shelby kapp"
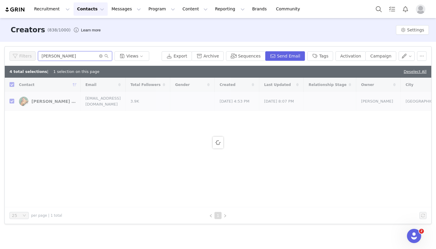
checkbox input "false"
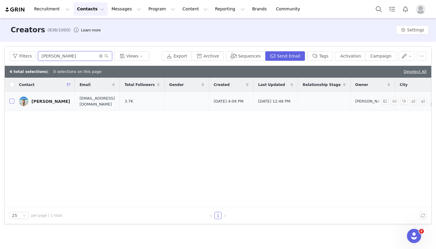
type input "Shelby kapp"
click at [12, 101] on input "checkbox" at bounding box center [11, 101] width 5 height 5
checkbox input "true"
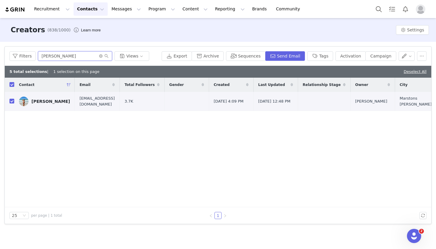
click at [69, 56] on input "Shelby kapp" at bounding box center [75, 55] width 74 height 9
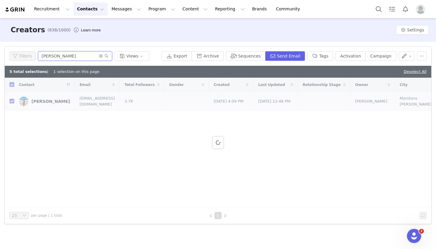
type input "[PERSON_NAME]"
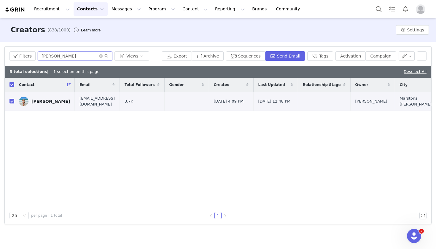
checkbox input "false"
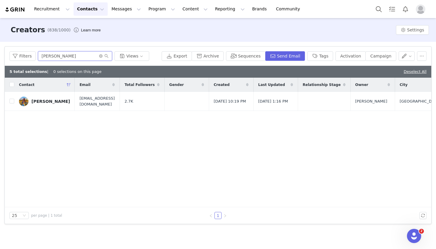
type input "jess Harrington"
drag, startPoint x: 67, startPoint y: 67, endPoint x: 12, endPoint y: 103, distance: 64.7
click at [12, 103] on input "checkbox" at bounding box center [11, 101] width 5 height 5
checkbox input "true"
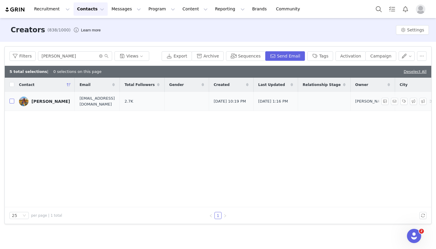
checkbox input "true"
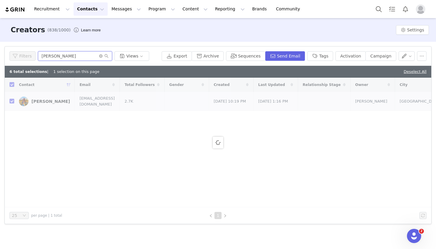
click at [80, 55] on input "jess Harrington" at bounding box center [75, 55] width 74 height 9
type input "Kayla l"
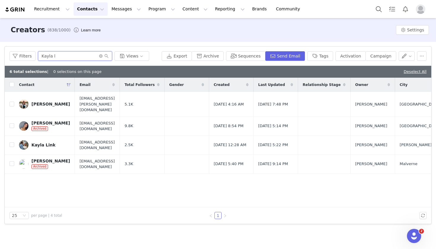
checkbox input "false"
type input "Kayla l"
click at [12, 102] on input "checkbox" at bounding box center [11, 104] width 5 height 5
checkbox input "true"
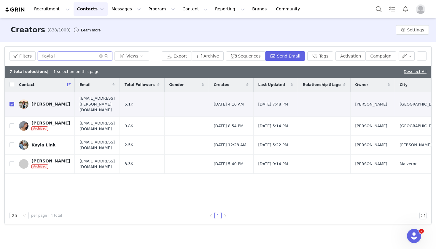
click at [76, 56] on input "Kayla l" at bounding box center [75, 55] width 74 height 9
type input "[PERSON_NAME]"
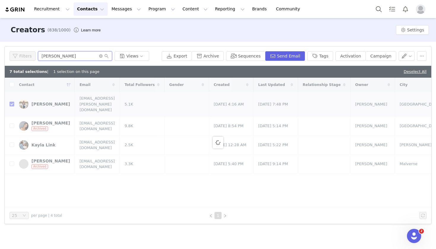
checkbox input "false"
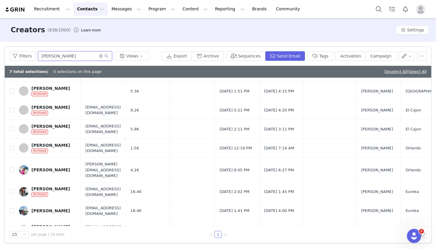
scroll to position [220, 0]
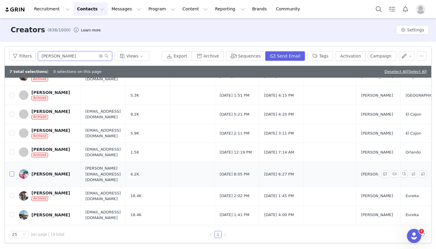
type input "[PERSON_NAME]"
click at [12, 172] on input "checkbox" at bounding box center [11, 174] width 5 height 5
checkbox input "true"
click at [60, 59] on input "[PERSON_NAME]" at bounding box center [75, 55] width 74 height 9
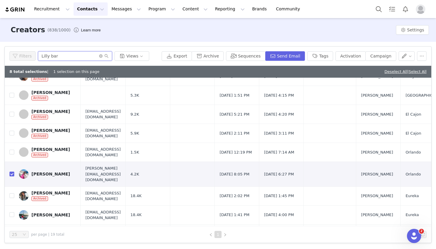
scroll to position [0, 0]
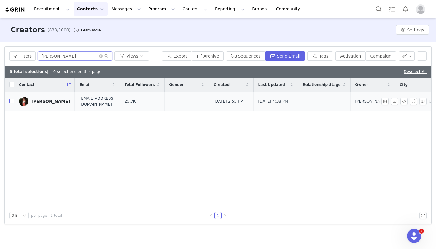
type input "Lilly bernard"
click at [12, 101] on input "checkbox" at bounding box center [11, 101] width 5 height 5
checkbox input "true"
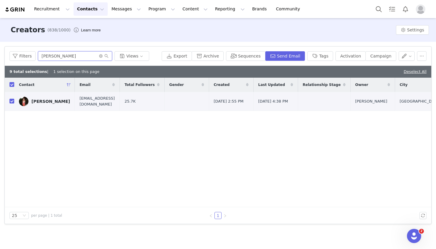
click at [70, 57] on input "Lilly bernard" at bounding box center [75, 55] width 74 height 9
type input "Anette farias"
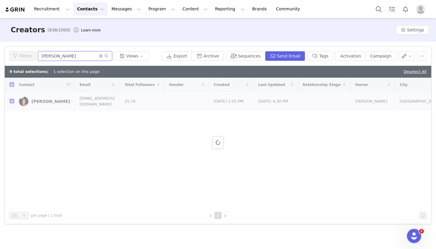
checkbox input "false"
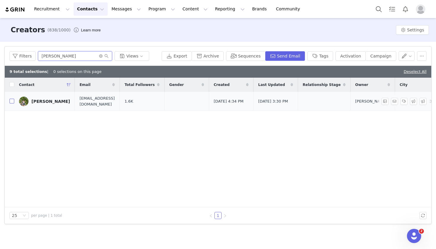
type input "Anette farias"
click at [12, 100] on input "checkbox" at bounding box center [11, 101] width 5 height 5
checkbox input "true"
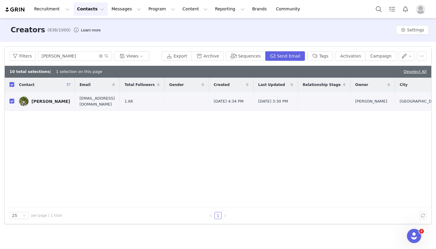
click at [82, 50] on div "Filters Anette farias Views Export Archive Sequences Send Email Tags Activation…" at bounding box center [218, 56] width 426 height 19
click at [80, 53] on input "Anette farias" at bounding box center [75, 55] width 74 height 9
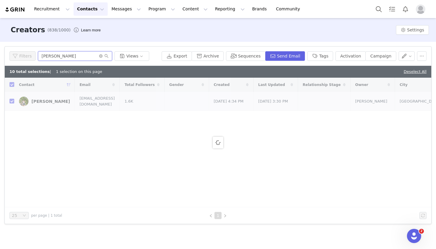
type input "[PERSON_NAME]"
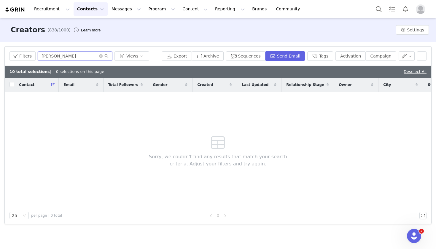
checkbox input "false"
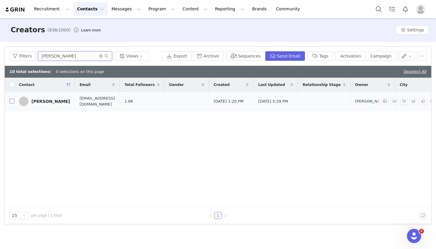
type input "[PERSON_NAME]"
click at [12, 101] on input "checkbox" at bounding box center [11, 101] width 5 height 5
checkbox input "true"
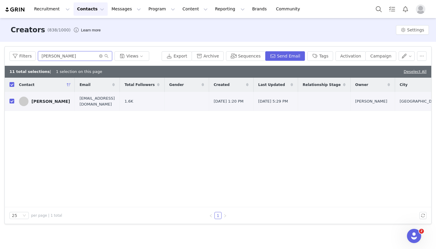
click at [71, 54] on input "[PERSON_NAME]" at bounding box center [75, 55] width 74 height 9
type input "[PERSON_NAME]"
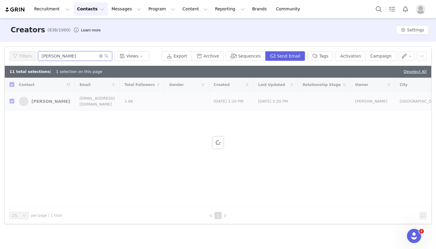
checkbox input "false"
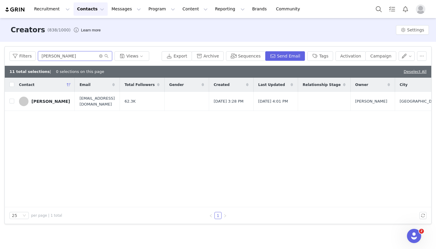
type input "[PERSON_NAME]"
drag, startPoint x: 59, startPoint y: 67, endPoint x: 11, endPoint y: 101, distance: 59.3
click at [11, 101] on input "checkbox" at bounding box center [11, 101] width 5 height 5
checkbox input "true"
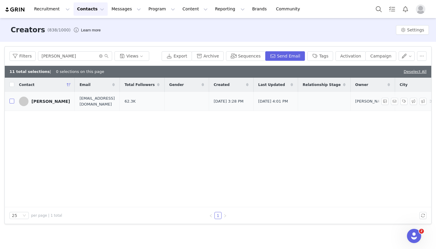
checkbox input "true"
click at [79, 55] on input "[PERSON_NAME]" at bounding box center [75, 55] width 74 height 9
type input "Victoria"
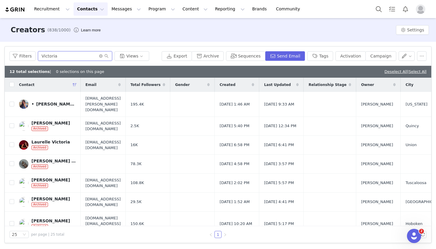
checkbox input "false"
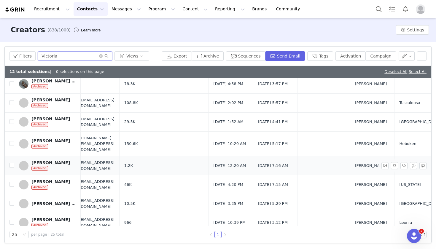
scroll to position [82, 6]
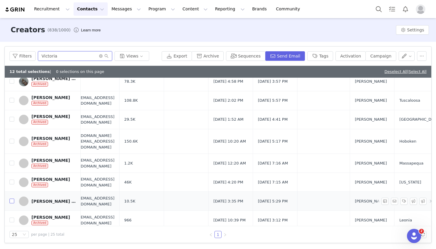
type input "Victoria"
click at [13, 199] on input "checkbox" at bounding box center [11, 201] width 5 height 5
checkbox input "true"
click at [255, 56] on button "Sequences" at bounding box center [245, 55] width 39 height 9
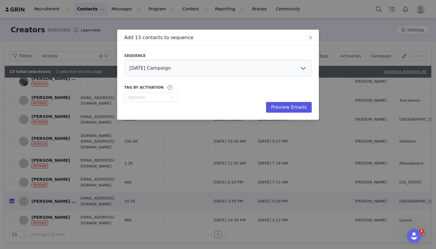
click at [287, 107] on button "Preview Emails" at bounding box center [289, 107] width 46 height 11
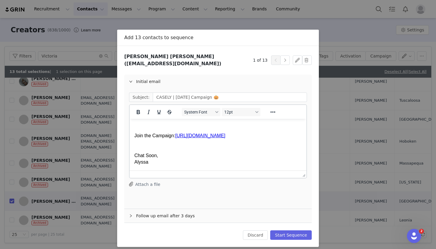
scroll to position [140, 0]
click at [285, 59] on button "button" at bounding box center [284, 59] width 9 height 9
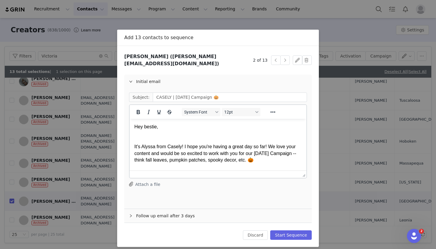
scroll to position [0, 0]
click at [285, 59] on button "button" at bounding box center [284, 59] width 9 height 9
click at [285, 60] on button "button" at bounding box center [284, 59] width 9 height 9
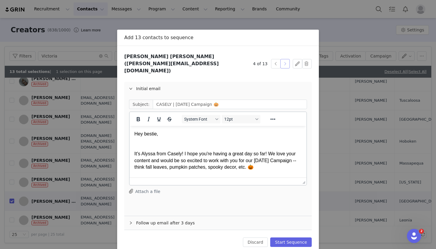
click at [285, 60] on button "button" at bounding box center [284, 63] width 9 height 9
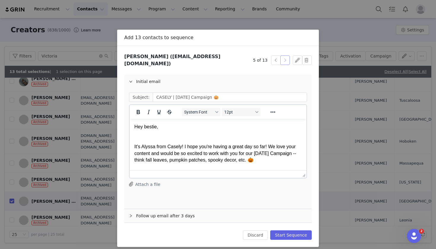
click at [284, 60] on button "button" at bounding box center [284, 59] width 9 height 9
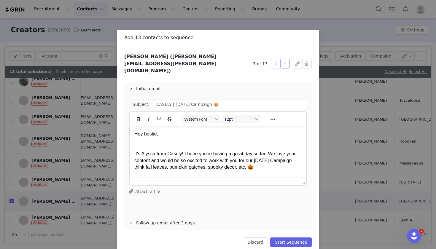
click at [284, 60] on button "button" at bounding box center [284, 63] width 9 height 9
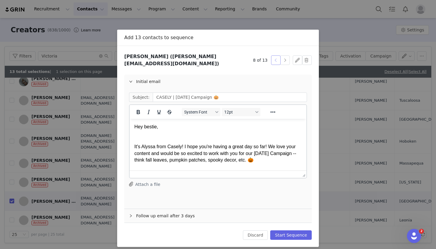
click at [273, 60] on button "button" at bounding box center [275, 59] width 9 height 9
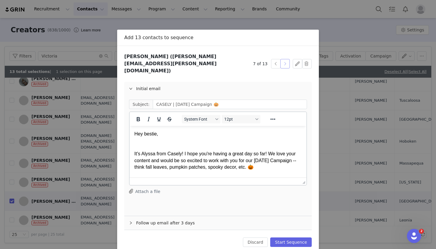
click at [286, 59] on button "button" at bounding box center [284, 63] width 9 height 9
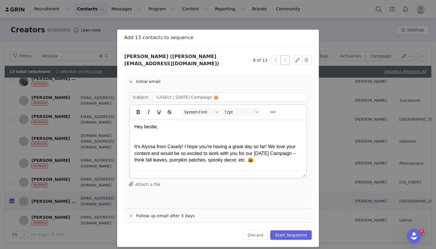
click at [286, 59] on button "button" at bounding box center [284, 59] width 9 height 9
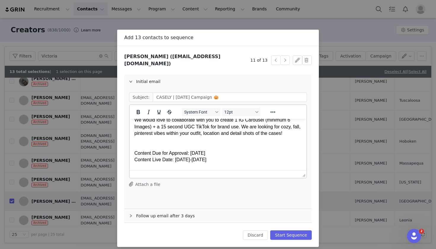
scroll to position [27, 0]
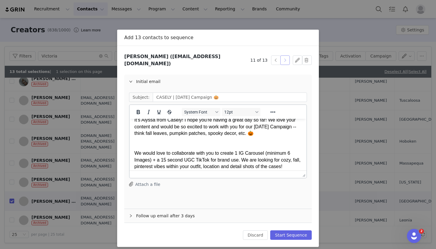
click at [284, 61] on button "button" at bounding box center [284, 59] width 9 height 9
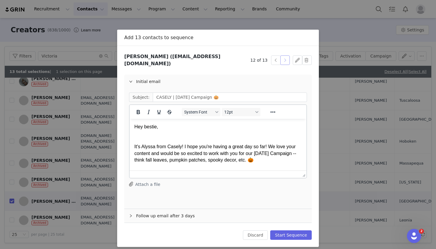
scroll to position [0, 0]
click at [285, 59] on button "button" at bounding box center [284, 59] width 9 height 9
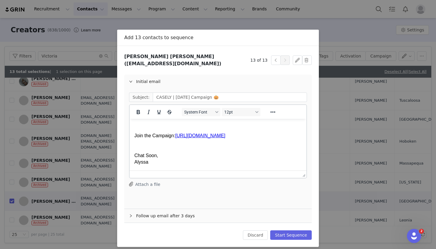
scroll to position [140, 0]
click at [296, 232] on button "Start Sequence" at bounding box center [290, 234] width 41 height 9
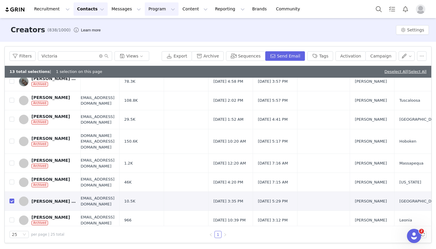
click at [156, 8] on button "Program Program" at bounding box center [162, 8] width 34 height 13
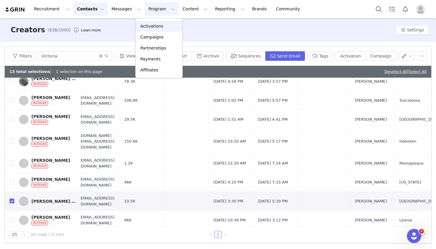
click at [156, 28] on p "Activations" at bounding box center [151, 26] width 23 height 6
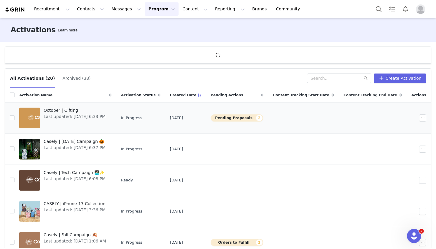
click at [247, 118] on button "Pending Proposals 2" at bounding box center [236, 117] width 53 height 7
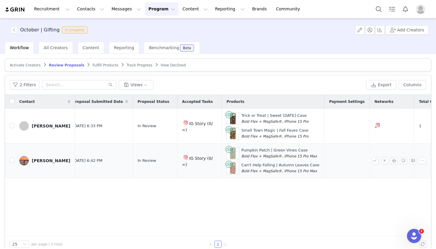
scroll to position [0, 27]
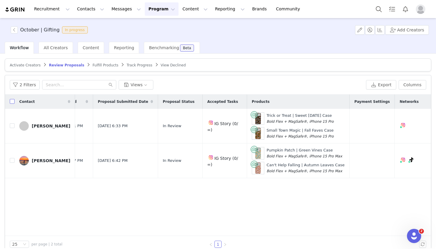
click at [12, 104] on input "checkbox" at bounding box center [12, 101] width 5 height 5
checkbox input "true"
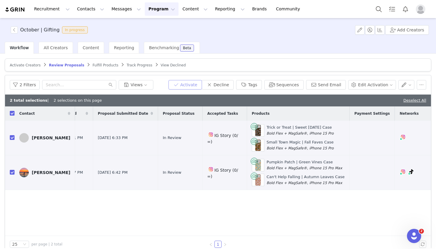
click at [202, 85] on button "Activate" at bounding box center [184, 84] width 33 height 9
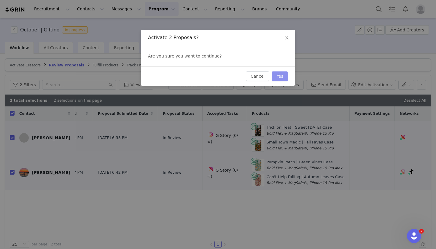
click at [278, 76] on button "Yes" at bounding box center [279, 75] width 16 height 9
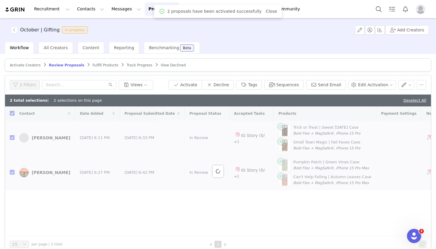
checkbox input "false"
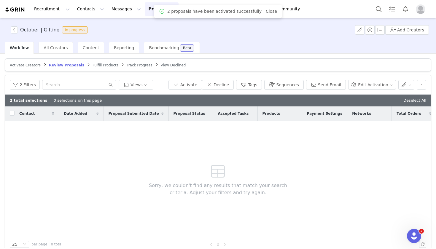
click at [96, 63] on span "Fulfill Products" at bounding box center [105, 65] width 26 height 4
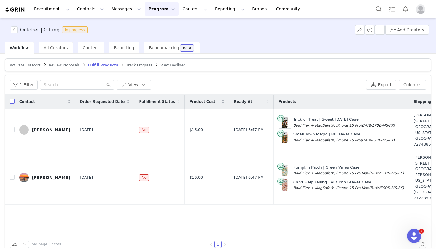
click at [14, 104] on input "checkbox" at bounding box center [12, 101] width 5 height 5
checkbox input "true"
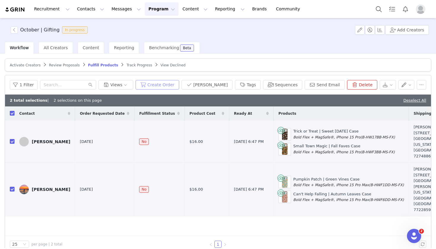
click at [177, 86] on button "Create Order" at bounding box center [157, 84] width 44 height 9
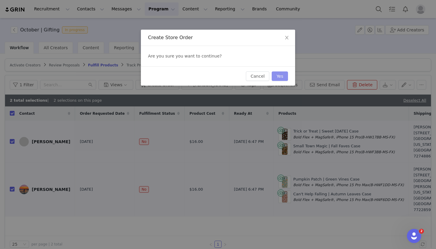
click at [285, 76] on button "Yes" at bounding box center [279, 75] width 16 height 9
